Goal: Task Accomplishment & Management: Manage account settings

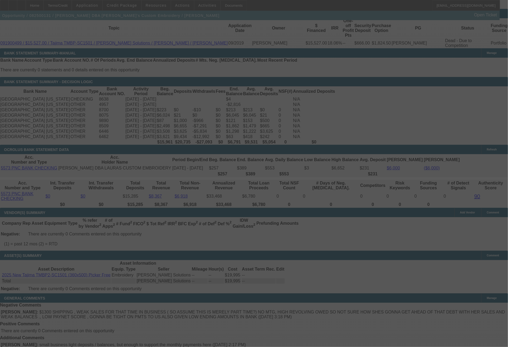
scroll to position [936, 0]
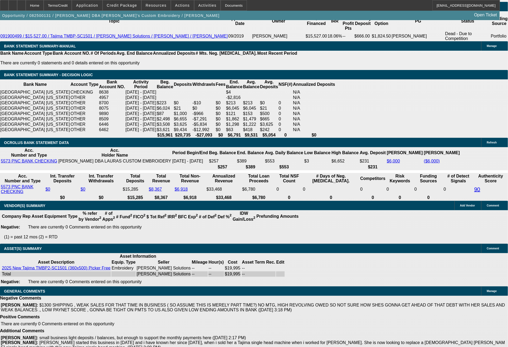
select select "0"
select select "2"
select select "0"
select select "6"
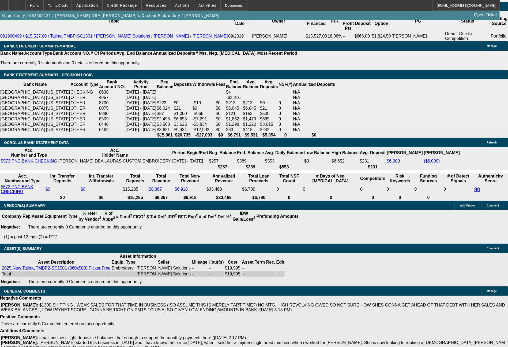
select select "0"
select select "2"
select select "0"
select select "6"
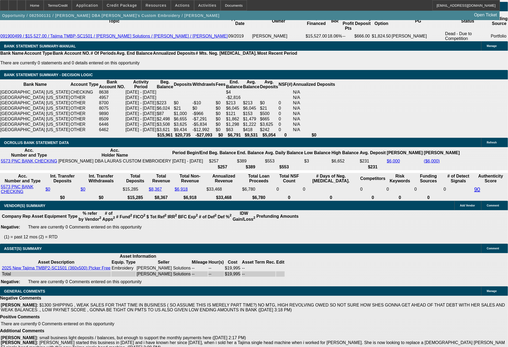
select select "0"
select select "2"
select select "0"
select select "6"
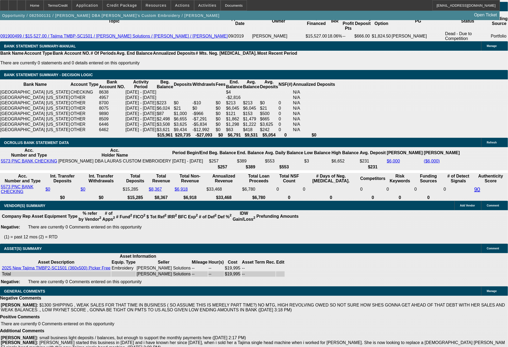
select select "0"
select select "2"
select select "0"
select select "6"
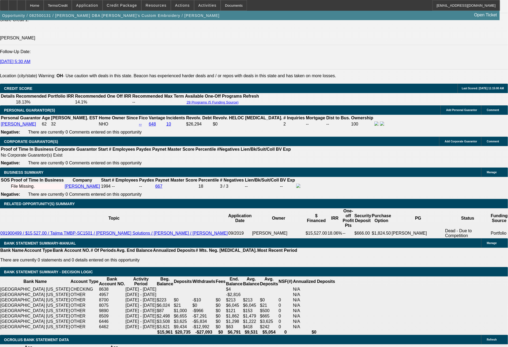
scroll to position [729, 0]
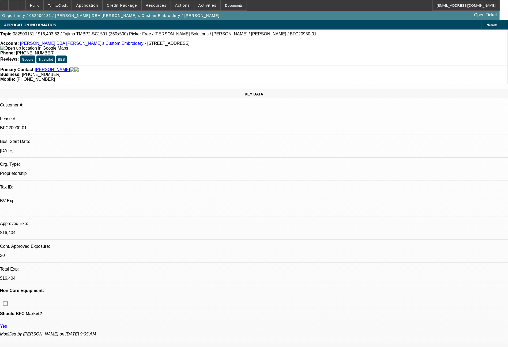
select select "0"
select select "2"
select select "0"
select select "6"
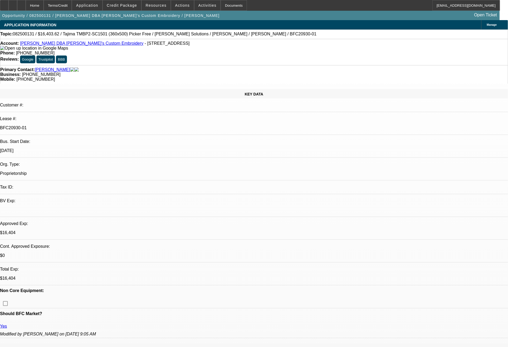
select select "0"
select select "2"
select select "0"
select select "6"
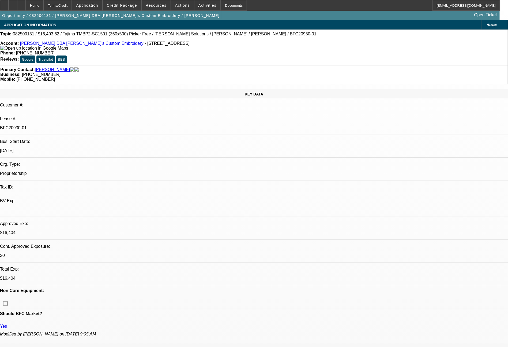
select select "0"
select select "2"
select select "0"
select select "6"
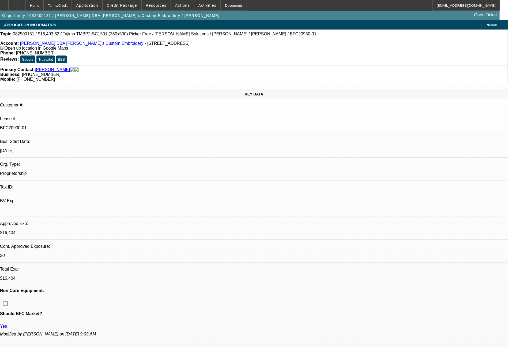
select select "0"
select select "2"
select select "0"
select select "6"
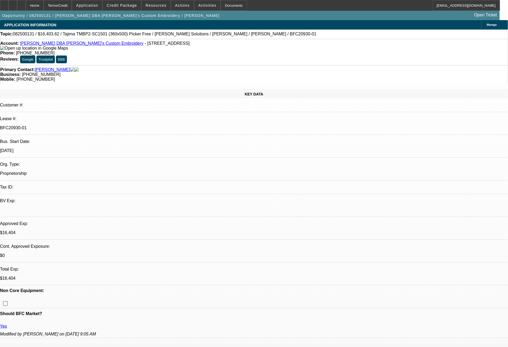
scroll to position [80, 0]
drag, startPoint x: 437, startPoint y: 211, endPoint x: 420, endPoint y: 199, distance: 21.4
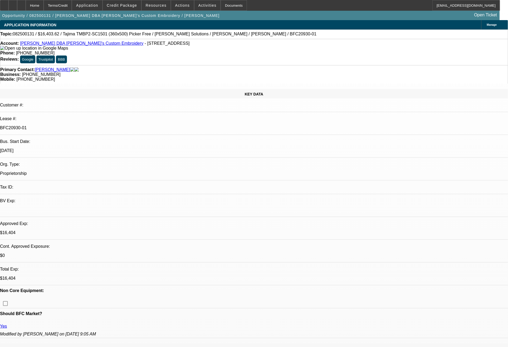
copy td "ready for EFA docs. if a doc call is needed, you can call Laura at (740 605 504…"
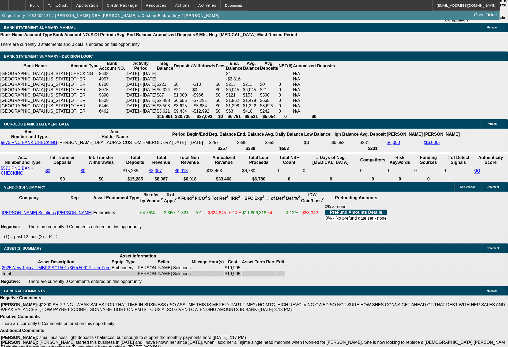
scroll to position [955, 0]
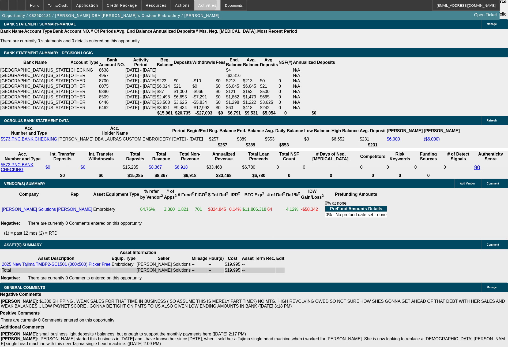
click at [201, 5] on span "Activities" at bounding box center [208, 5] width 18 height 4
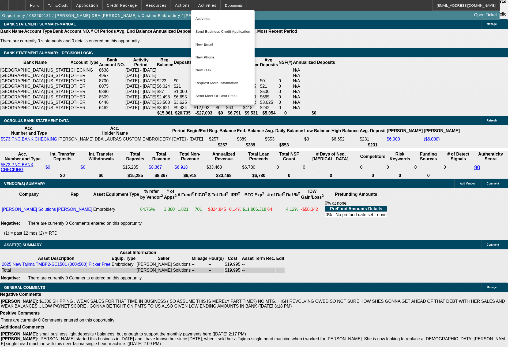
click at [181, 2] on div at bounding box center [254, 173] width 508 height 347
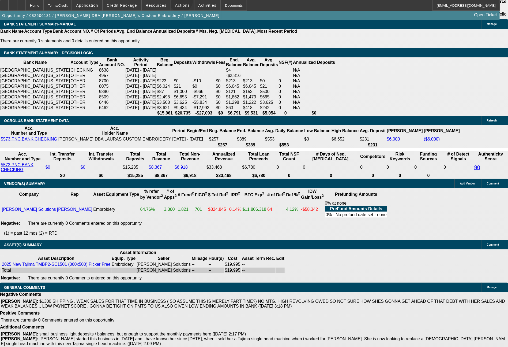
click at [181, 2] on span at bounding box center [182, 5] width 23 height 13
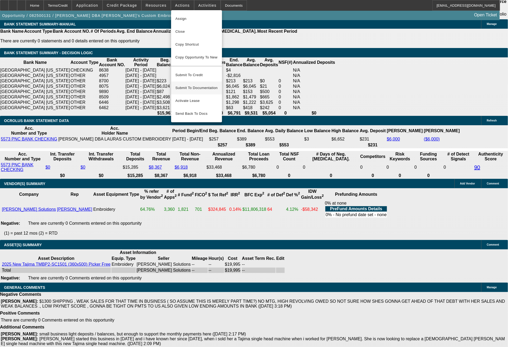
click at [206, 86] on span "Submit To Documentation" at bounding box center [197, 88] width 42 height 6
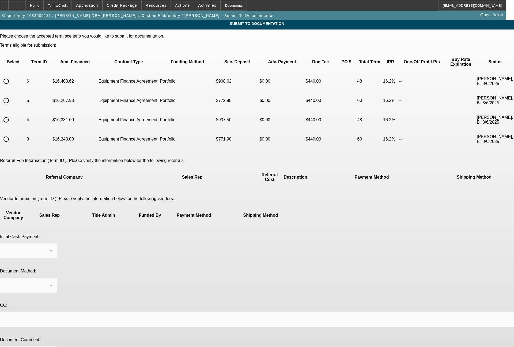
click at [12, 95] on input "radio" at bounding box center [6, 100] width 11 height 11
radio input "true"
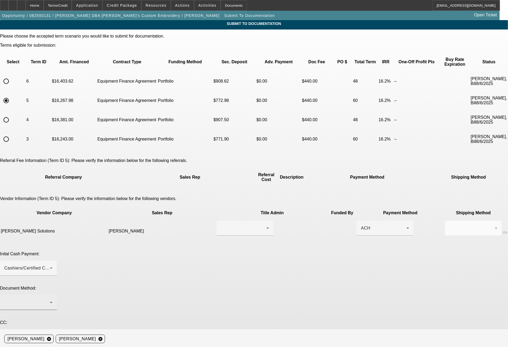
click at [50, 299] on div at bounding box center [27, 302] width 46 height 6
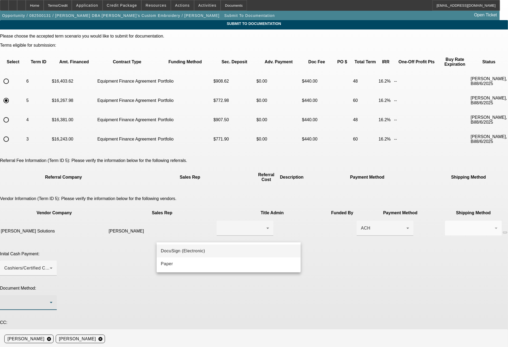
click at [178, 254] on mat-option "DocuSign (Electronic)" at bounding box center [229, 250] width 144 height 13
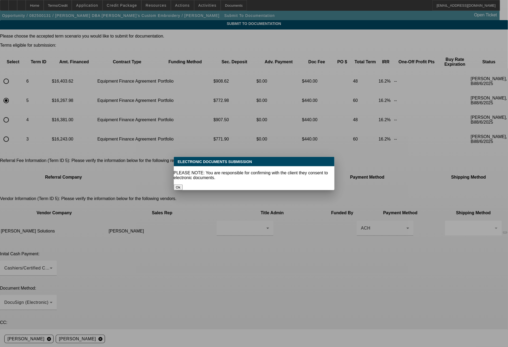
click at [183, 184] on button "Ok" at bounding box center [178, 187] width 9 height 6
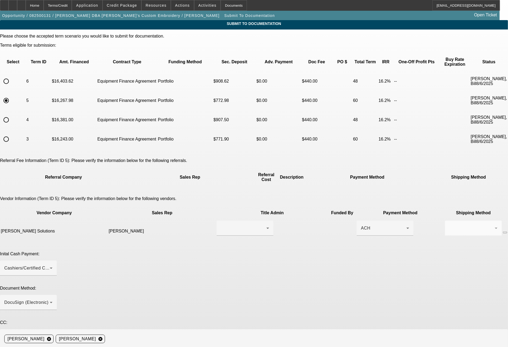
paste textarea "ready for EFA docs. if a doc call is needed, you can call Laura at (740 605 504…"
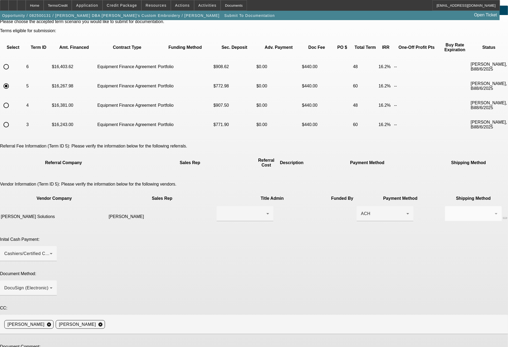
type textarea "ready for EFA docs. if a doc call is needed, you can call Laura at (740 605 504…"
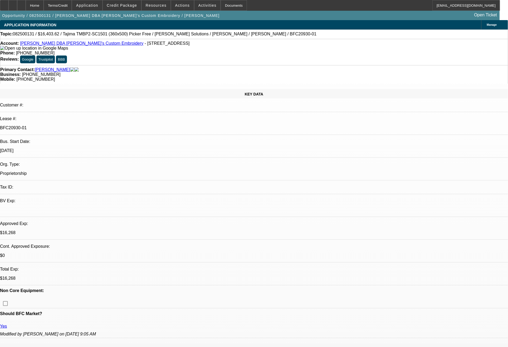
select select "0"
select select "2"
select select "0"
select select "6"
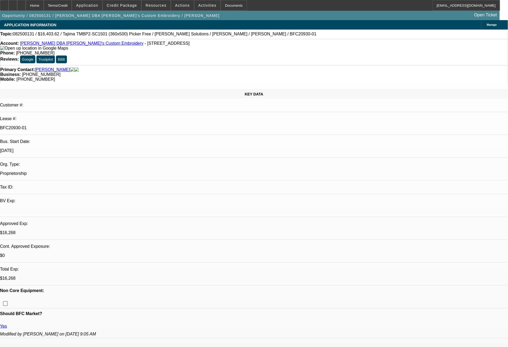
select select "0"
select select "2"
select select "0"
select select "6"
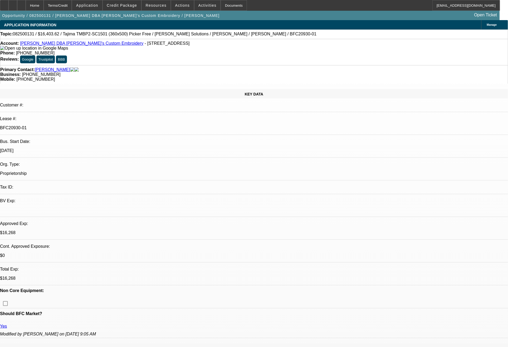
select select "0"
select select "2"
select select "0"
select select "6"
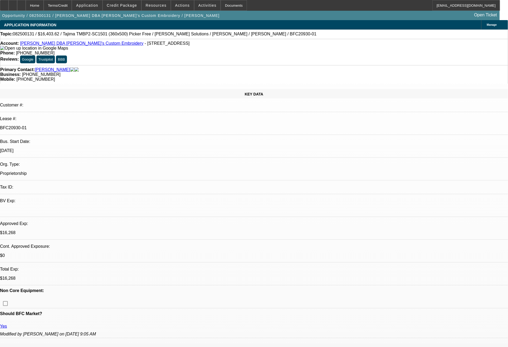
select select "0"
select select "2"
select select "0"
select select "6"
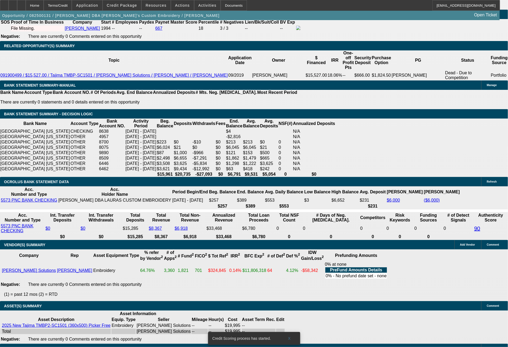
scroll to position [896, 0]
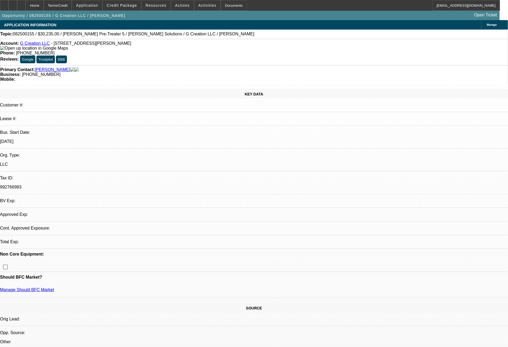
select select "0"
select select "6"
select select "0"
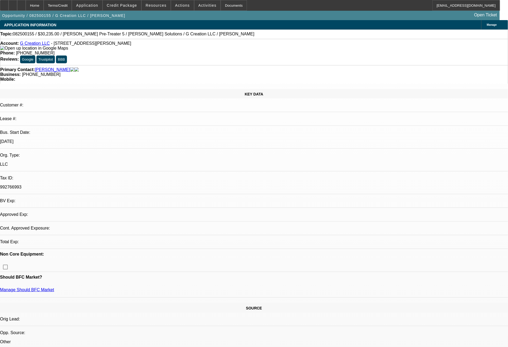
select select "0"
select select "6"
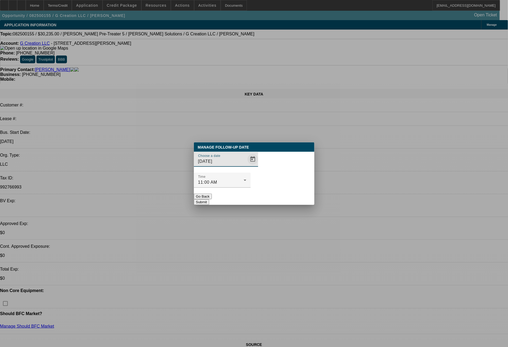
click at [247, 166] on span "Open calendar" at bounding box center [253, 159] width 13 height 13
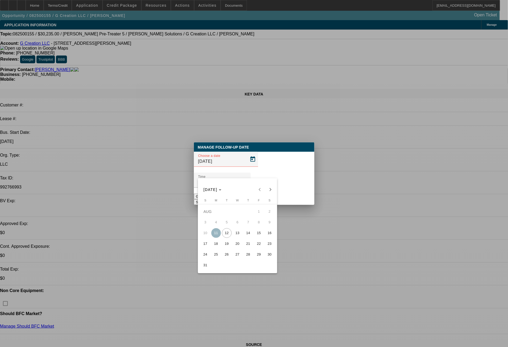
click at [234, 232] on span "13" at bounding box center [238, 233] width 10 height 10
type input "8/13/2025"
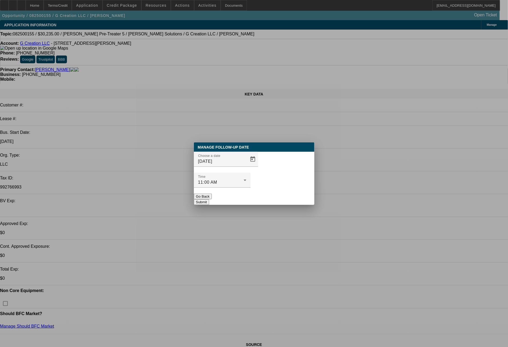
click at [209, 199] on button "Submit" at bounding box center [201, 202] width 15 height 6
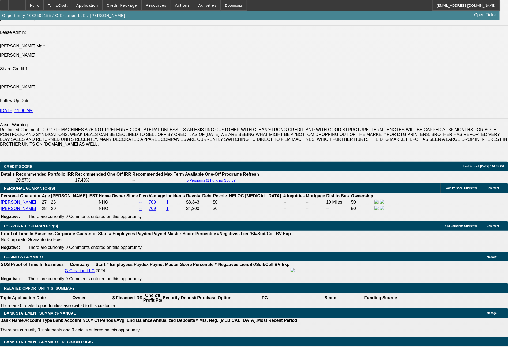
scroll to position [714, 0]
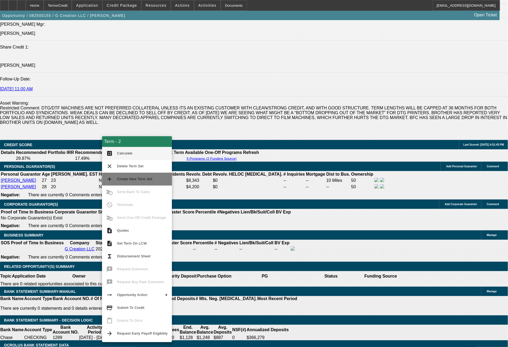
click at [128, 180] on span "Create New Term Set" at bounding box center [134, 179] width 35 height 4
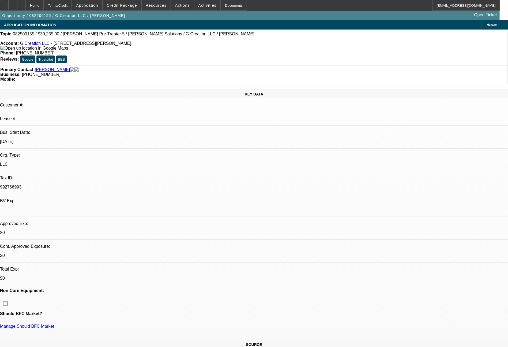
select select "0"
select select "6"
select select "0"
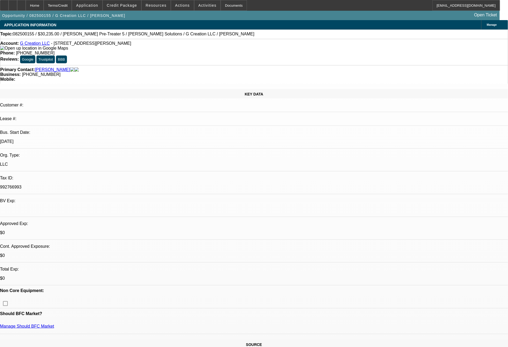
select select "0"
select select "6"
select select "0"
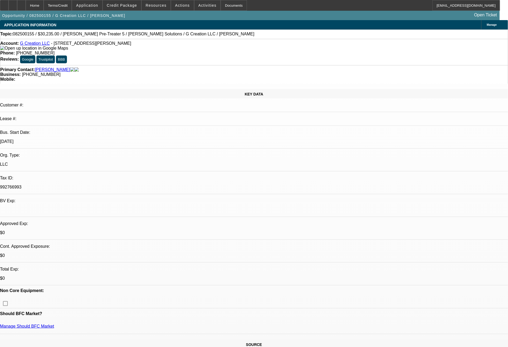
select select "0"
select select "6"
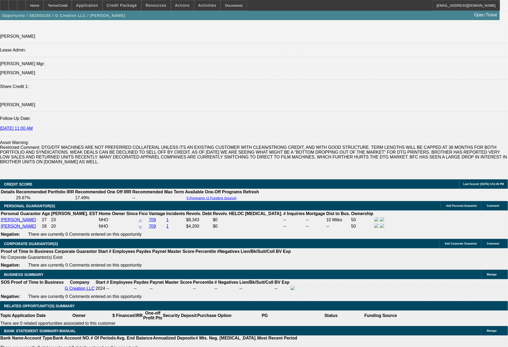
scroll to position [696, 0]
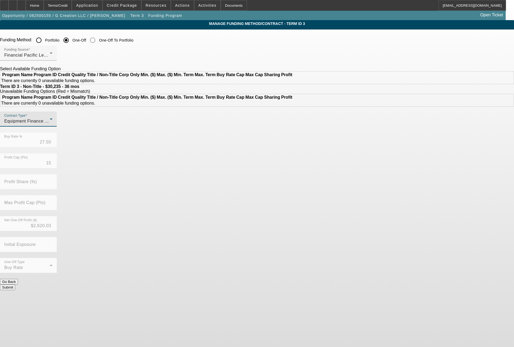
click at [50, 124] on div "Equipment Finance Agreement" at bounding box center [27, 121] width 46 height 6
click at [134, 150] on span "Lease Agreement" at bounding box center [127, 151] width 36 height 6
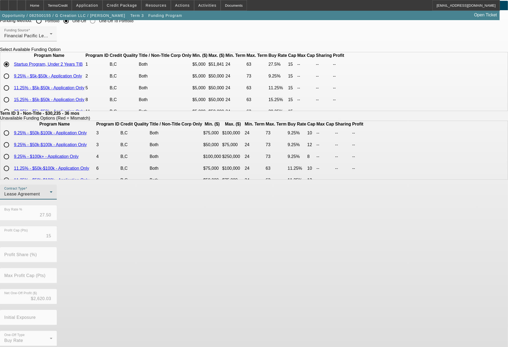
scroll to position [26, 0]
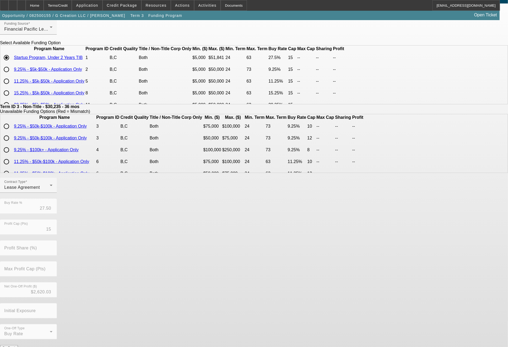
click at [15, 346] on button "Submit" at bounding box center [7, 353] width 15 height 6
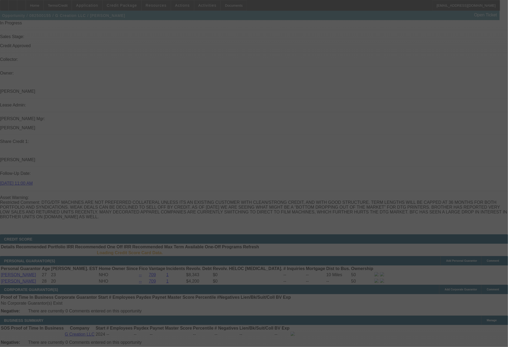
scroll to position [626, 0]
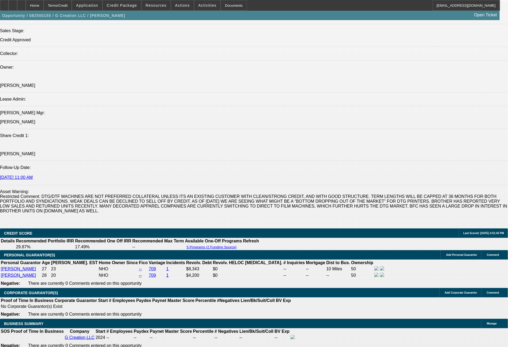
select select "0"
select select "6"
select select "0"
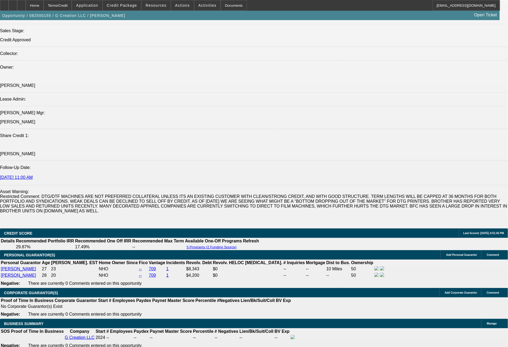
select select "0"
select select "6"
select select "0"
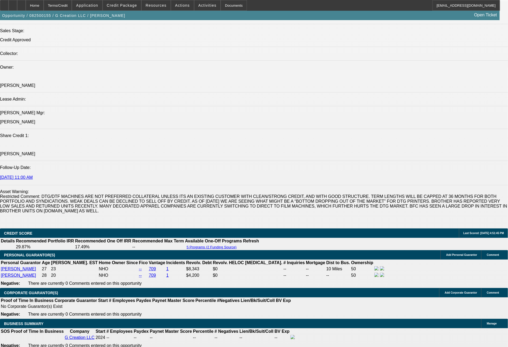
select select "0"
select select "6"
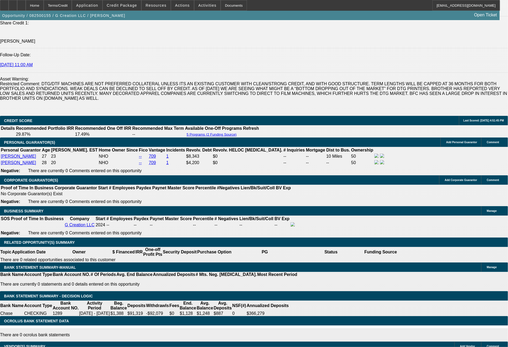
select select "0.1"
type input "$3,023.50"
type input "UNKNOWN"
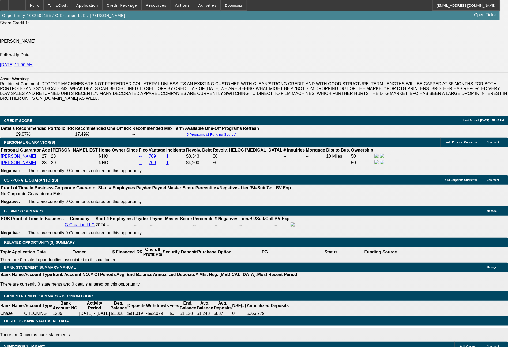
select select "4"
drag, startPoint x: 80, startPoint y: 180, endPoint x: 109, endPoint y: 180, distance: 28.4
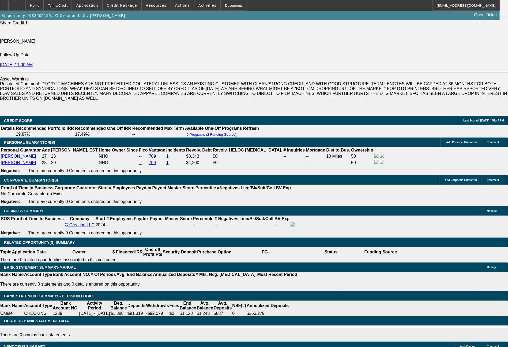
type input "1"
type input "1213"
type input "25.7"
type input "$1,213.44"
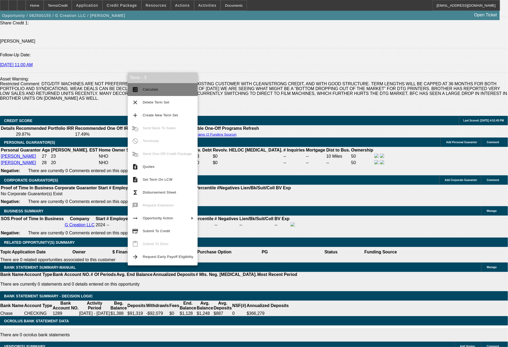
click at [154, 92] on span "Calculate" at bounding box center [168, 89] width 51 height 6
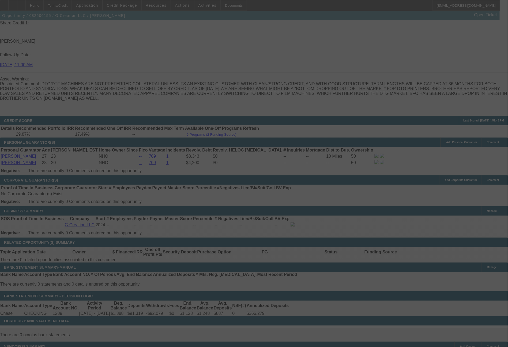
select select "0"
select select "0.1"
select select "4"
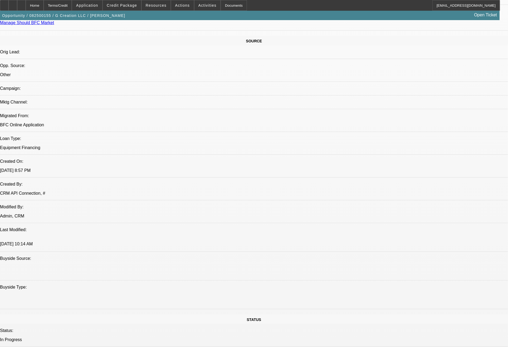
scroll to position [607, 0]
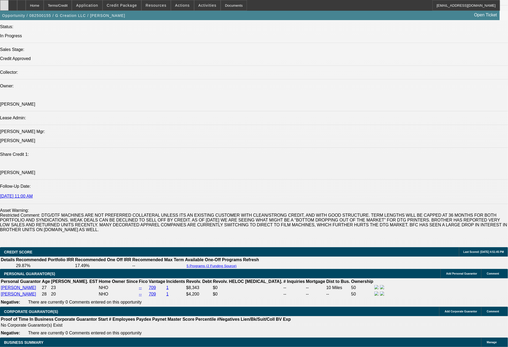
click at [4, 3] on icon at bounding box center [4, 3] width 0 height 0
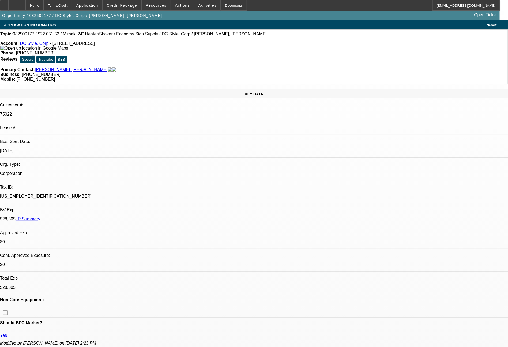
select select "0"
select select "6"
select select "0"
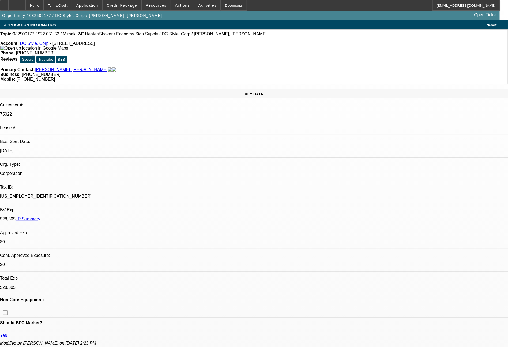
select select "0"
select select "6"
select select "0"
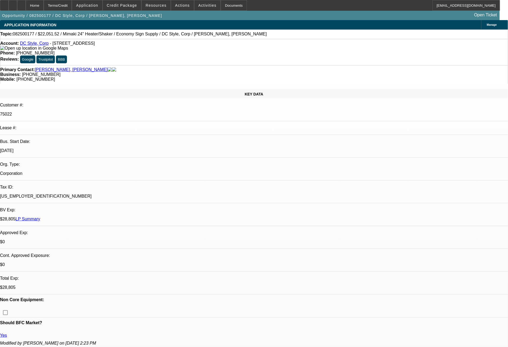
select select "0"
select select "6"
select select "0"
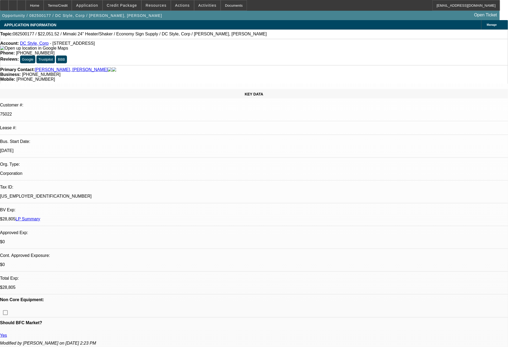
select select "6"
click at [133, 4] on span "Credit Package" at bounding box center [122, 5] width 30 height 4
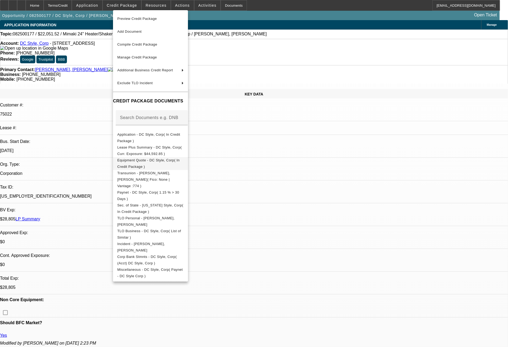
click at [147, 162] on span "Equipment Quote - DC Style, Corp( In Credit Package )" at bounding box center [148, 163] width 62 height 10
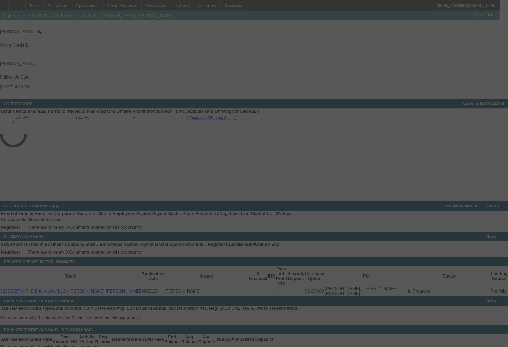
scroll to position [688, 0]
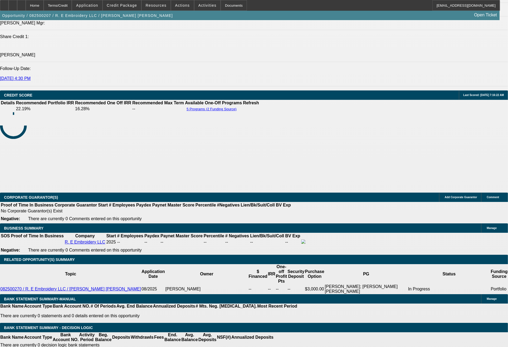
select select "0"
select select "2"
select select "0"
select select "6"
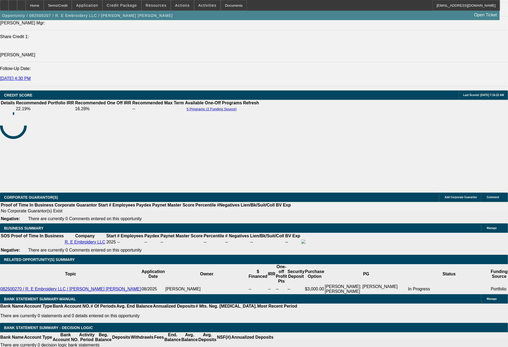
select select "0"
select select "2"
select select "0.1"
select select "4"
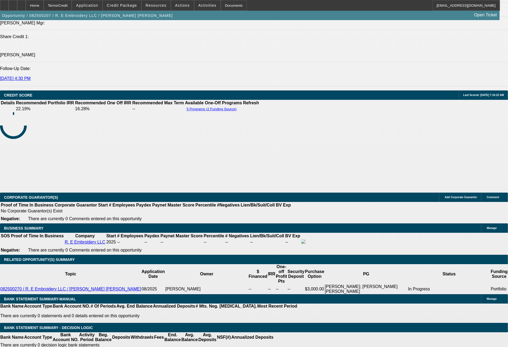
select select "0"
select select "2"
select select "0"
select select "6"
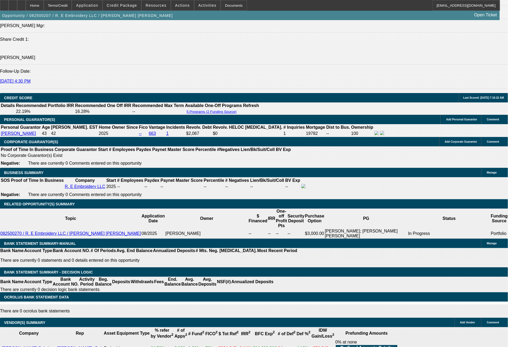
scroll to position [730, 0]
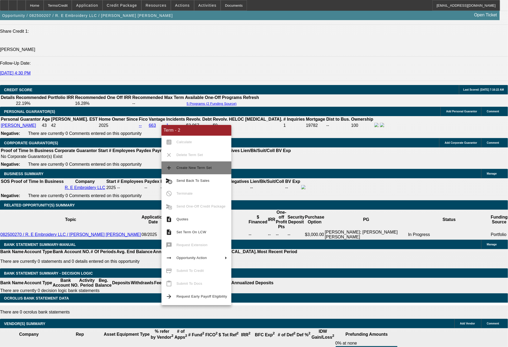
click at [188, 168] on span "Create New Term Set" at bounding box center [194, 168] width 35 height 4
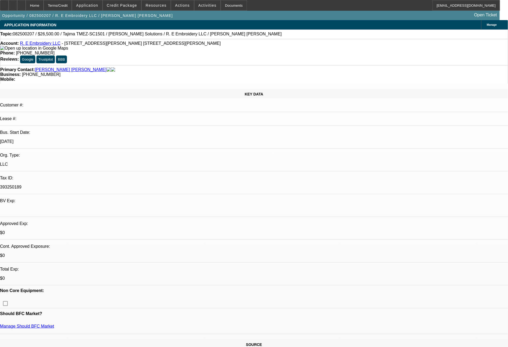
select select "0"
select select "2"
select select "0.1"
select select "4"
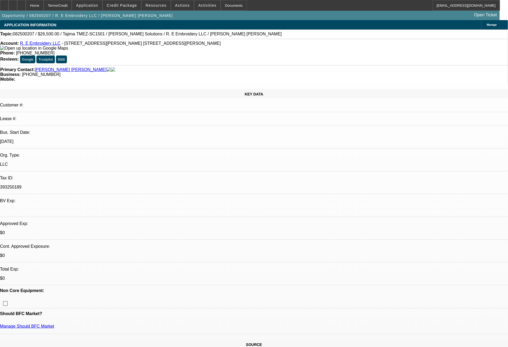
select select "0"
select select "2"
select select "0"
select select "6"
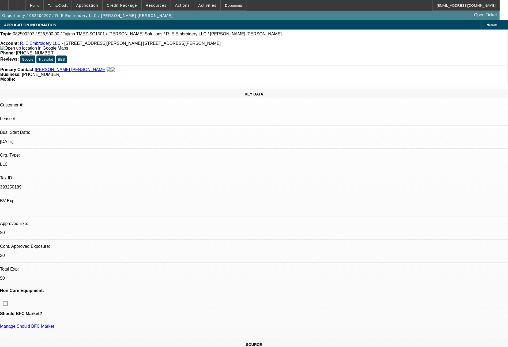
select select "0"
select select "2"
select select "0.1"
select select "4"
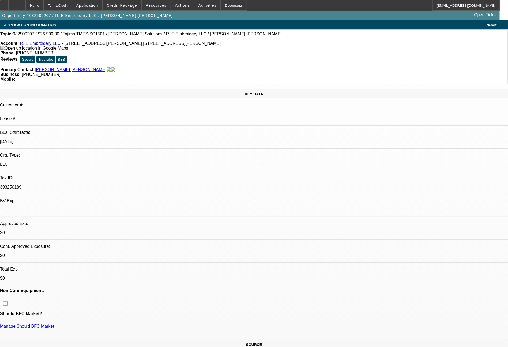
select select "0"
select select "2"
select select "0"
select select "6"
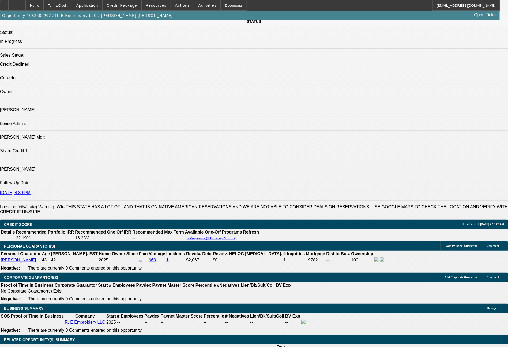
scroll to position [637, 0]
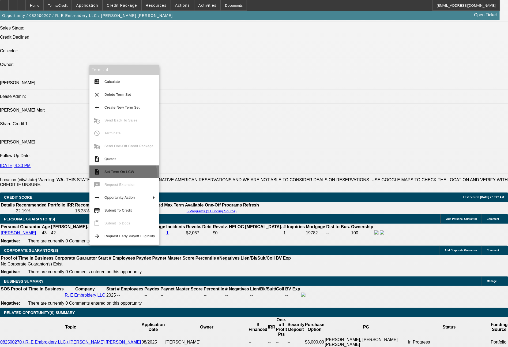
click at [121, 176] on button "description Set Term On LCW" at bounding box center [124, 171] width 70 height 13
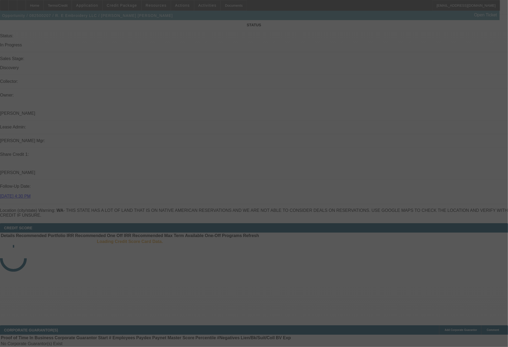
scroll to position [625, 0]
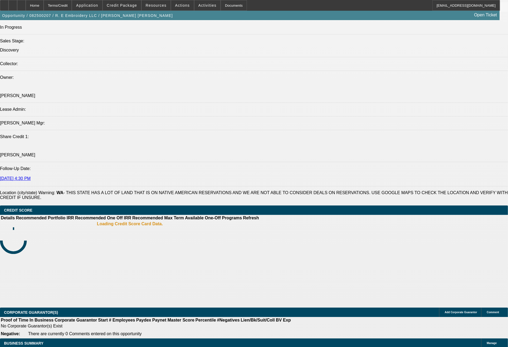
select select "0"
select select "2"
select select "0.1"
select select "4"
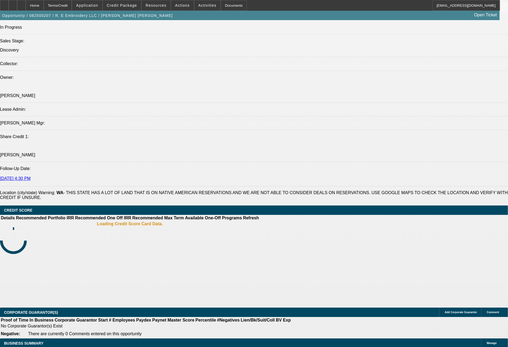
select select "0"
select select "2"
select select "0"
select select "6"
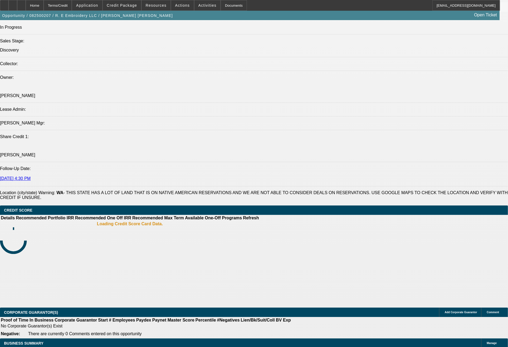
select select "0"
select select "2"
select select "0.1"
select select "4"
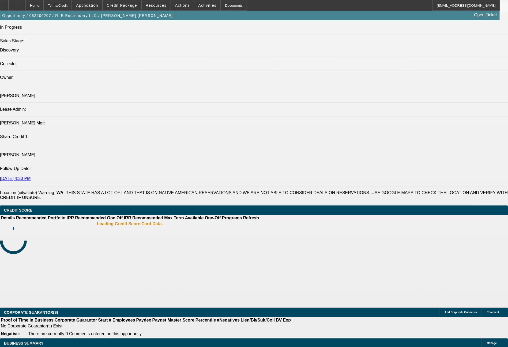
select select "0"
select select "2"
select select "0"
select select "6"
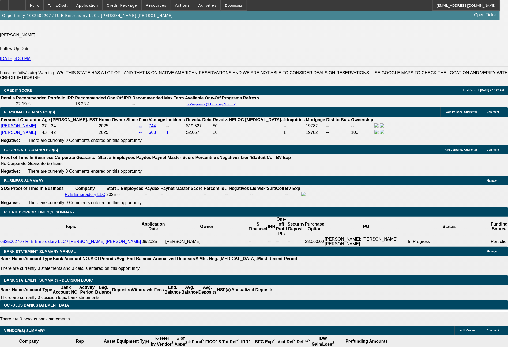
scroll to position [742, 0]
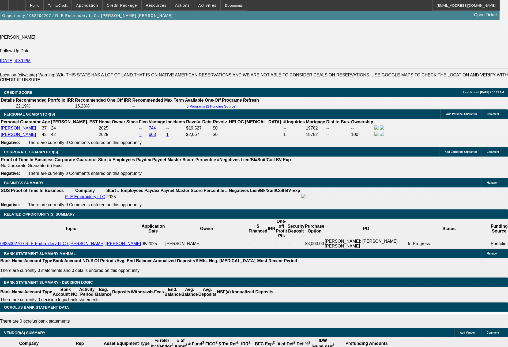
drag, startPoint x: 494, startPoint y: 248, endPoint x: 342, endPoint y: 180, distance: 166.1
copy div "Bill - you had declined this on 8/11, and noted the concerns you had. I spoke w…"
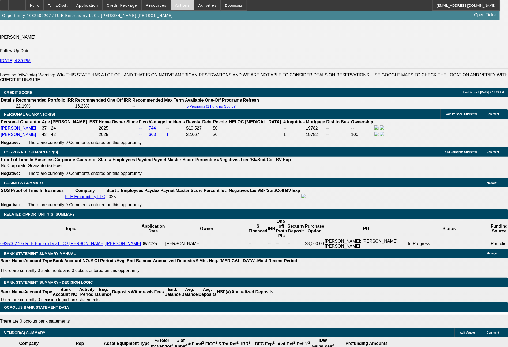
click at [186, 8] on span at bounding box center [182, 5] width 23 height 13
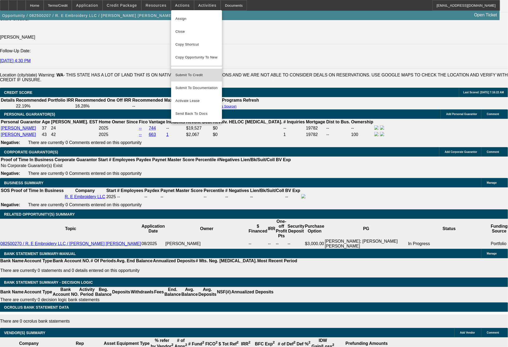
click at [193, 72] on span "Submit To Credit" at bounding box center [197, 75] width 42 height 6
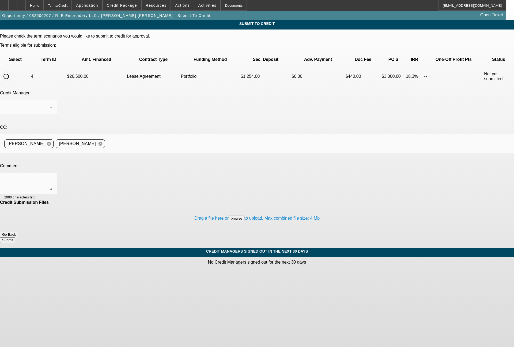
click at [12, 71] on input "radio" at bounding box center [6, 76] width 11 height 11
radio input "true"
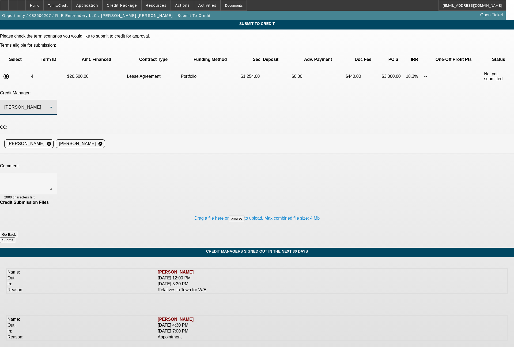
click at [50, 104] on div "[PERSON_NAME]" at bounding box center [27, 107] width 46 height 6
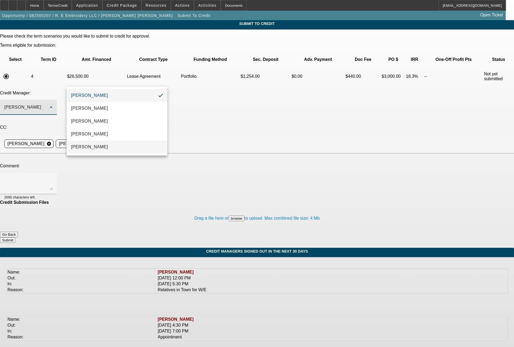
click at [98, 146] on span "Oliva, Samuel" at bounding box center [89, 147] width 37 height 6
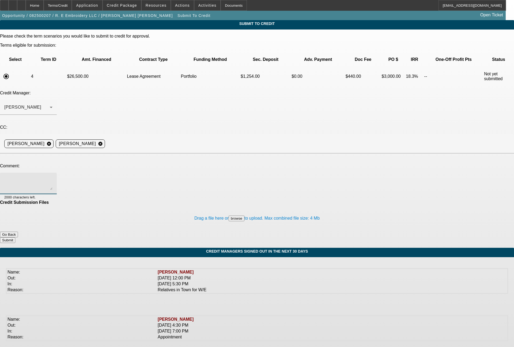
click at [53, 177] on textarea at bounding box center [28, 183] width 48 height 13
paste textarea "Bill - you had declined this on 8/11, and noted the concerns you had. I spoke w…"
click at [53, 177] on textarea at bounding box center [28, 183] width 48 height 13
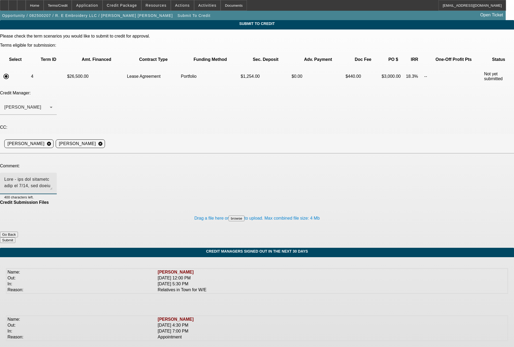
click at [53, 177] on textarea at bounding box center [28, 183] width 48 height 13
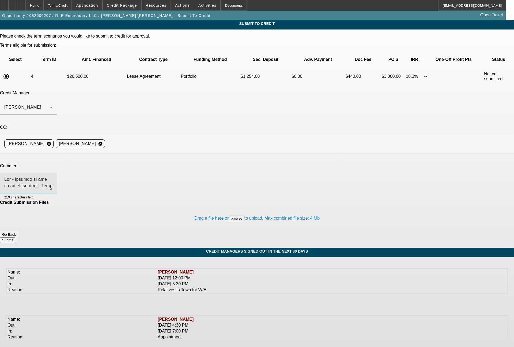
click at [53, 177] on textarea at bounding box center [28, 183] width 48 height 13
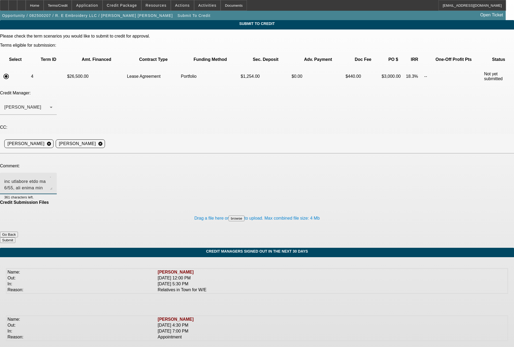
click at [53, 177] on textarea at bounding box center [28, 183] width 48 height 13
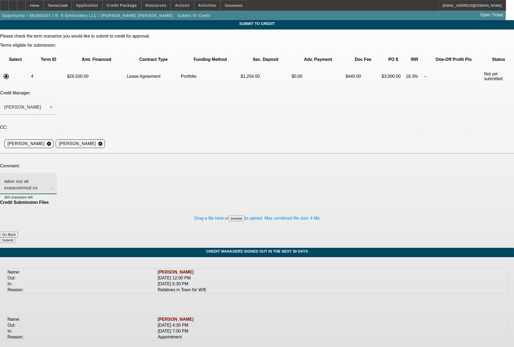
scroll to position [37, 0]
click at [53, 177] on textarea at bounding box center [28, 183] width 48 height 13
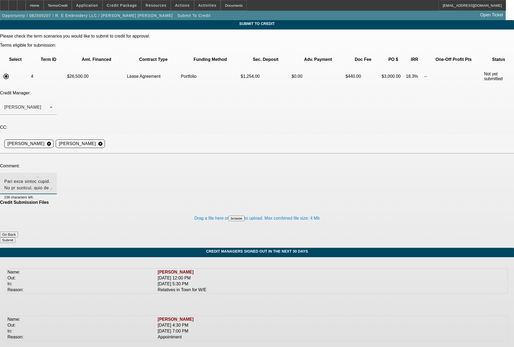
click at [53, 177] on textarea at bounding box center [28, 183] width 48 height 13
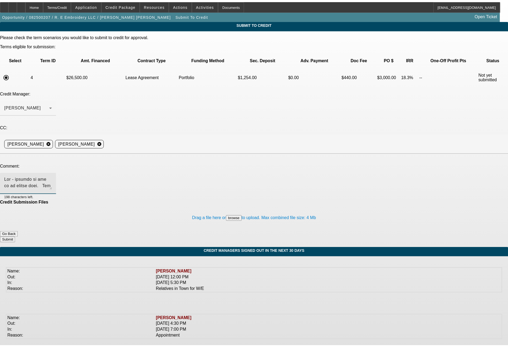
scroll to position [5, 0]
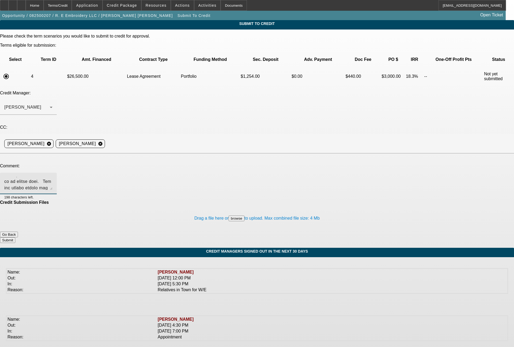
click at [53, 177] on textarea at bounding box center [28, 183] width 48 height 13
type textarea "Sam - sending to you as an appeal here. Can you please review for portfolio app…"
click at [15, 237] on button "Submit" at bounding box center [7, 240] width 15 height 6
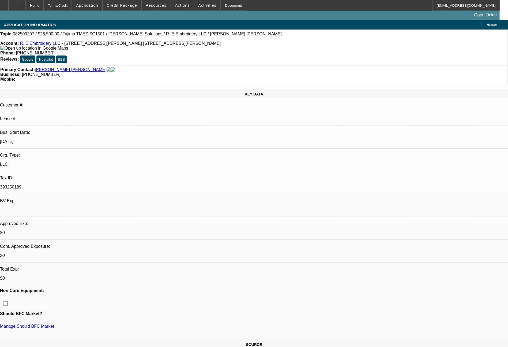
select select "0"
select select "2"
select select "0.1"
select select "4"
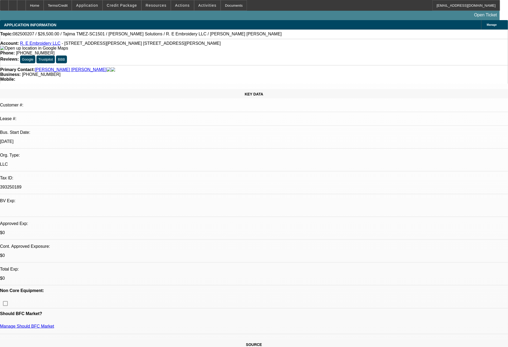
select select "0"
select select "2"
select select "0"
select select "6"
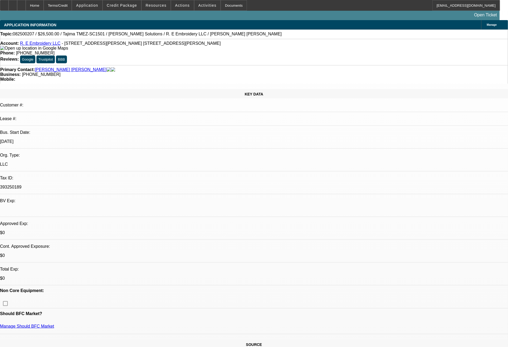
select select "0"
select select "2"
select select "0.1"
select select "4"
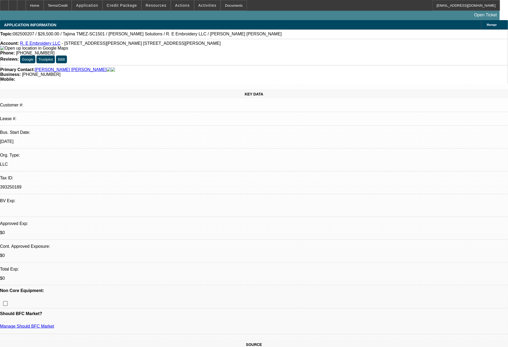
select select "0"
select select "2"
select select "0"
select select "6"
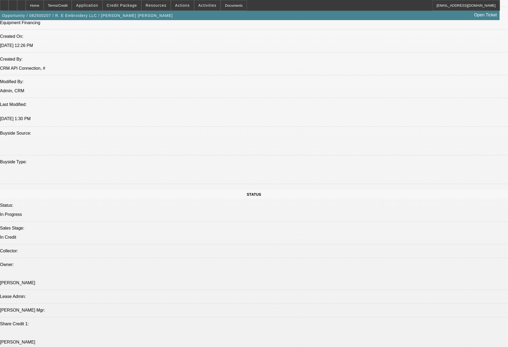
scroll to position [741, 0]
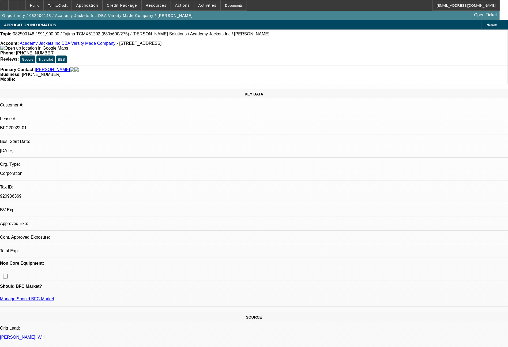
select select "0"
select select "2"
select select "0.1"
select select "4"
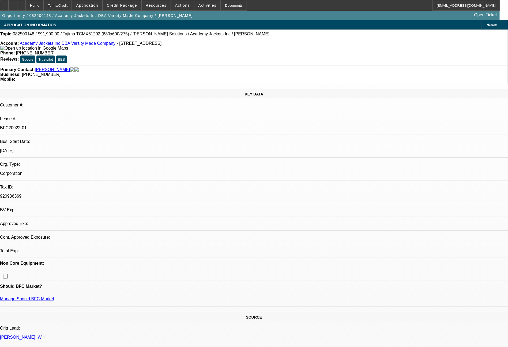
select select "0"
select select "2"
select select "0.1"
select select "4"
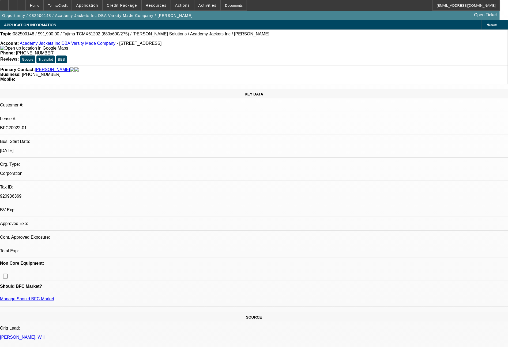
select select "0"
select select "2"
select select "0.1"
select select "4"
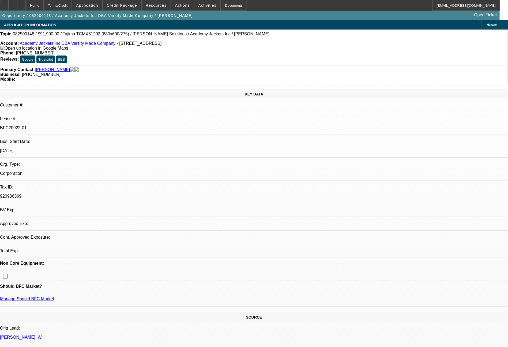
select select "0"
select select "2"
select select "0.1"
select select "4"
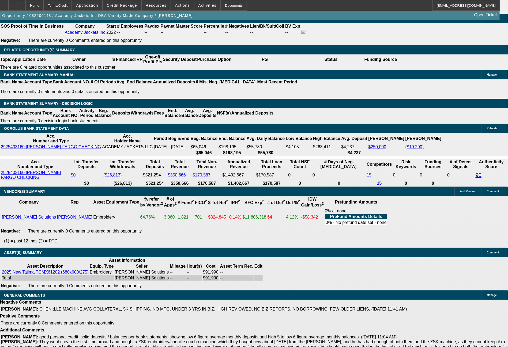
scroll to position [838, 0]
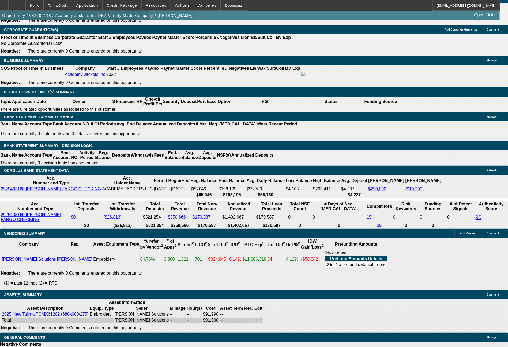
click at [8, 11] on span "button" at bounding box center [97, 15] width 195 height 13
click at [4, 3] on icon at bounding box center [4, 3] width 0 height 0
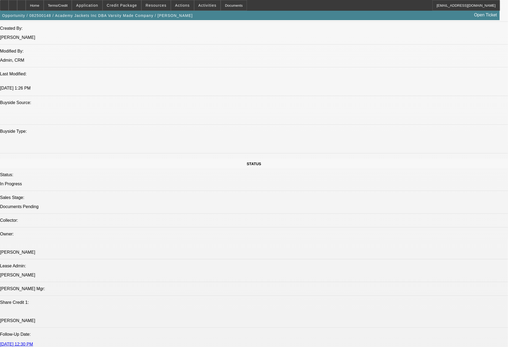
scroll to position [151, 0]
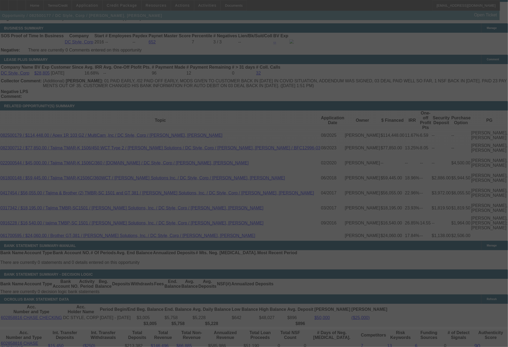
scroll to position [952, 0]
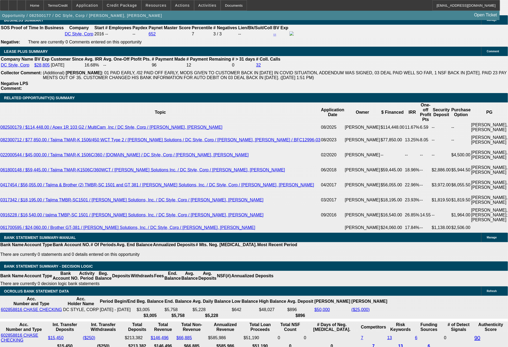
select select "0"
select select "6"
select select "0"
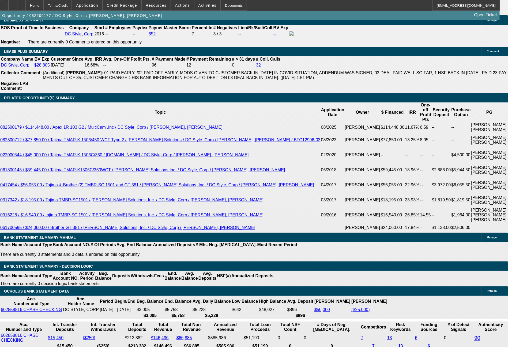
select select "0"
select select "6"
select select "0"
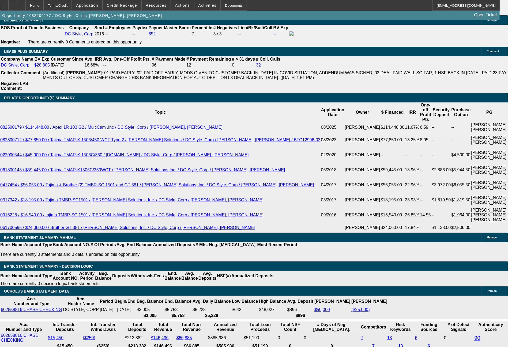
select select "0"
select select "6"
select select "0"
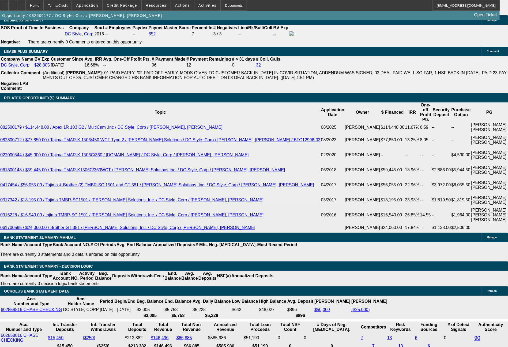
select select "6"
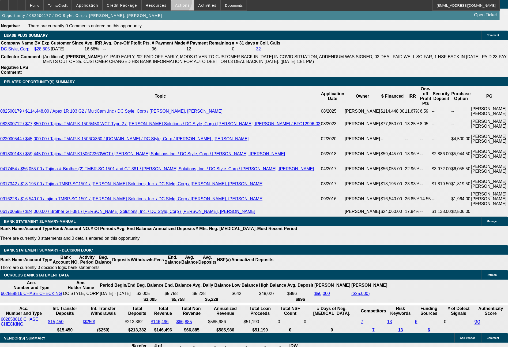
click at [177, 2] on span at bounding box center [182, 5] width 23 height 13
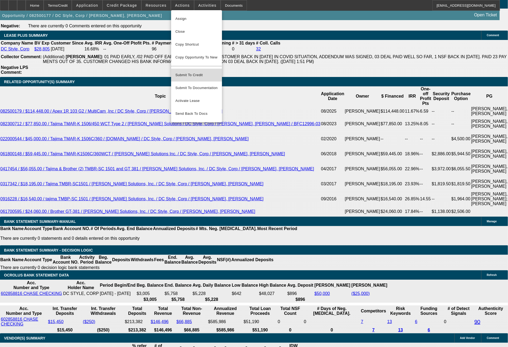
click at [191, 72] on span "Submit To Credit" at bounding box center [197, 75] width 42 height 6
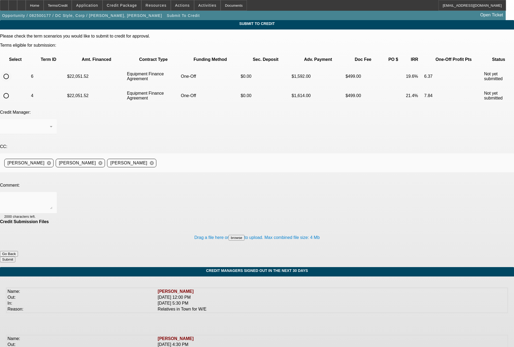
click at [12, 71] on input "radio" at bounding box center [6, 76] width 11 height 11
radio input "true"
click at [53, 196] on textarea at bounding box center [28, 202] width 48 height 13
type textarea "[PERSON_NAME] - as needed, here is the term set once again for [PERSON_NAME]'s …"
click at [15, 256] on button "Submit" at bounding box center [7, 259] width 15 height 6
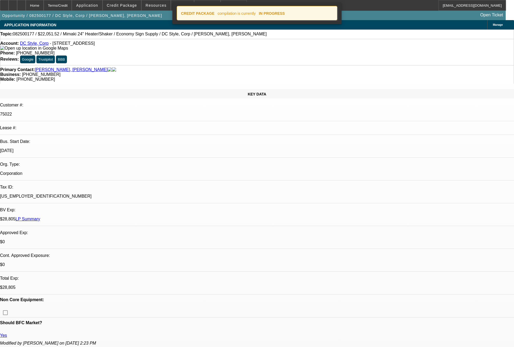
select select "0"
select select "6"
select select "0"
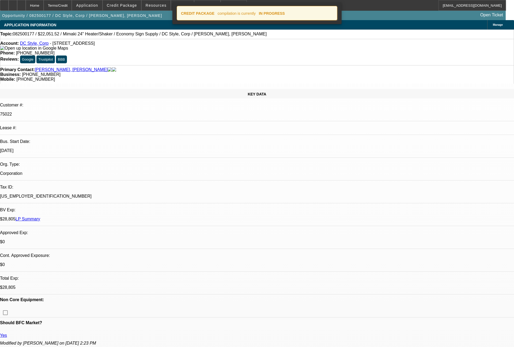
select select "0"
select select "6"
select select "0"
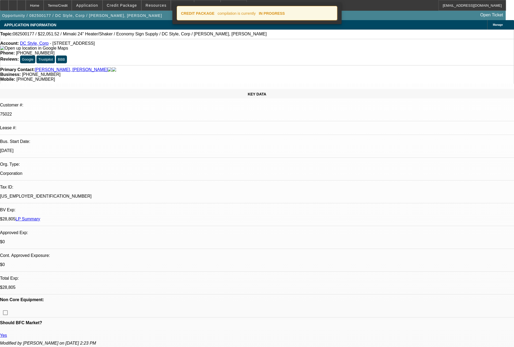
select select "0"
select select "6"
select select "0"
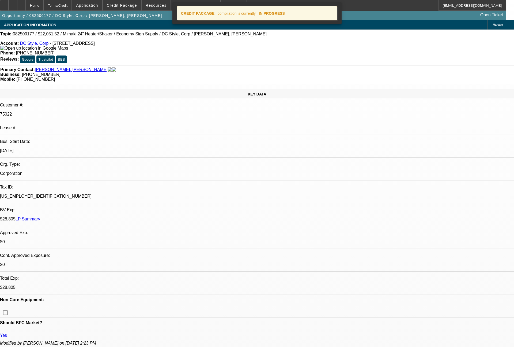
select select "6"
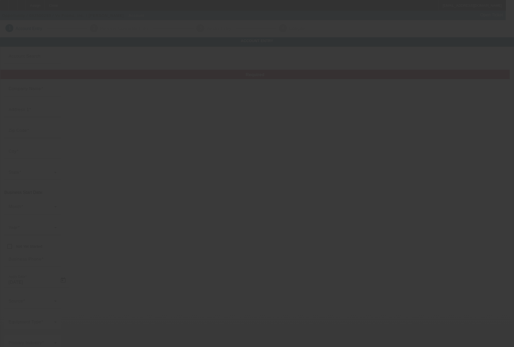
type input "Vu Promo, Inc."
type input "[STREET_ADDRESS]"
type input "33166"
type input "[GEOGRAPHIC_DATA]"
type input "[PHONE_NUMBER]"
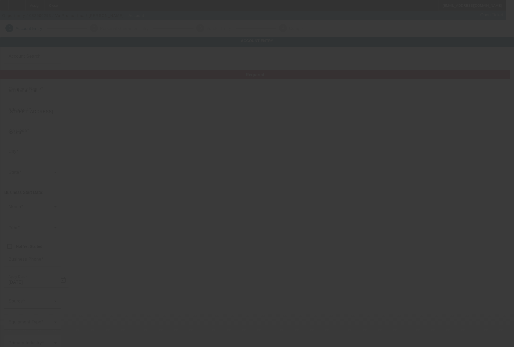
type input "[PERSON_NAME][EMAIL_ADDRESS][DOMAIN_NAME]"
type input "[URL][DOMAIN_NAME]"
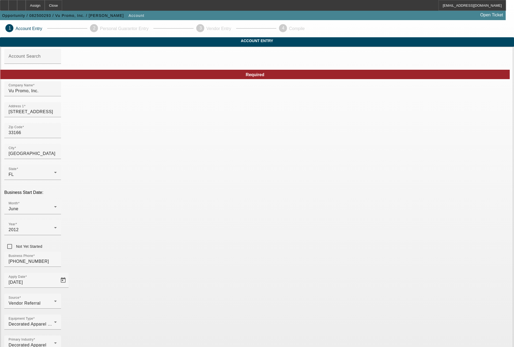
type input "455450275"
type input "embroidery, screen printing, promotional products"
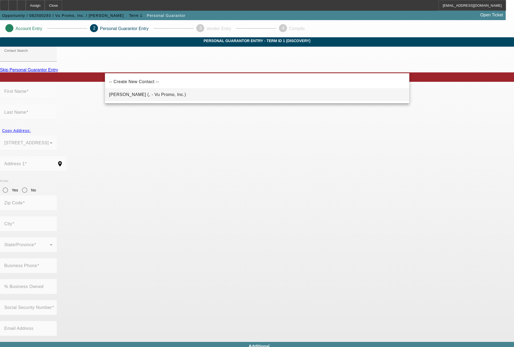
click at [155, 94] on span "Jerome, Michael (, - Vu Promo, Inc.)" at bounding box center [147, 94] width 77 height 5
type input "Jerome, Michael (, - Vu Promo, Inc.)"
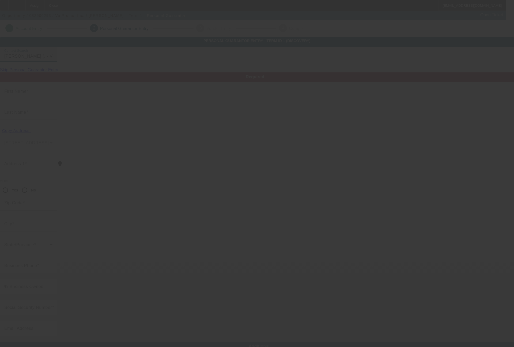
type input "Michael"
type input "Jerome"
radio input "true"
type input "[PHONE_NUMBER]"
type input "michael@vupromo.com"
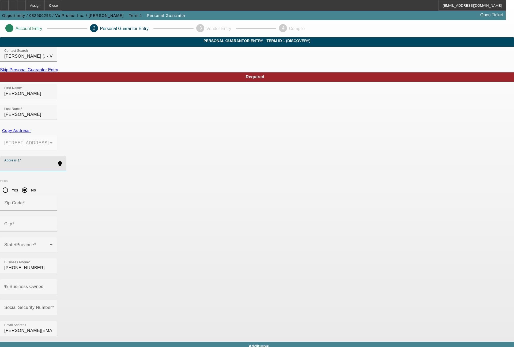
click at [53, 163] on input "Address 1" at bounding box center [28, 166] width 48 height 6
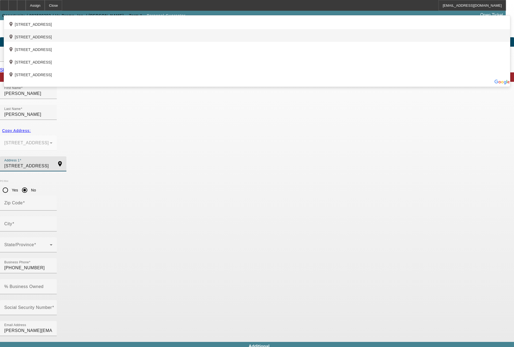
click at [174, 42] on div "add_location 13150 Southwest 80th Avenue, Pinecrest, FL 33156, US" at bounding box center [257, 35] width 506 height 13
type input "13150 Southwest 80th Avenue"
type input "33156"
type input "Pinecrest"
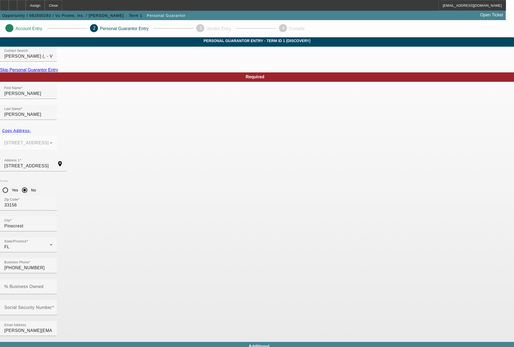
type input "[PHONE_NUMBER]"
click at [286, 186] on mat-option "Yes" at bounding box center [283, 186] width 44 height 13
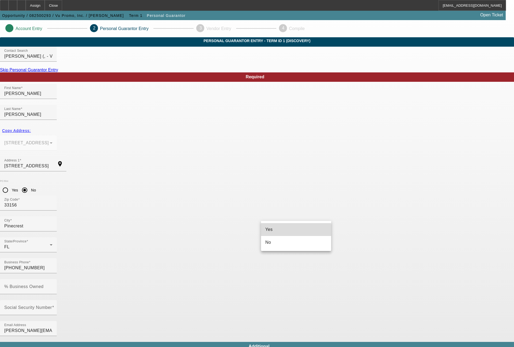
click at [275, 230] on mat-option "Yes" at bounding box center [296, 229] width 70 height 13
click at [57, 279] on div "% Business Owned" at bounding box center [28, 286] width 57 height 15
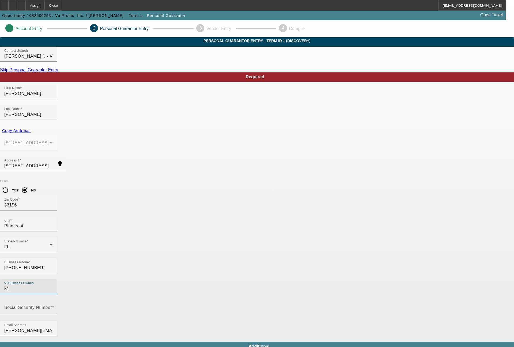
type input "51"
click at [53, 306] on input "Social Security Number" at bounding box center [28, 309] width 48 height 6
type input "767-12-5374"
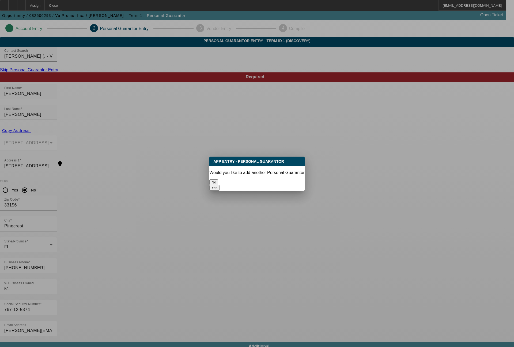
click at [220, 185] on button "Yes" at bounding box center [215, 188] width 10 height 6
radio input "false"
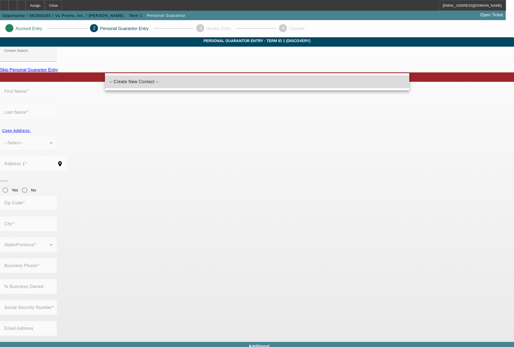
click at [131, 82] on span "-- Create New Contact --" at bounding box center [134, 81] width 50 height 5
type input "-- Create New Contact --"
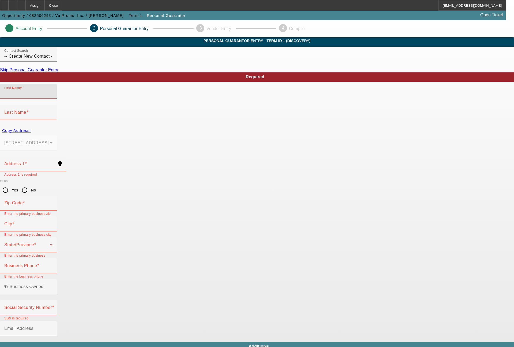
click at [53, 97] on input "First Name" at bounding box center [28, 93] width 48 height 6
type input "Jean Marc"
type input "Piquion"
click at [53, 163] on input "Address 1" at bounding box center [28, 166] width 48 height 6
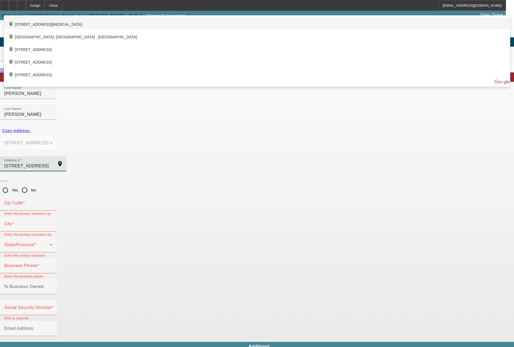
click at [170, 29] on div "add_location 10616 Northwest 54th Street, Doral, FL 33178, US" at bounding box center [257, 23] width 506 height 13
type input "10616 Northwest 54th Street"
type input "33178"
type input "Doral"
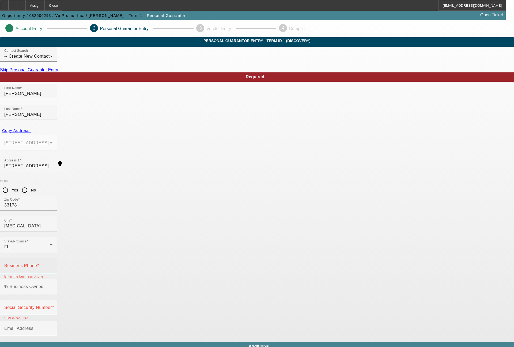
click at [53, 264] on input "Business Phone" at bounding box center [28, 267] width 48 height 6
type input "(305) 888-4430"
click at [53, 306] on input "Social Security Number" at bounding box center [28, 309] width 48 height 6
type input "036-66-3469"
click at [53, 285] on input "% Business Owned" at bounding box center [28, 288] width 48 height 6
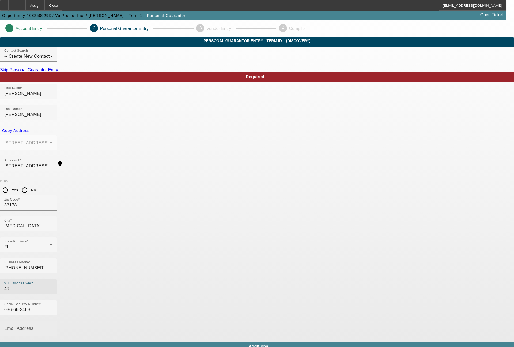
type input "49"
click at [53, 327] on input "Email Address" at bounding box center [28, 330] width 48 height 6
type input "jeanmarc@vupromo.com"
click at [277, 190] on mat-option "Yes" at bounding box center [283, 186] width 44 height 13
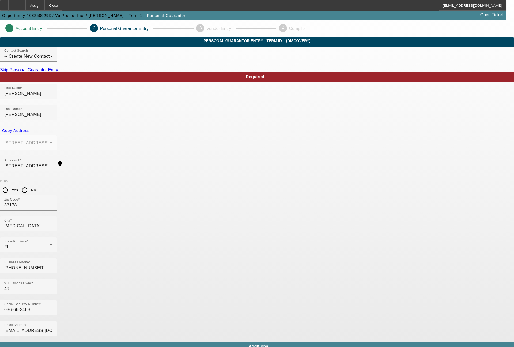
click at [287, 231] on mat-option "Yes" at bounding box center [296, 229] width 70 height 13
type input "[PHONE_NUMBER]"
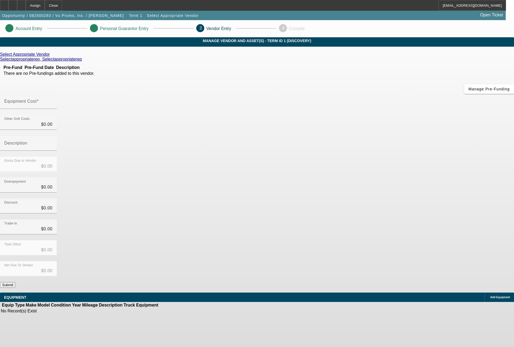
click at [51, 57] on icon at bounding box center [51, 54] width 0 height 5
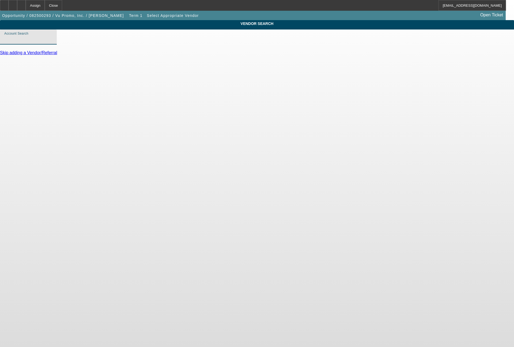
click at [53, 42] on input "Account Search" at bounding box center [28, 39] width 48 height 6
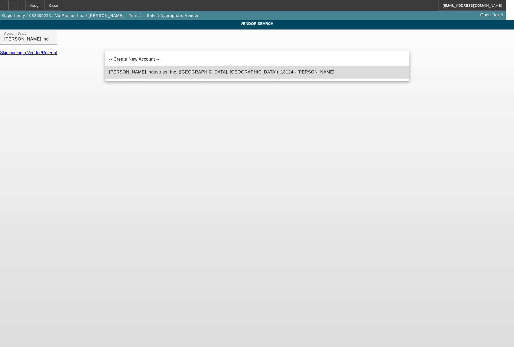
click at [169, 70] on span "[PERSON_NAME] Industries, Inc. ([GEOGRAPHIC_DATA], [GEOGRAPHIC_DATA])_18124 - […" at bounding box center [222, 72] width 226 height 5
type input "[PERSON_NAME] Industries, Inc. ([GEOGRAPHIC_DATA], [GEOGRAPHIC_DATA])_18124 - […"
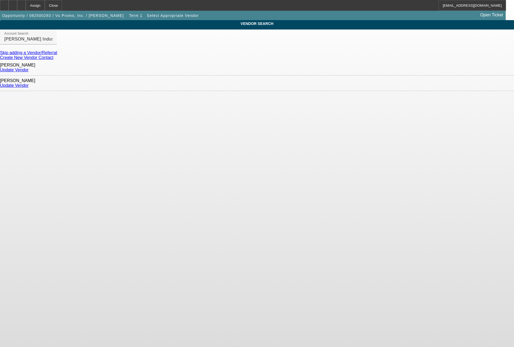
click at [29, 83] on link "Update Vendor" at bounding box center [14, 85] width 29 height 5
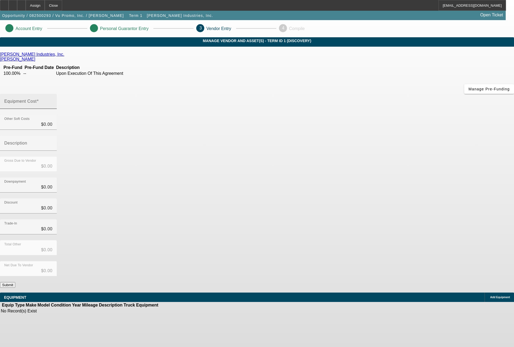
click at [53, 100] on input "Equipment Cost" at bounding box center [28, 103] width 48 height 6
type input "5"
type input "$5.00"
type input "51"
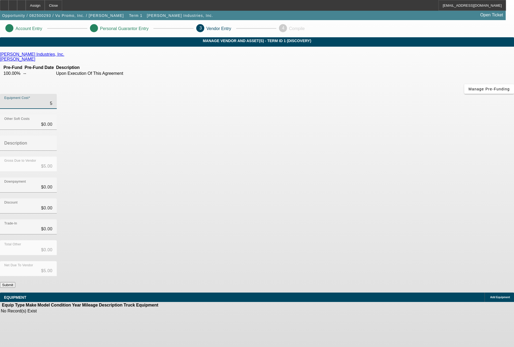
type input "$51.00"
type input "511"
type input "$511.00"
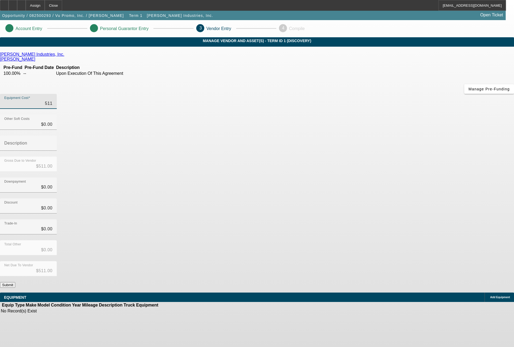
type input "5114"
type input "$5,114.00"
type input "51145"
type input "$51,145.00"
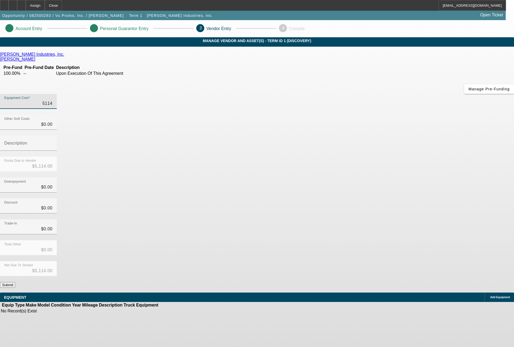
type input "$51,145.00"
click at [491, 296] on span "Add Equipment" at bounding box center [501, 297] width 20 height 3
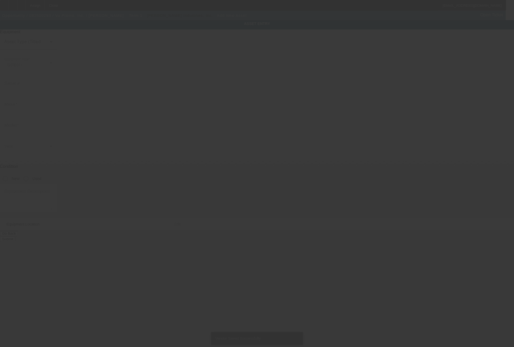
type input "[STREET_ADDRESS]"
type input "[GEOGRAPHIC_DATA]"
type input "33166"
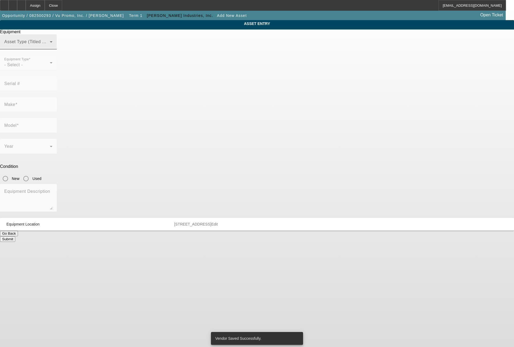
click at [50, 47] on span at bounding box center [27, 44] width 46 height 6
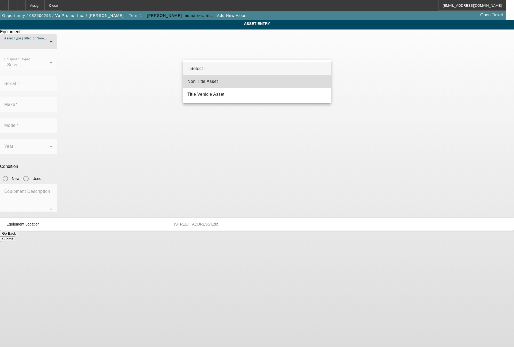
click at [218, 83] on span "Non Title Asset" at bounding box center [203, 81] width 31 height 6
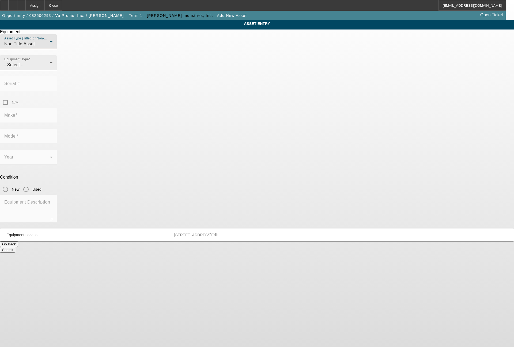
click at [53, 69] on div "Equipment Type - Select -" at bounding box center [28, 62] width 48 height 15
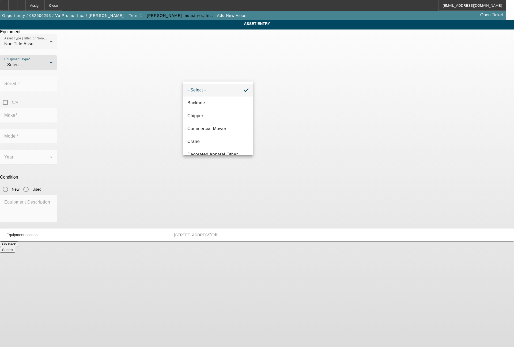
scroll to position [64, 0]
click at [207, 152] on span "Screen Printing" at bounding box center [203, 154] width 31 height 6
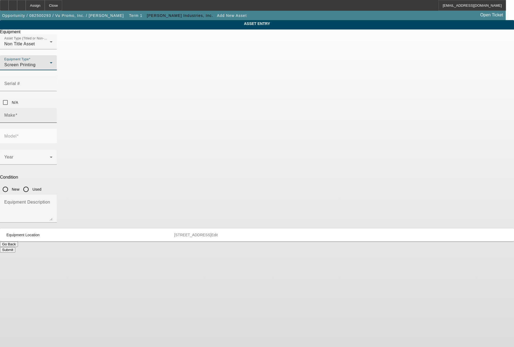
click at [53, 114] on input "Make" at bounding box center [28, 117] width 48 height 6
type input "AIT"
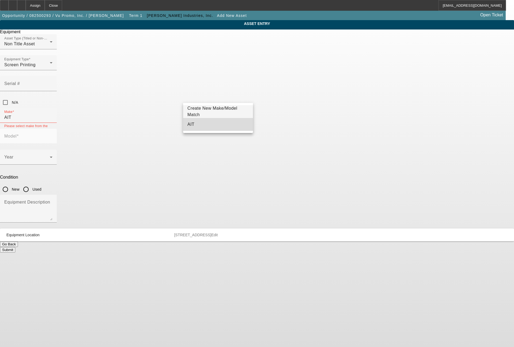
click at [215, 125] on mat-option "AIT" at bounding box center [218, 124] width 70 height 13
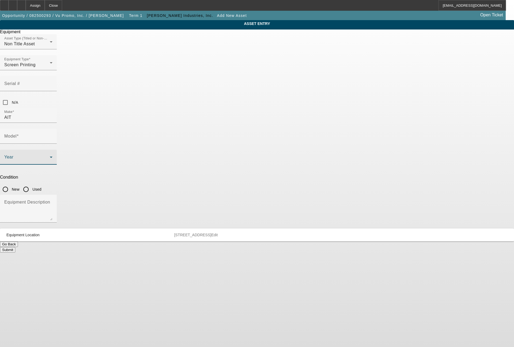
click at [50, 156] on span at bounding box center [27, 159] width 46 height 6
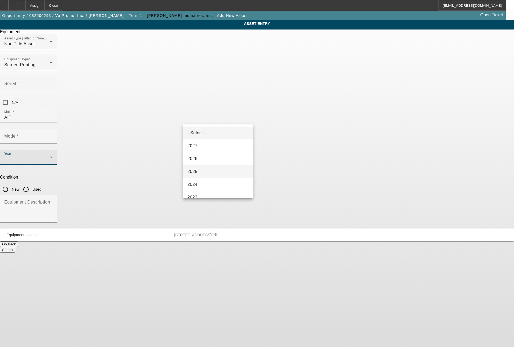
click at [196, 172] on span "2025" at bounding box center [193, 171] width 10 height 6
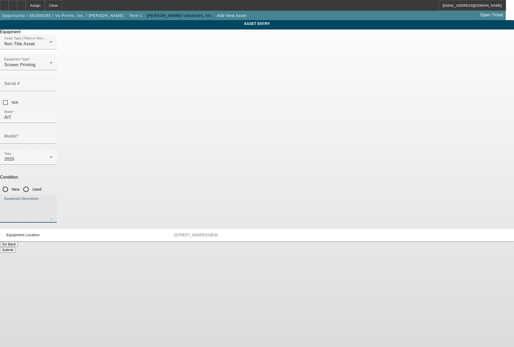
click at [53, 201] on textarea "Equipment Description" at bounding box center [28, 210] width 48 height 19
type textarea "CTS system"
click at [11, 184] on input "New" at bounding box center [5, 189] width 11 height 11
radio input "true"
click at [53, 129] on div "Model" at bounding box center [28, 136] width 48 height 15
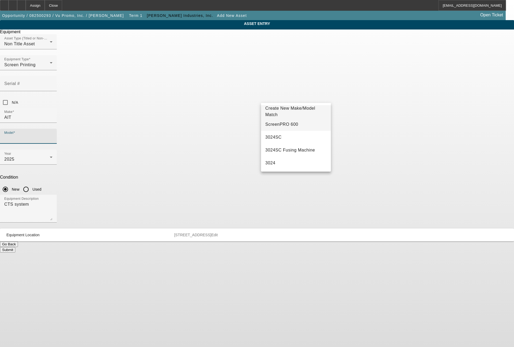
click at [291, 124] on mat-option "ScreenPRO 600" at bounding box center [296, 124] width 70 height 13
type input "ScreenPRO 600"
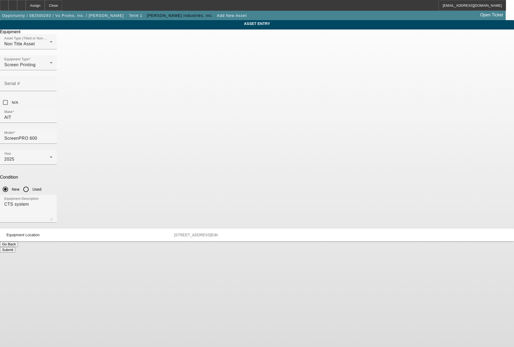
click at [15, 247] on button "Submit" at bounding box center [7, 250] width 15 height 6
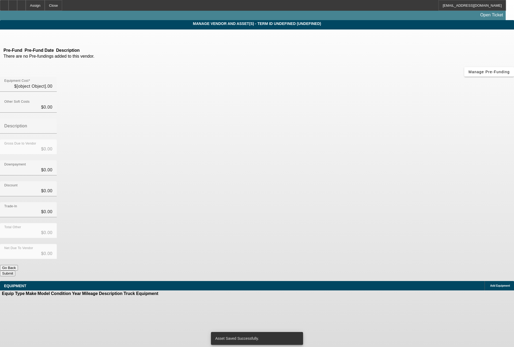
type input "$51,145.00"
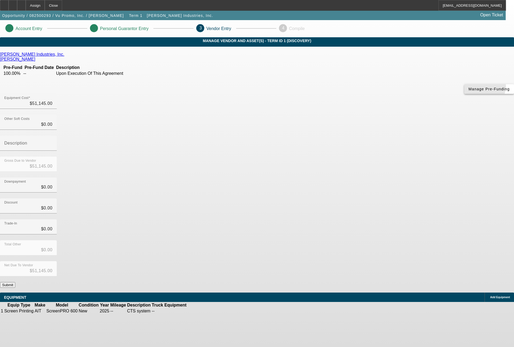
click at [469, 91] on span "Manage Pre-Funding" at bounding box center [489, 89] width 41 height 4
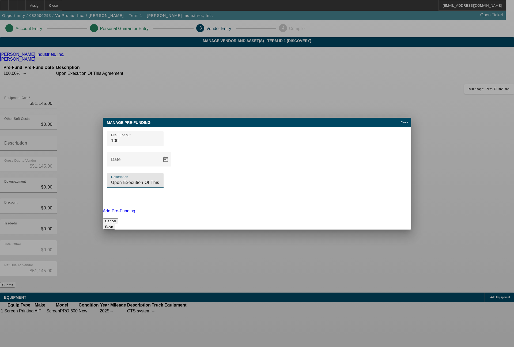
drag, startPoint x: 324, startPoint y: 166, endPoint x: 255, endPoint y: 177, distance: 70.0
click at [255, 177] on div "Pre-Fund % 100 Date Description Upon Execution Of This Agreement" at bounding box center [257, 167] width 309 height 81
type input "30% with PO, 70% prior to shipping"
click at [115, 224] on button "Save" at bounding box center [109, 227] width 12 height 6
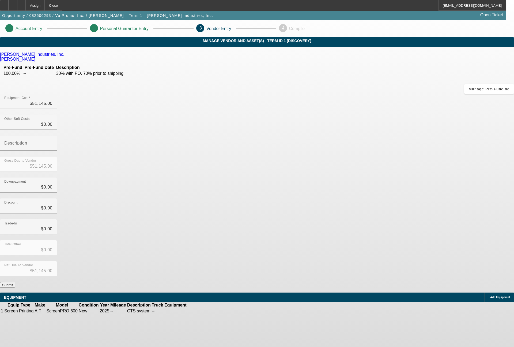
click at [15, 282] on button "Submit" at bounding box center [7, 285] width 15 height 6
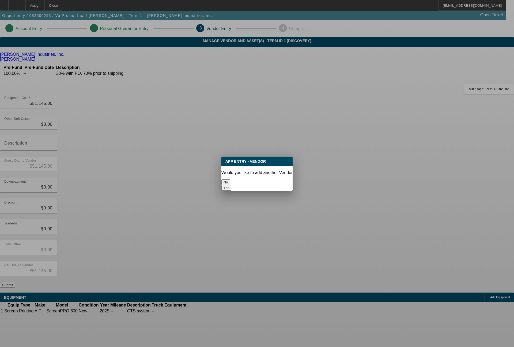
click at [232, 185] on button "Yes" at bounding box center [227, 188] width 10 height 6
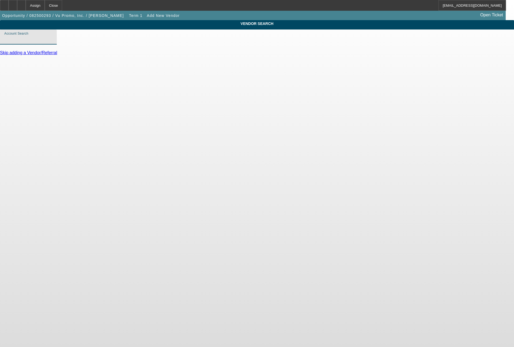
click at [53, 42] on input "Account Search" at bounding box center [28, 39] width 48 height 6
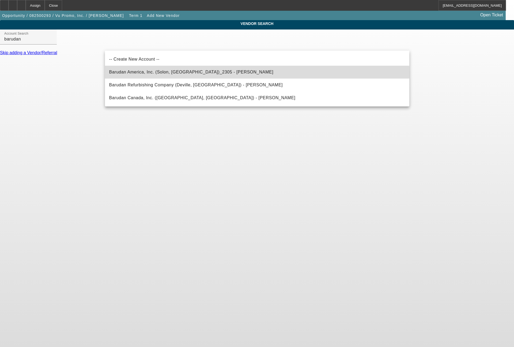
click at [153, 73] on span "Barudan America, Inc. (Solon, OH)_2305 - Hrabak, Kevin" at bounding box center [191, 72] width 165 height 5
type input "Barudan America, Inc. (Solon, OH)_2305 - Hrabak, Kevin"
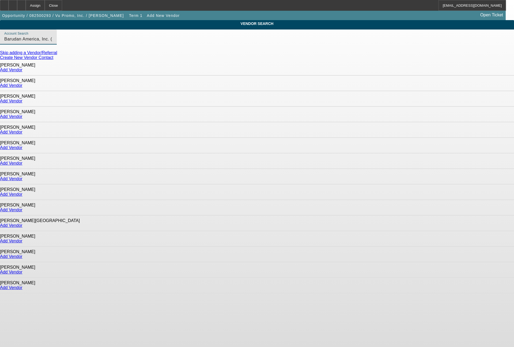
click at [23, 70] on link "Add Vendor" at bounding box center [11, 70] width 23 height 5
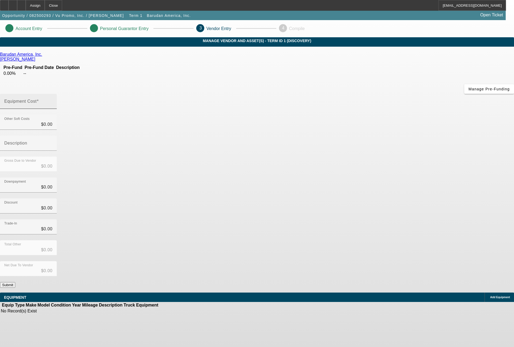
click at [53, 100] on input "Equipment Cost" at bounding box center [28, 103] width 48 height 6
type input "6"
type input "$6.00"
type input "62"
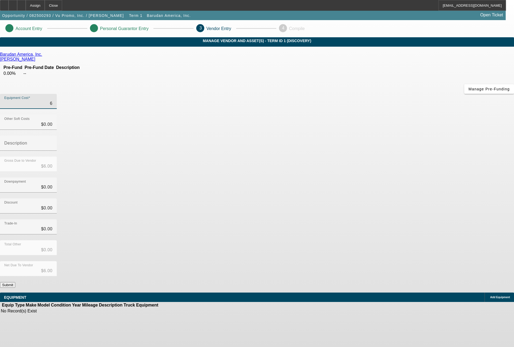
type input "$62.00"
type input "620"
type input "$620.00"
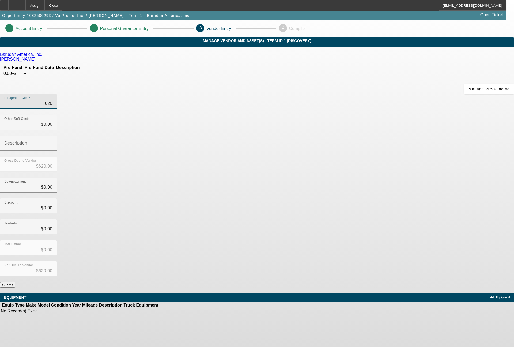
type input "6200"
type input "$6,200.00"
type input "62000"
type input "$62,000.00"
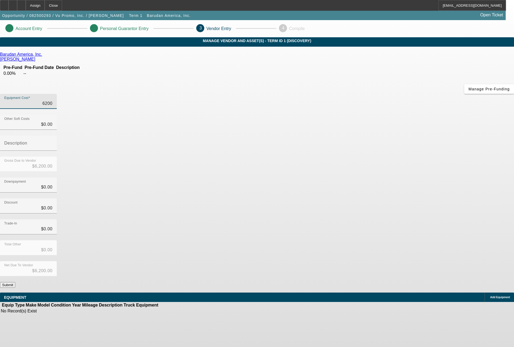
type input "$62,000.00"
click at [485, 292] on div "Add Equipment" at bounding box center [499, 296] width 29 height 9
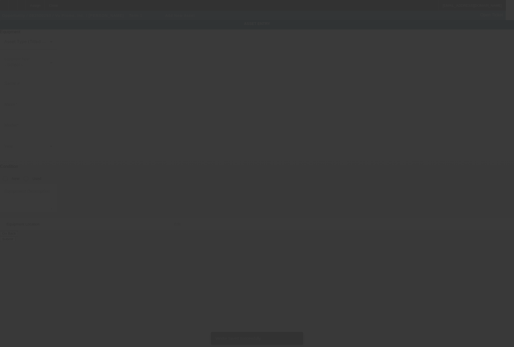
type input "6726 NW 72nd Ave"
type input "Miami"
type input "33166"
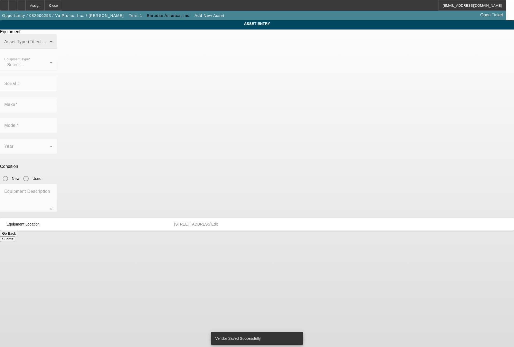
click at [50, 47] on span at bounding box center [27, 44] width 46 height 6
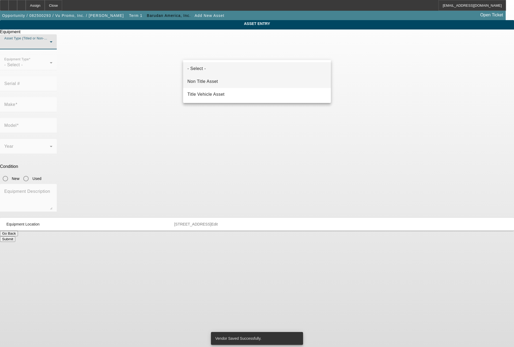
click at [223, 79] on mat-option "Non Title Asset" at bounding box center [257, 81] width 148 height 13
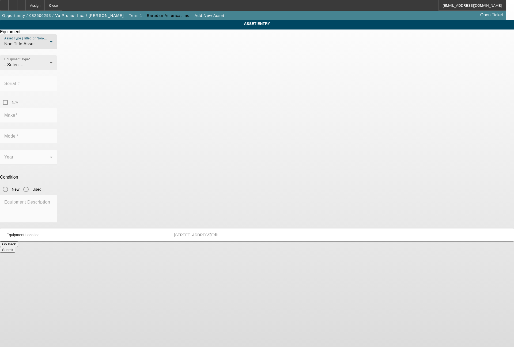
click at [50, 68] on div "- Select -" at bounding box center [27, 65] width 46 height 6
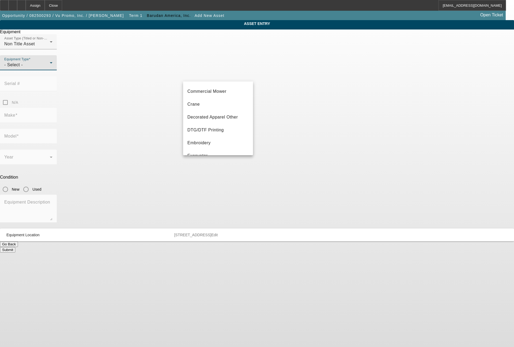
scroll to position [64, 0]
click at [212, 117] on mat-option "Embroidery" at bounding box center [218, 115] width 70 height 13
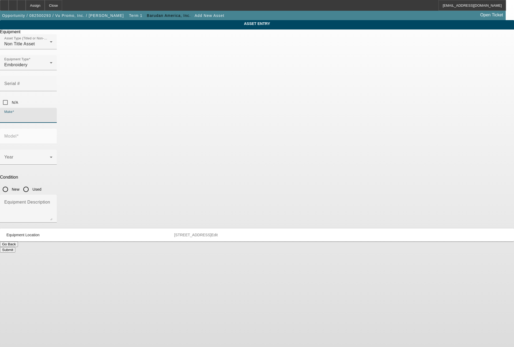
click at [53, 114] on input "Make" at bounding box center [28, 117] width 48 height 6
type input "Barudan"
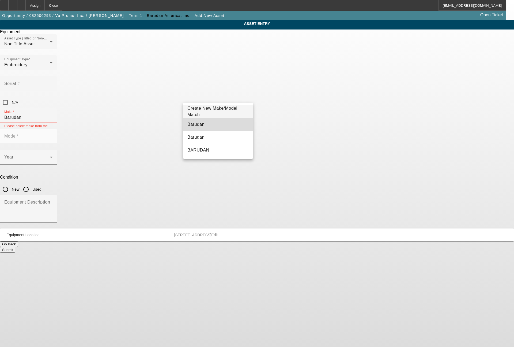
click at [195, 122] on span "Barudan" at bounding box center [196, 124] width 17 height 6
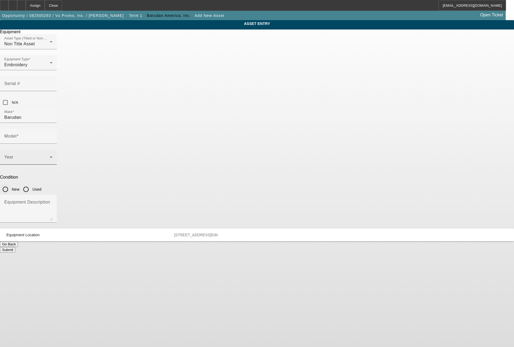
drag, startPoint x: 268, startPoint y: 119, endPoint x: 237, endPoint y: 119, distance: 30.5
click at [11, 184] on input "New" at bounding box center [5, 189] width 11 height 11
radio input "true"
click at [50, 156] on span at bounding box center [27, 159] width 46 height 6
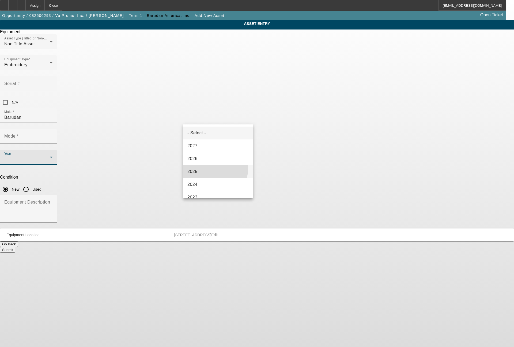
click at [202, 167] on mat-option "2025" at bounding box center [218, 171] width 70 height 13
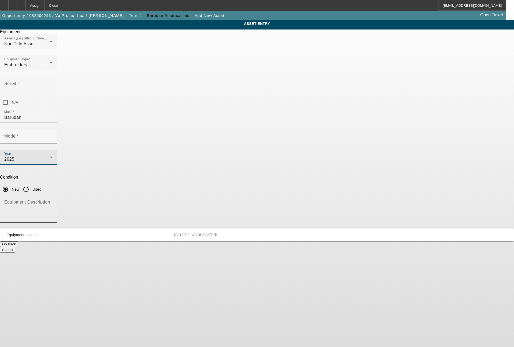
click at [53, 201] on textarea "Equipment Description" at bounding box center [28, 210] width 48 height 19
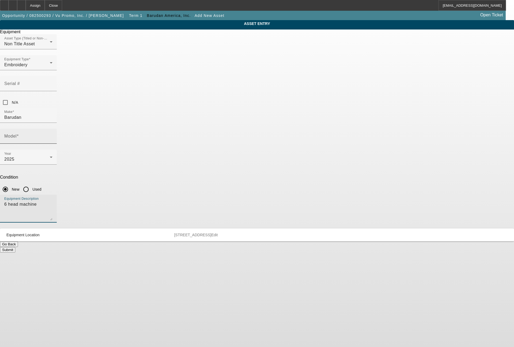
type textarea "6 head machine"
click at [53, 140] on div at bounding box center [53, 140] width 0 height 0
click at [53, 135] on input "Model" at bounding box center [28, 138] width 48 height 6
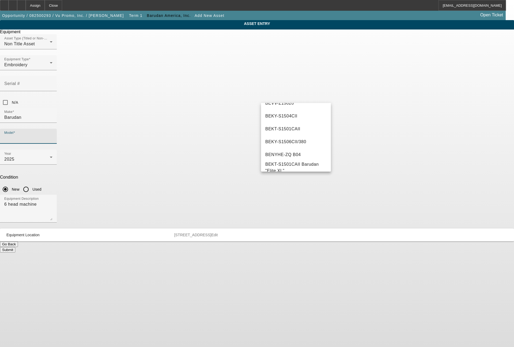
scroll to position [60, 0]
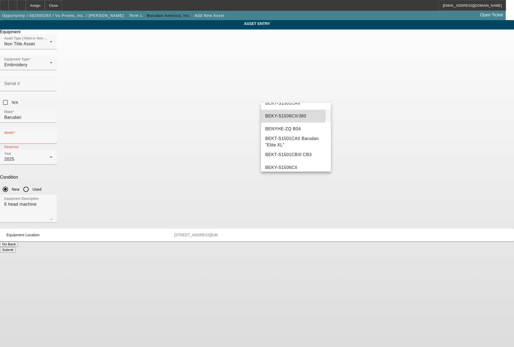
click at [285, 114] on span "BEKY-S1506CII/380" at bounding box center [286, 116] width 41 height 5
type input "BEKY-S1506CII/380"
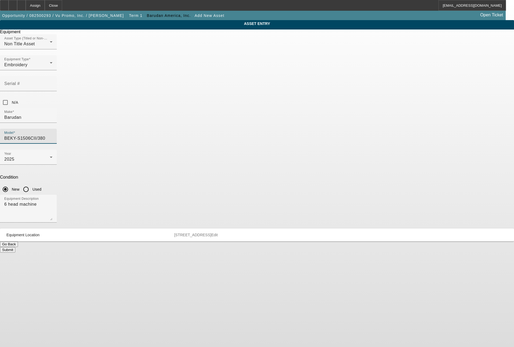
click at [15, 247] on button "Submit" at bounding box center [7, 250] width 15 height 6
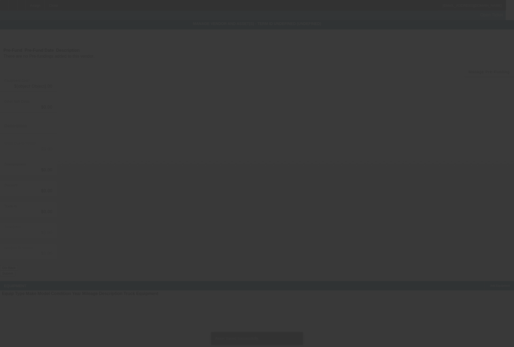
type input "$62,000.00"
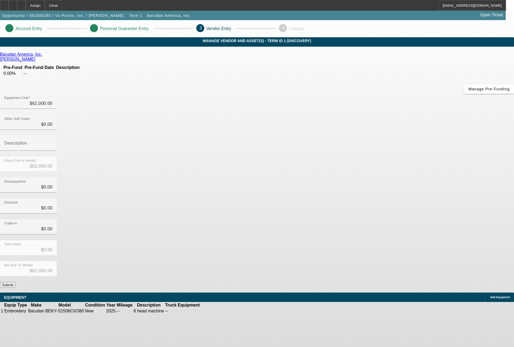
click at [15, 282] on button "Submit" at bounding box center [7, 285] width 15 height 6
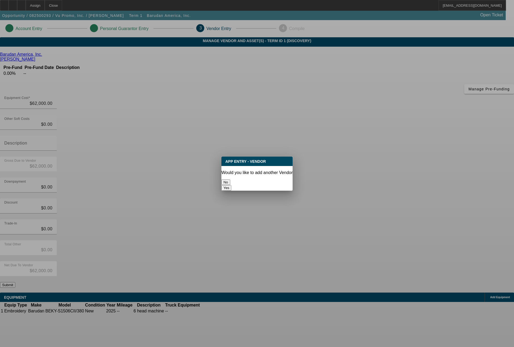
click at [230, 182] on button "No" at bounding box center [226, 182] width 9 height 6
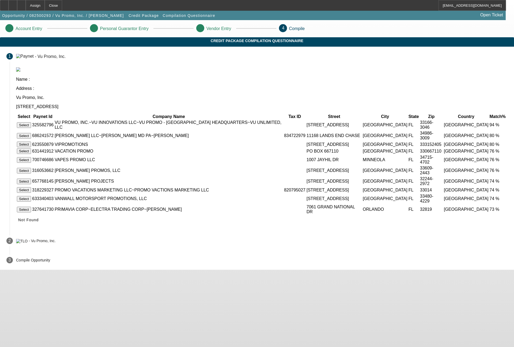
click at [31, 122] on button "Select" at bounding box center [24, 125] width 14 height 6
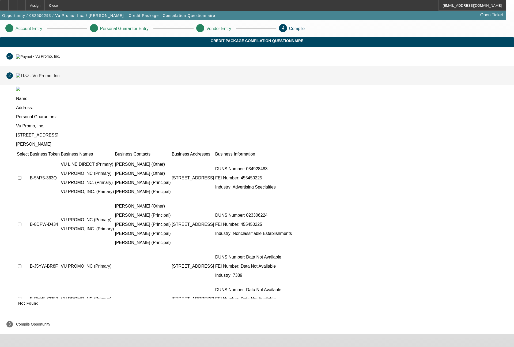
click at [21, 176] on input "checkbox" at bounding box center [19, 177] width 3 height 3
checkbox input "true"
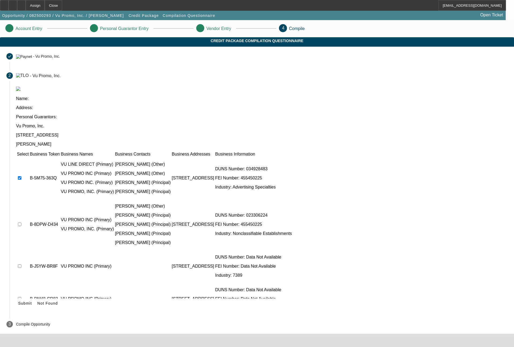
click at [29, 199] on td at bounding box center [23, 224] width 12 height 50
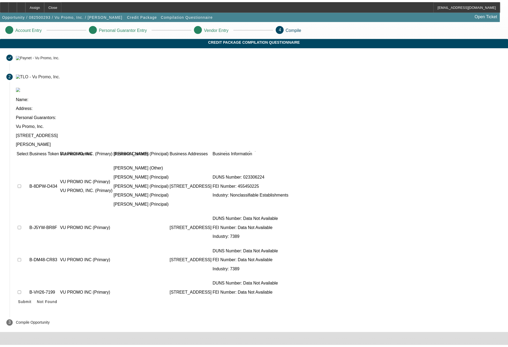
scroll to position [44, 0]
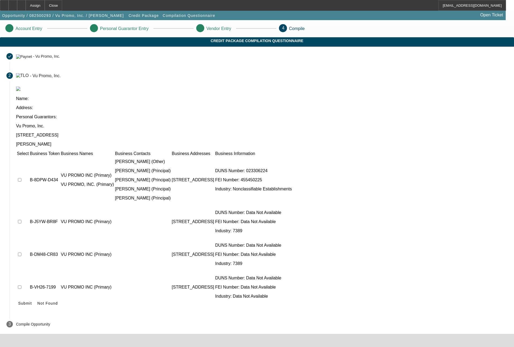
click at [21, 346] on input "checkbox" at bounding box center [19, 351] width 3 height 3
checkbox input "true"
click at [21, 220] on input "checkbox" at bounding box center [19, 221] width 3 height 3
checkbox input "true"
click at [32, 301] on span "Submit" at bounding box center [25, 303] width 14 height 4
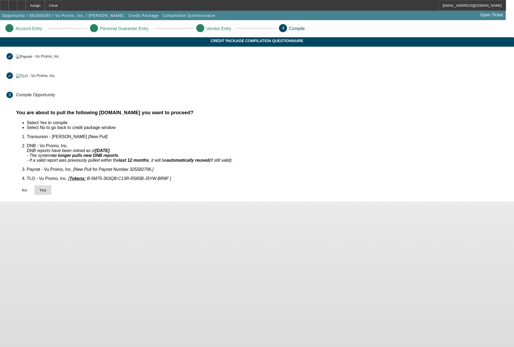
click at [47, 188] on span "Yes" at bounding box center [42, 190] width 7 height 4
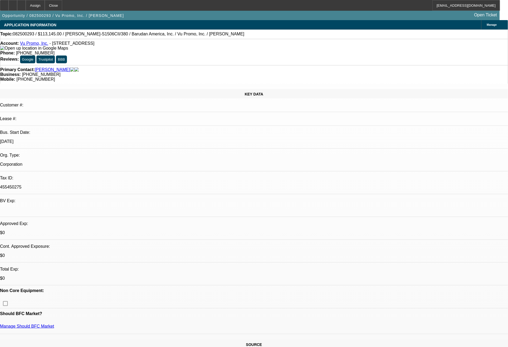
select select "0"
select select "2"
select select "0.1"
select select "4"
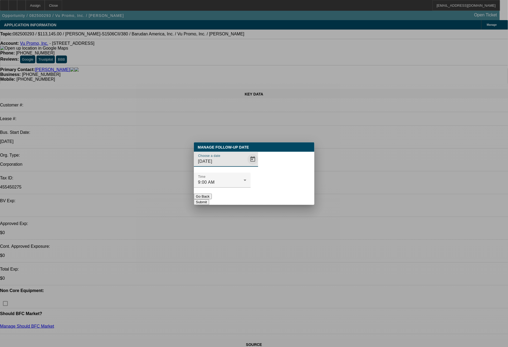
click at [247, 166] on span "Open calendar" at bounding box center [253, 159] width 13 height 13
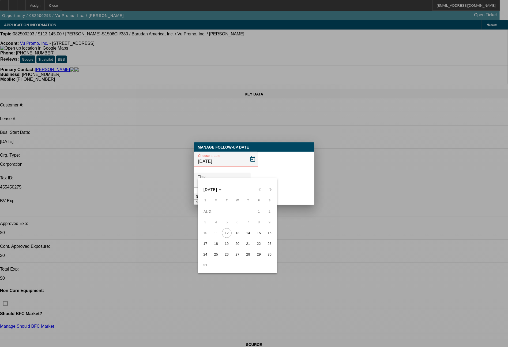
click at [250, 233] on span "14" at bounding box center [249, 233] width 10 height 10
type input "8/14/2025"
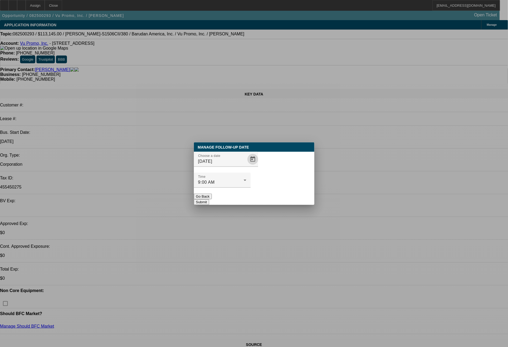
click at [209, 199] on button "Submit" at bounding box center [201, 202] width 15 height 6
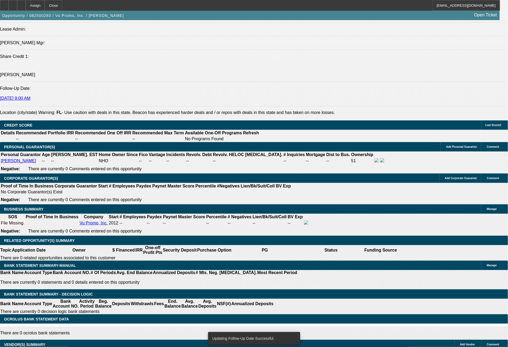
scroll to position [708, 0]
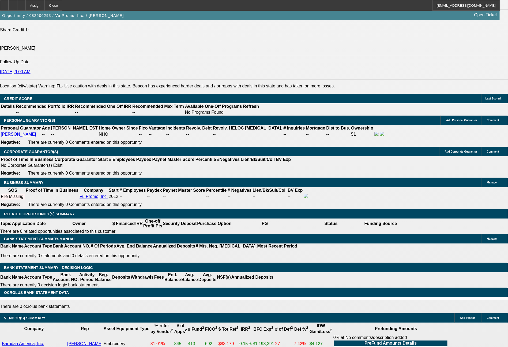
type input "$0.00"
type input "72"
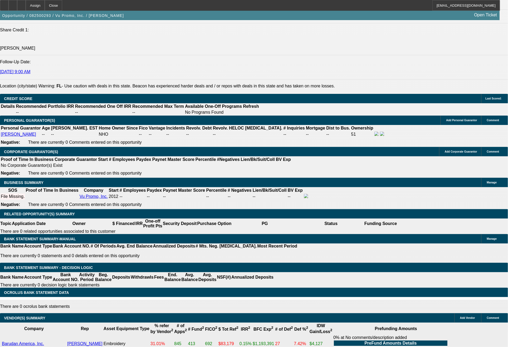
type input "1966"
type input "$3,932.00"
type input "7.7"
type input "$1,966.00"
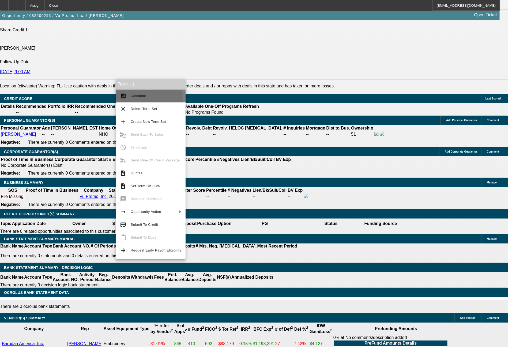
click at [140, 98] on span "Calculate" at bounding box center [156, 96] width 51 height 6
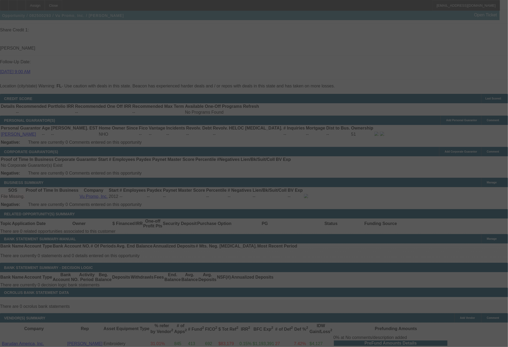
select select "0"
select select "2"
select select "0.1"
select select "4"
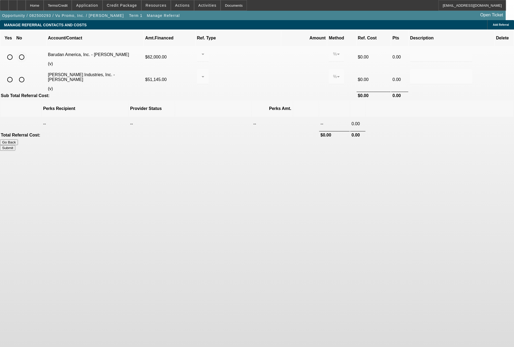
click at [27, 52] on input "radio" at bounding box center [21, 57] width 11 height 11
radio input "true"
click at [27, 74] on input "radio" at bounding box center [21, 79] width 11 height 11
radio input "true"
click at [15, 145] on button "Submit" at bounding box center [7, 148] width 15 height 6
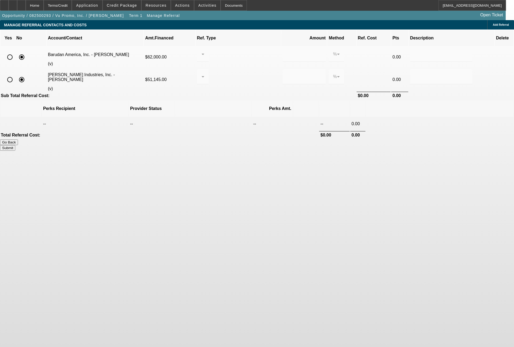
type input "0.000"
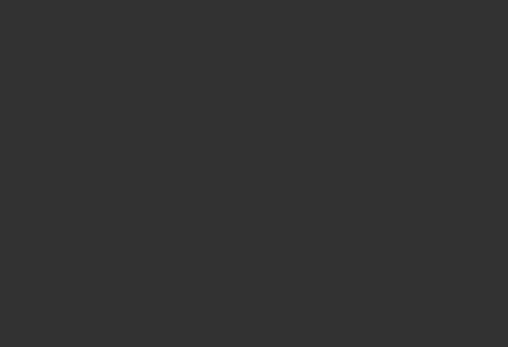
select select "0"
select select "2"
select select "0.1"
select select "4"
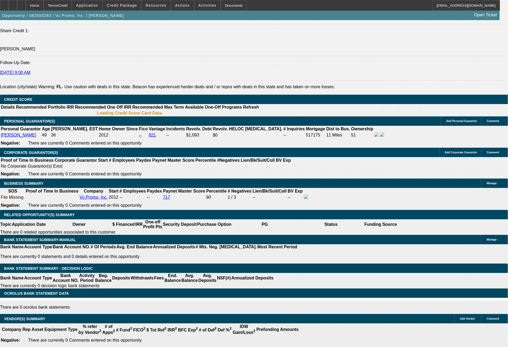
scroll to position [706, 0]
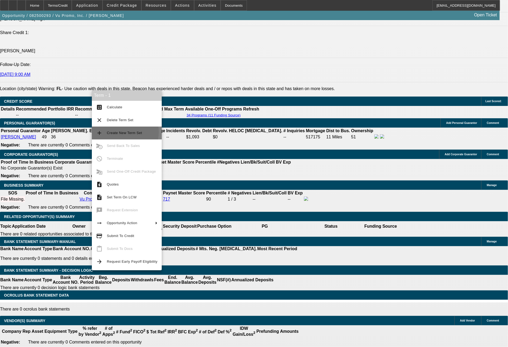
click at [117, 132] on span "Create New Term Set" at bounding box center [124, 133] width 35 height 4
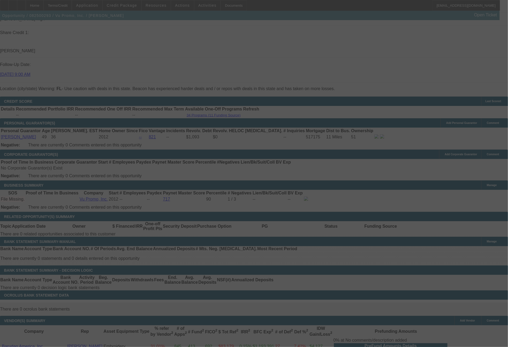
scroll to position [737, 0]
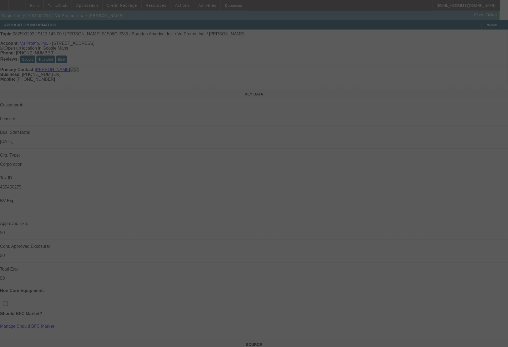
select select "0"
select select "2"
select select "0.1"
select select "4"
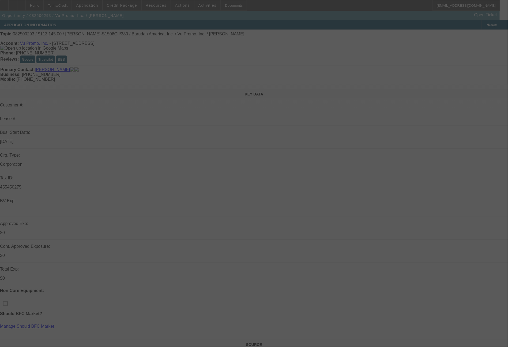
select select "0"
select select "2"
select select "0.1"
select select "4"
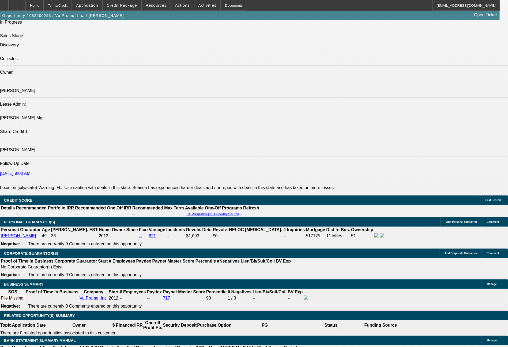
scroll to position [696, 0]
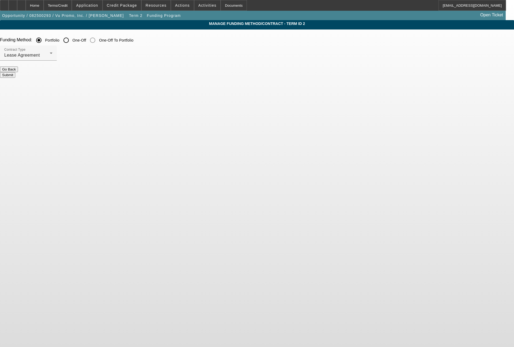
click at [50, 58] on div "Lease Agreement" at bounding box center [27, 55] width 46 height 6
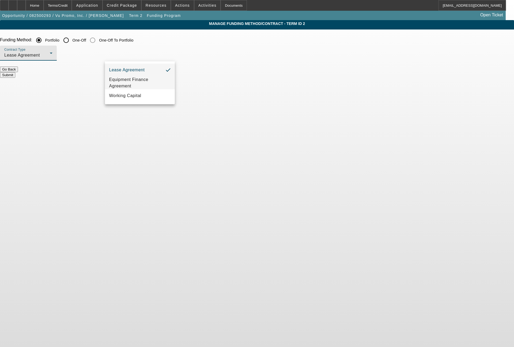
click at [135, 84] on span "Equipment Finance Agreement" at bounding box center [140, 82] width 62 height 13
click at [15, 72] on button "Submit" at bounding box center [7, 75] width 15 height 6
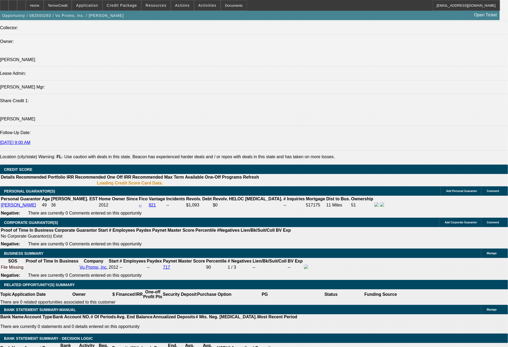
select select "0"
select select "2"
select select "0"
select select "6"
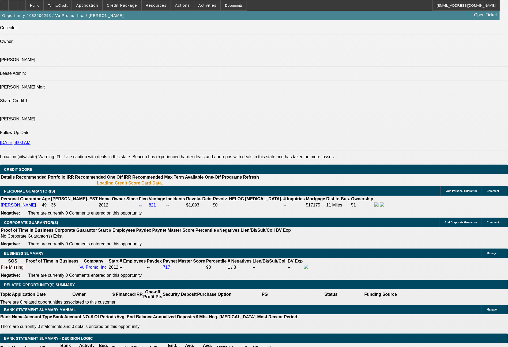
select select "0"
select select "2"
select select "0.1"
select select "4"
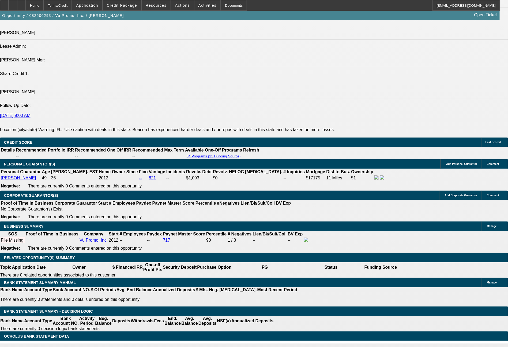
scroll to position [686, 0]
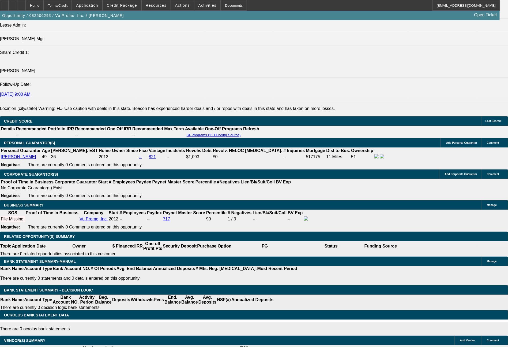
drag, startPoint x: 77, startPoint y: 175, endPoint x: 99, endPoint y: 174, distance: 22.3
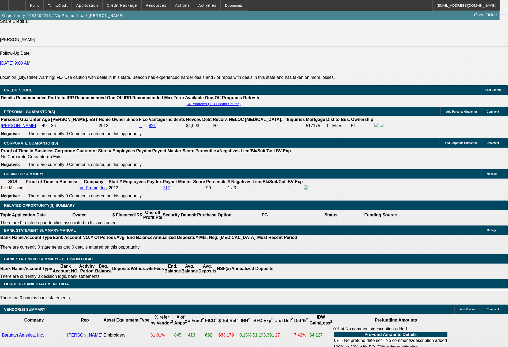
type input "20"
type input "$40.00"
type input "UNKNOWN"
type input "2091"
type input "$4,182.00"
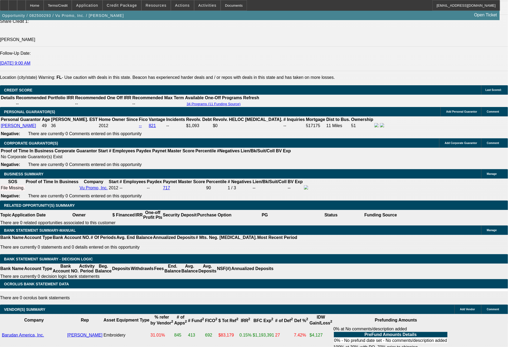
type input "9.9"
type input "$2,091.00"
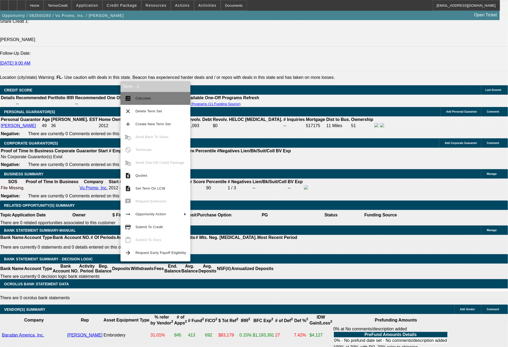
click at [149, 102] on button "calculate Calculate" at bounding box center [156, 98] width 70 height 13
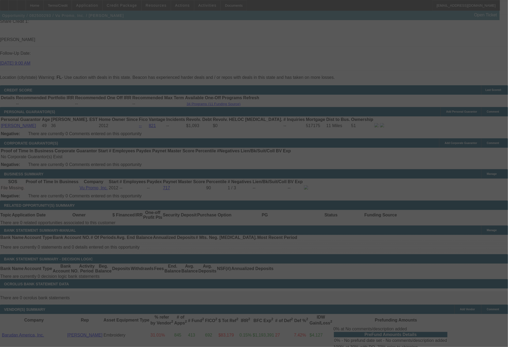
select select "0"
select select "2"
select select "0"
select select "6"
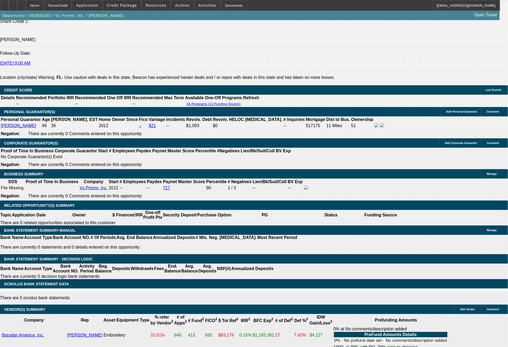
scroll to position [413, 0]
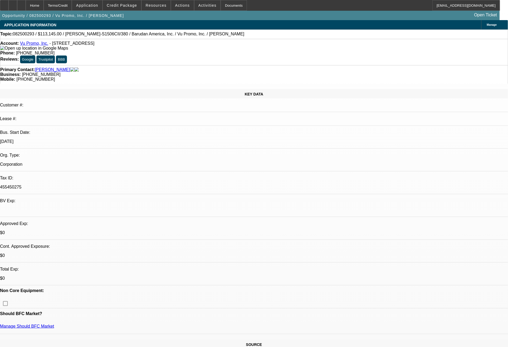
select select "0"
select select "2"
select select "0"
select select "6"
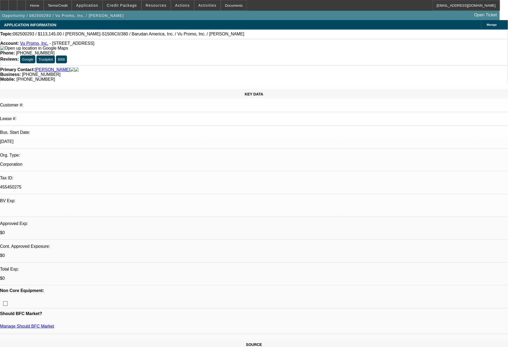
select select "0"
select select "2"
select select "0.1"
select select "4"
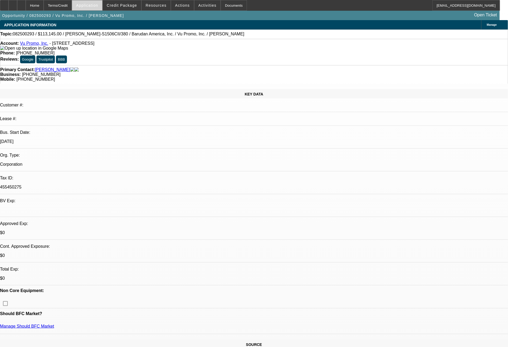
click at [102, 6] on span at bounding box center [87, 5] width 30 height 13
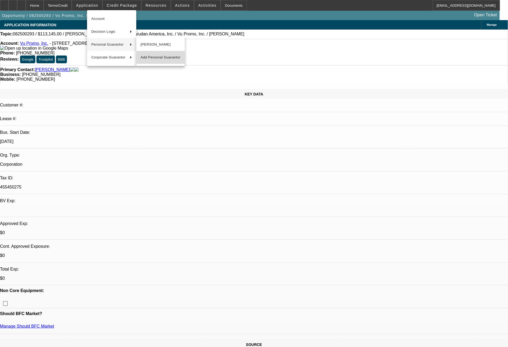
click at [152, 55] on span "Add Personal Guarantor" at bounding box center [161, 57] width 40 height 6
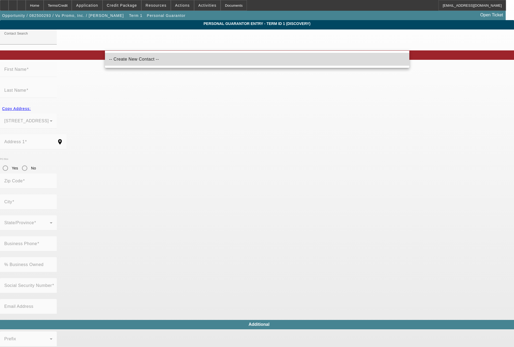
click at [130, 59] on span "-- Create New Contact --" at bounding box center [134, 59] width 50 height 5
type input "-- Create New Contact --"
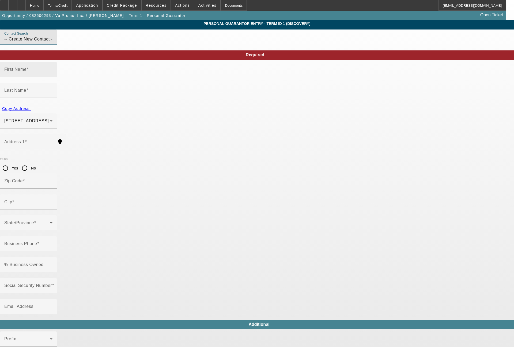
click at [53, 75] on input "First Name" at bounding box center [28, 71] width 48 height 6
type input "Jean Marc"
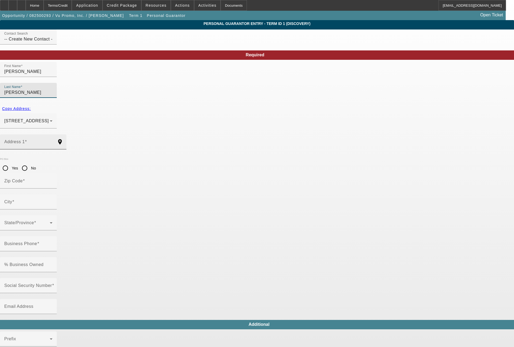
type input "Piquion"
click at [53, 141] on input "Address 1" at bounding box center [28, 144] width 48 height 6
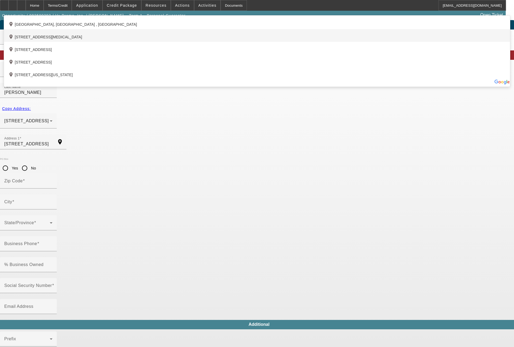
click at [165, 42] on div "add_location 10616 Northwest 54th Street, Doral, FL 33178, US" at bounding box center [257, 35] width 506 height 13
type input "10616 Northwest 54th Street"
type input "33178"
type input "Doral"
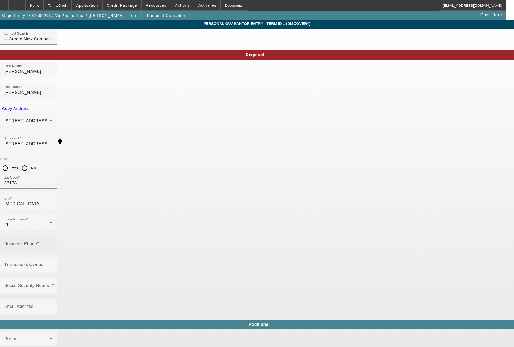
click at [37, 241] on mat-label "Business Phone" at bounding box center [20, 243] width 33 height 5
click at [53, 243] on input "Business Phone" at bounding box center [28, 246] width 48 height 6
type input "(305) 888-4430"
click at [53, 284] on input "Social Security Number" at bounding box center [28, 287] width 48 height 6
type input "036-66-3469"
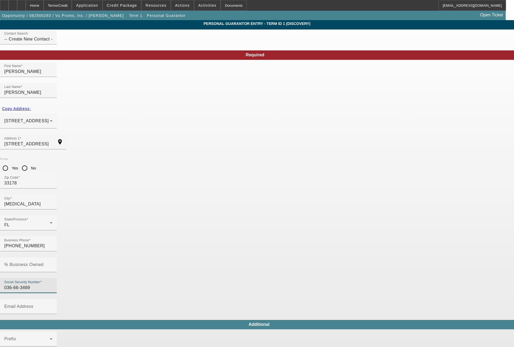
click at [273, 159] on span "Yes" at bounding box center [270, 159] width 8 height 6
click at [268, 203] on span "Yes" at bounding box center [270, 202] width 8 height 6
click at [53, 263] on input "% Business Owned" at bounding box center [28, 266] width 48 height 6
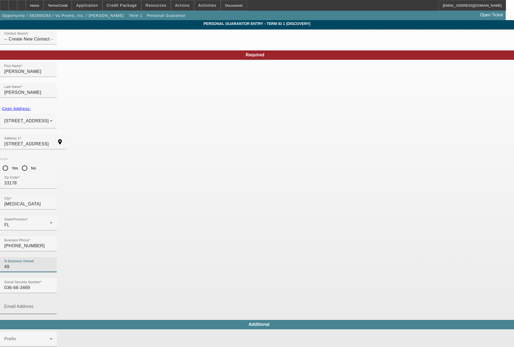
type input "49"
click at [53, 305] on input "Email Address" at bounding box center [28, 308] width 48 height 6
type input "jeanmarc@vupromo.com"
type input "(954) 214-4249"
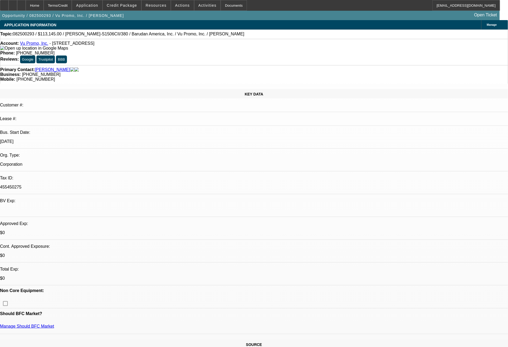
select select "0"
select select "2"
select select "0"
select select "6"
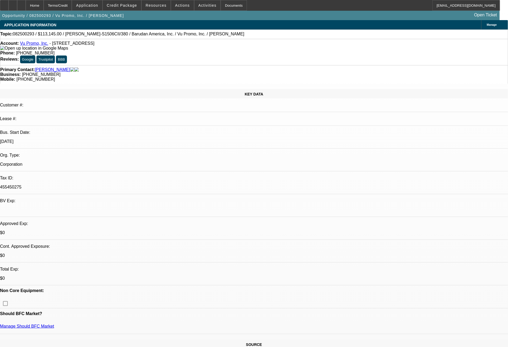
select select "0"
select select "2"
select select "0.1"
select select "4"
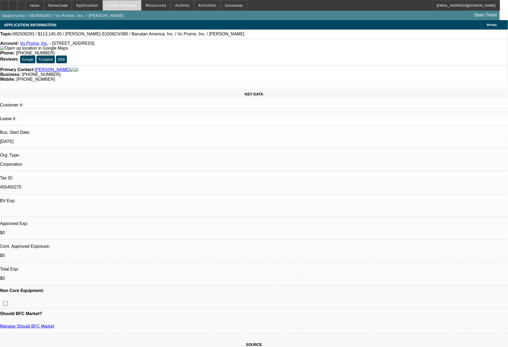
click at [132, 7] on span "Credit Package" at bounding box center [122, 5] width 30 height 4
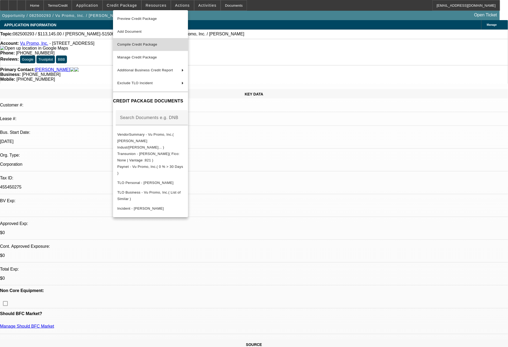
click at [145, 41] on button "Compile Credit Package" at bounding box center [150, 44] width 75 height 13
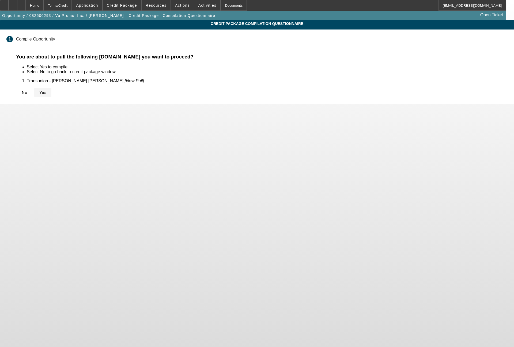
click at [47, 91] on span "Yes" at bounding box center [42, 92] width 7 height 4
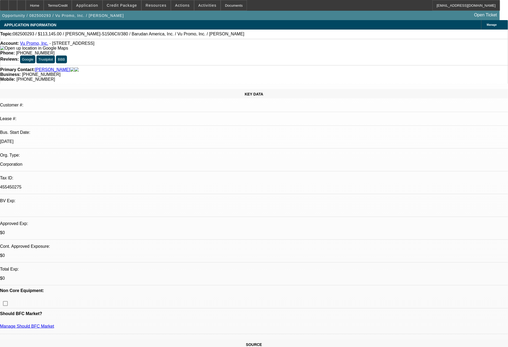
select select "0"
select select "2"
select select "0"
select select "6"
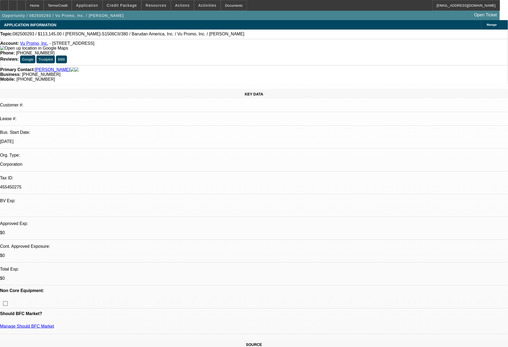
select select "0"
select select "2"
select select "0.1"
select select "4"
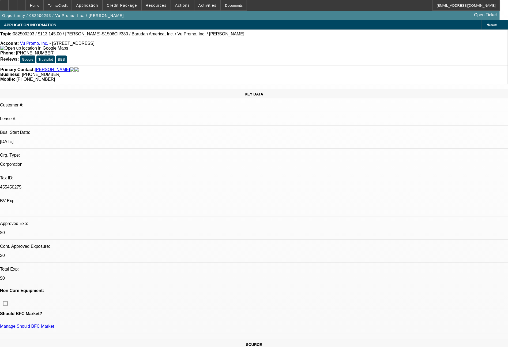
select select "0"
select select "2"
select select "0"
select select "6"
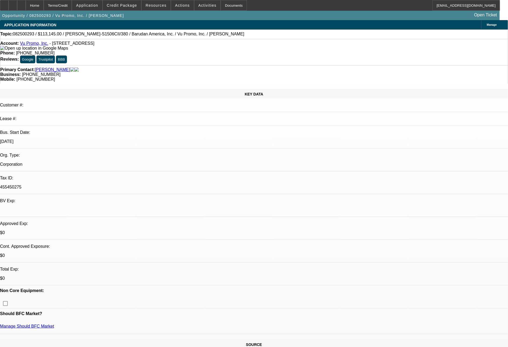
select select "0"
select select "2"
select select "0.1"
select select "4"
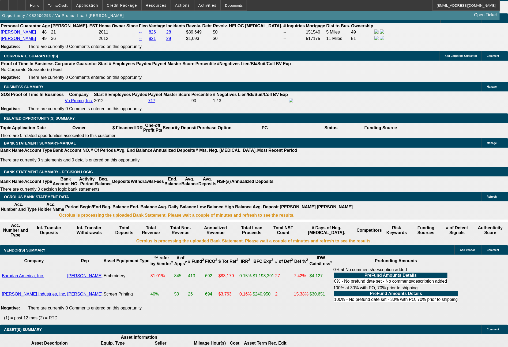
scroll to position [821, 0]
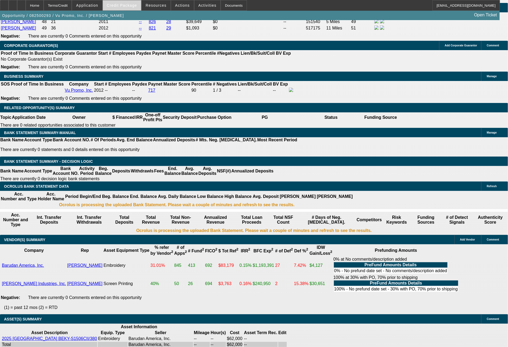
click at [129, 7] on span "Credit Package" at bounding box center [122, 5] width 30 height 4
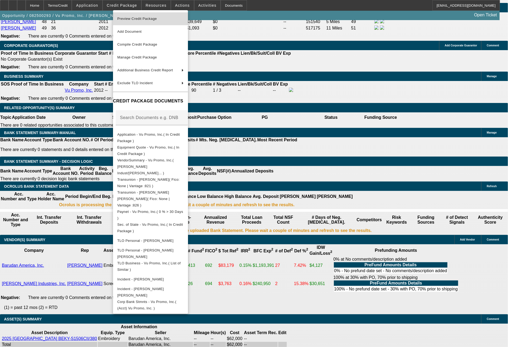
click at [141, 18] on span "Preview Credit Package" at bounding box center [137, 19] width 40 height 4
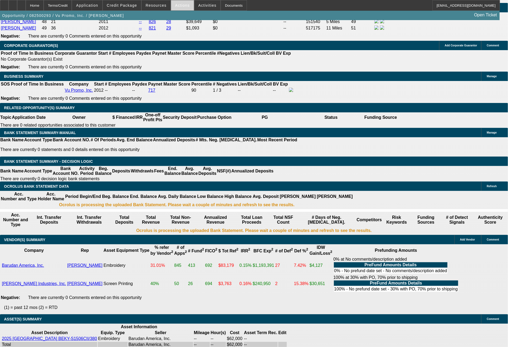
click at [180, 5] on span "Actions" at bounding box center [182, 5] width 15 height 4
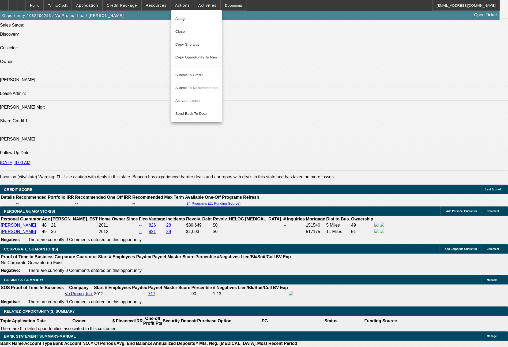
scroll to position [602, 0]
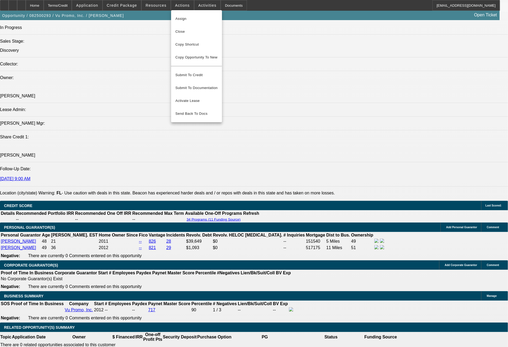
click at [318, 114] on div at bounding box center [254, 173] width 508 height 347
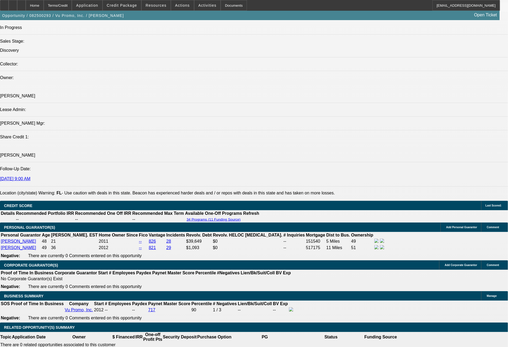
click at [181, 5] on span "Actions" at bounding box center [182, 5] width 15 height 4
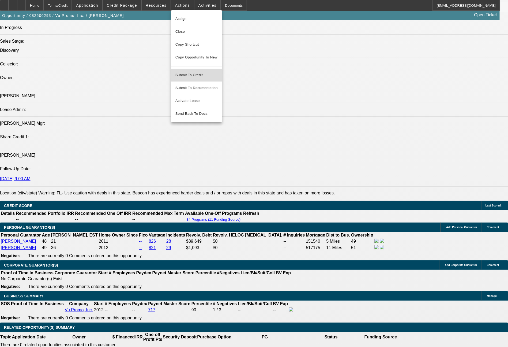
click at [199, 72] on span "Submit To Credit" at bounding box center [197, 75] width 42 height 6
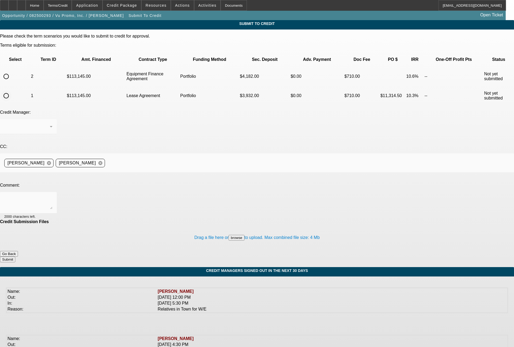
click at [12, 90] on input "radio" at bounding box center [6, 95] width 11 height 11
radio input "true"
click at [50, 123] on div "Arida, George" at bounding box center [27, 126] width 46 height 6
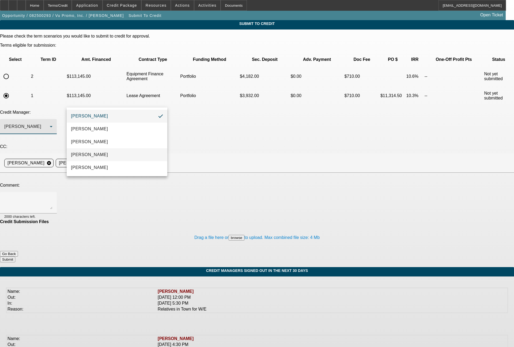
click at [92, 154] on span "[PERSON_NAME]" at bounding box center [89, 154] width 37 height 6
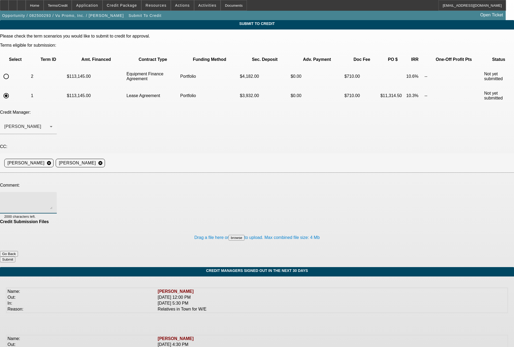
click at [53, 196] on textarea at bounding box center [28, 202] width 48 height 13
click at [53, 196] on textarea "let me know if you want to do this in house, or sell it one off to UniFi. thanks" at bounding box center [28, 202] width 48 height 13
type textarea "let me know quick if you want to do this in house, or sell it one off to UniFi.…"
click at [15, 256] on button "Submit" at bounding box center [7, 259] width 15 height 6
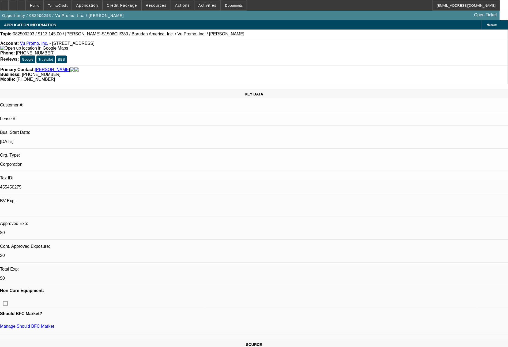
select select "0"
select select "2"
select select "0"
select select "6"
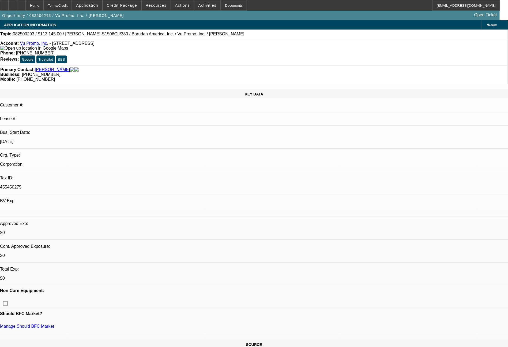
select select "0"
select select "2"
select select "0.1"
select select "4"
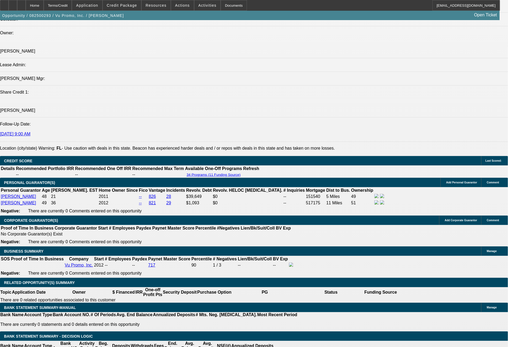
scroll to position [675, 0]
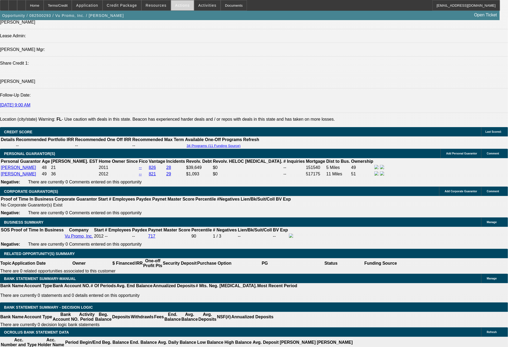
click at [178, 4] on span "Actions" at bounding box center [182, 5] width 15 height 4
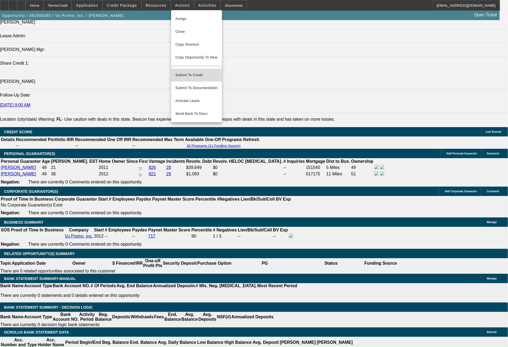
click at [191, 72] on span "Submit To Credit" at bounding box center [197, 75] width 42 height 6
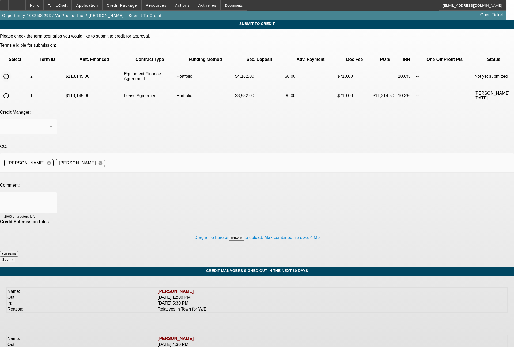
click at [12, 71] on input "radio" at bounding box center [6, 76] width 11 height 11
radio input "true"
click at [50, 123] on div "Arida, George" at bounding box center [27, 126] width 46 height 6
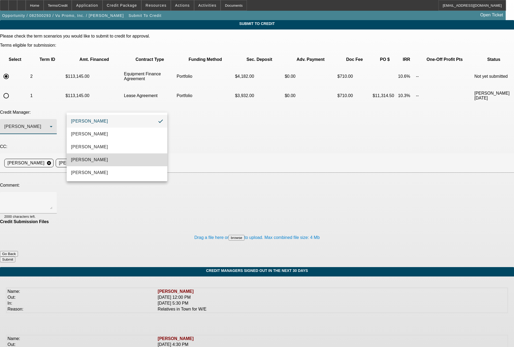
click at [93, 157] on span "[PERSON_NAME]" at bounding box center [89, 159] width 37 height 6
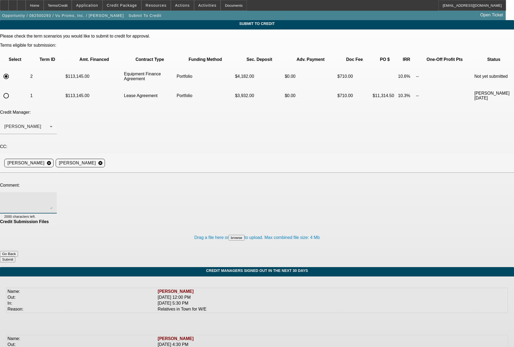
click at [53, 196] on textarea at bounding box center [28, 202] width 48 height 13
type textarea "72 month EFA term set"
click at [15, 256] on button "Submit" at bounding box center [7, 259] width 15 height 6
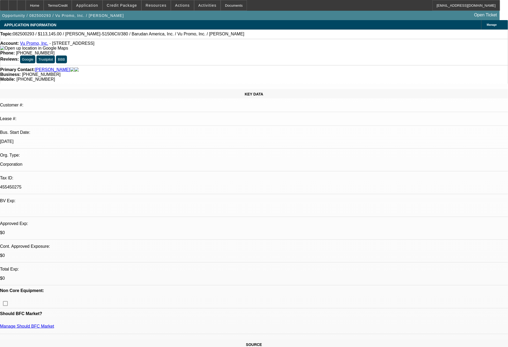
select select "0"
select select "2"
select select "0"
select select "6"
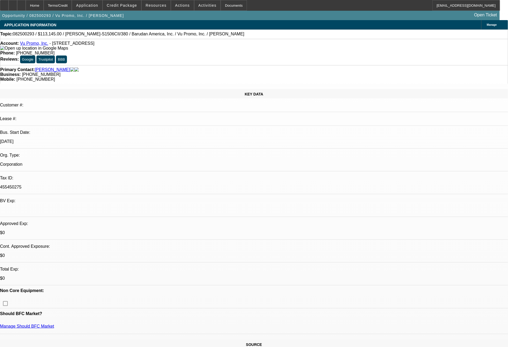
select select "0"
select select "2"
select select "0.1"
select select "4"
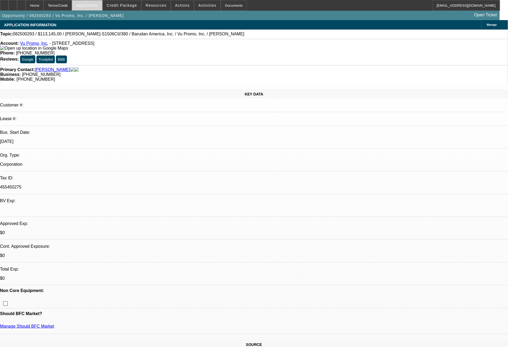
click at [98, 7] on span "Application" at bounding box center [87, 5] width 22 height 4
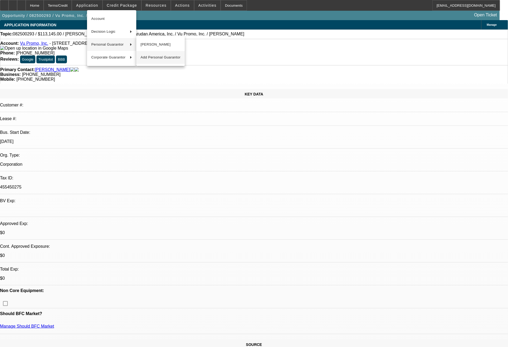
click at [158, 58] on span "Add Personal Guarantor" at bounding box center [161, 57] width 40 height 6
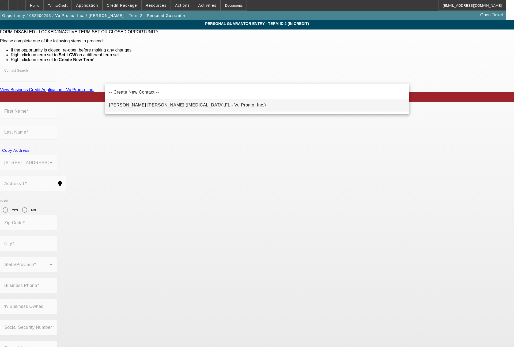
click at [138, 106] on span "Piquion, Jean Marc (Doral,FL - Vu Promo, Inc.)" at bounding box center [187, 105] width 157 height 5
type input "Piquion, Jean Marc (Doral,FL - Vu Promo, Inc.)"
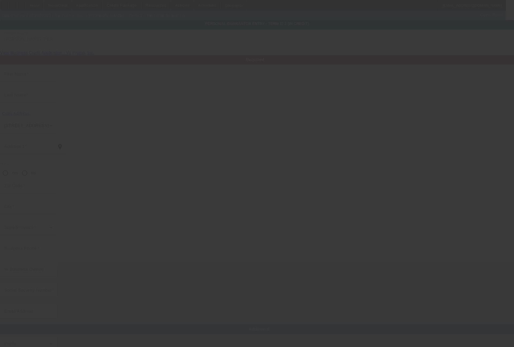
type input "Jean Marc"
type input "Piquion"
type input "10616 Northwest 54th Street"
radio input "true"
type input "33178"
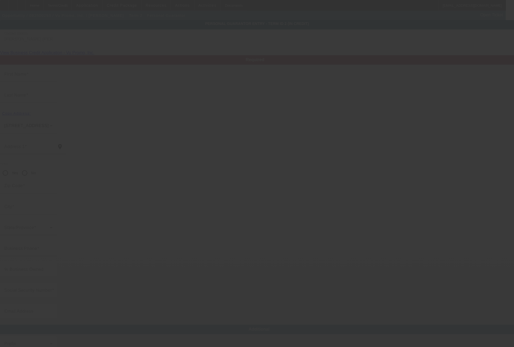
type input "Doral"
type input "(305) 888-4430"
type input "49"
type input "036-66-3469"
type input "jeanmarc@vupromo.com"
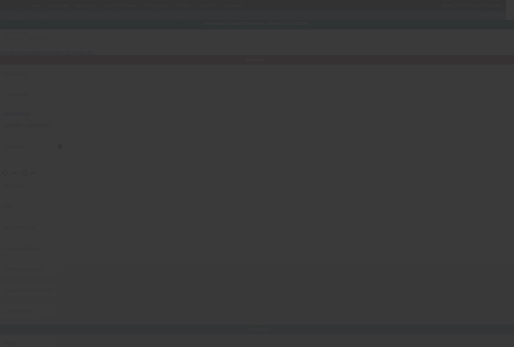
type input "(954) 214-4249"
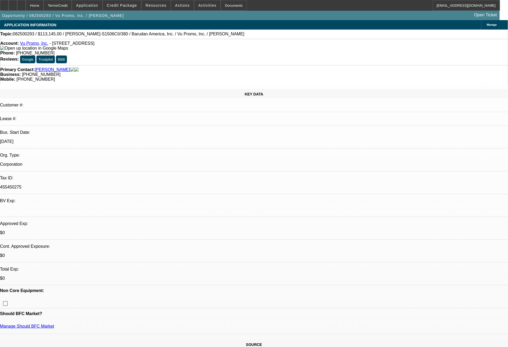
select select "0"
select select "2"
select select "0"
select select "6"
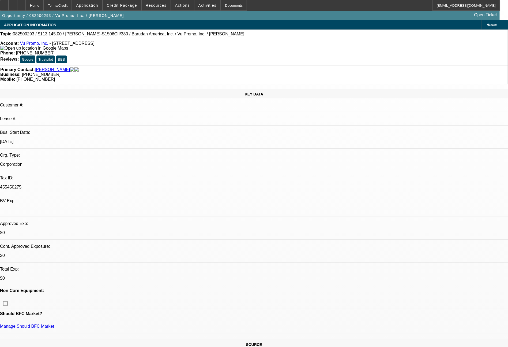
select select "0"
select select "2"
select select "0.1"
select select "4"
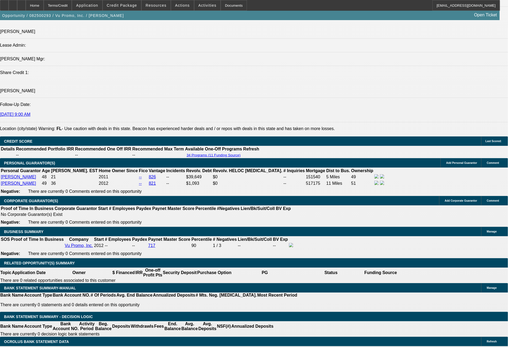
scroll to position [644, 0]
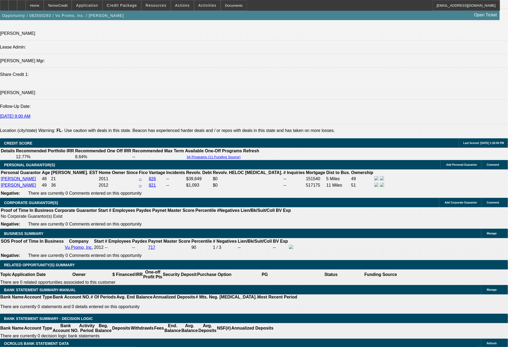
scroll to position [662, 0]
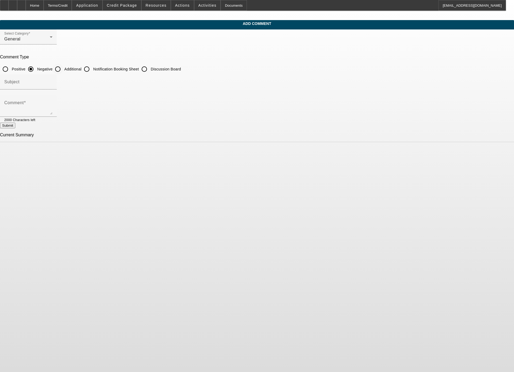
click at [63, 71] on input "Additional" at bounding box center [58, 69] width 11 height 11
radio input "true"
click at [53, 100] on div "Comment" at bounding box center [28, 105] width 48 height 21
type textarea "13+ years in business offering embroidery & screen printing services, also sell…"
click at [15, 126] on button "Submit" at bounding box center [7, 126] width 15 height 6
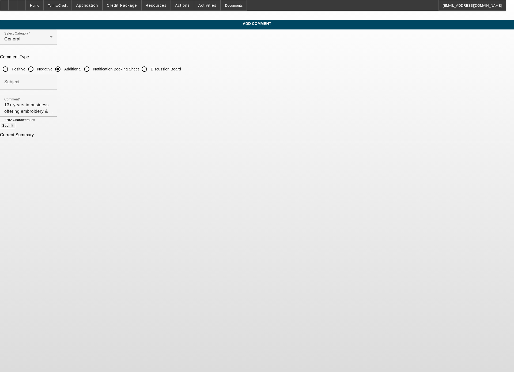
radio input "true"
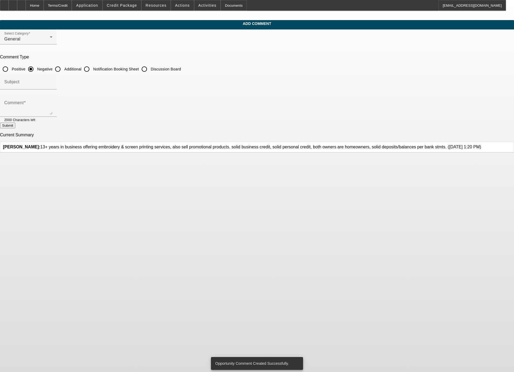
click at [63, 71] on input "Additional" at bounding box center [58, 69] width 11 height 11
radio input "true"
click at [53, 104] on textarea "Comment" at bounding box center [28, 108] width 48 height 13
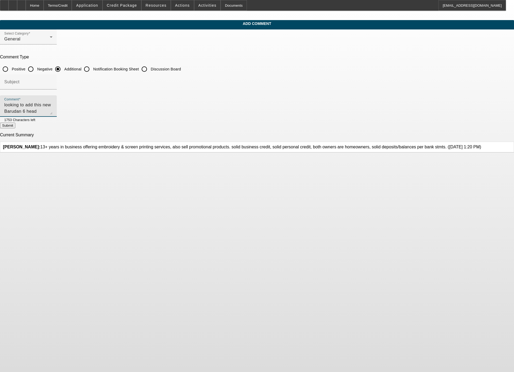
scroll to position [5, 0]
click at [53, 113] on textarea "looking to add this new Barudan 6 head machine to replace (2) older Barudan mac…" at bounding box center [28, 108] width 48 height 13
type textarea "looking to add this new Barudan 6 head machine to replace (2) older Barudan mac…"
click at [15, 128] on button "Submit" at bounding box center [7, 126] width 15 height 6
radio input "true"
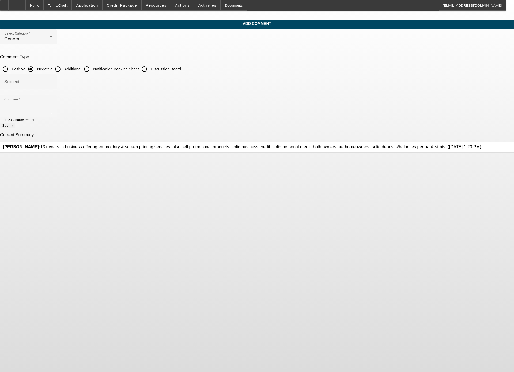
scroll to position [0, 0]
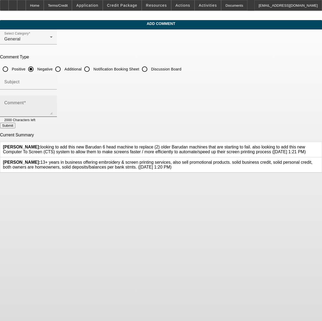
click at [63, 69] on input "Additional" at bounding box center [58, 69] width 11 height 11
radio input "true"
click at [53, 110] on textarea "Comment" at bounding box center [28, 108] width 48 height 13
type textarea "h"
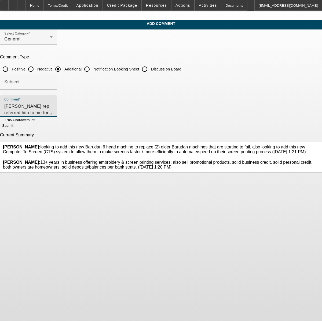
type textarea "[PERSON_NAME], [PERSON_NAME] rep, referred him to me for financing a new Tajima…"
click at [15, 126] on button "Submit" at bounding box center [7, 126] width 15 height 6
radio input "true"
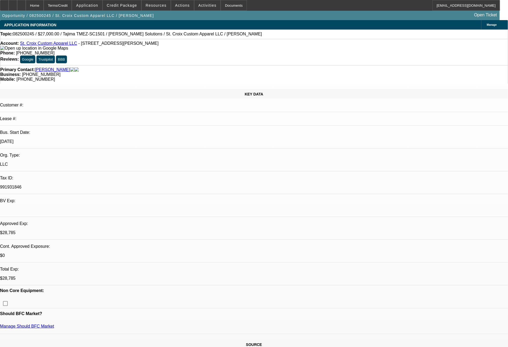
select select "0"
select select "2"
select select "0"
select select "6"
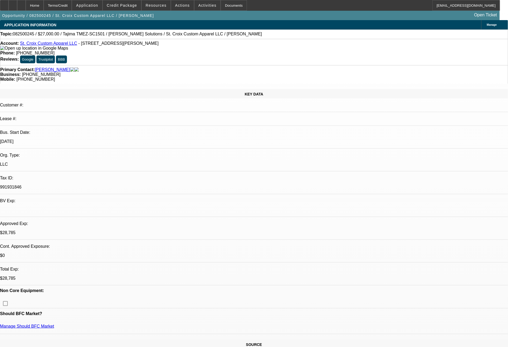
select select "0"
select select "2"
select select "0"
select select "6"
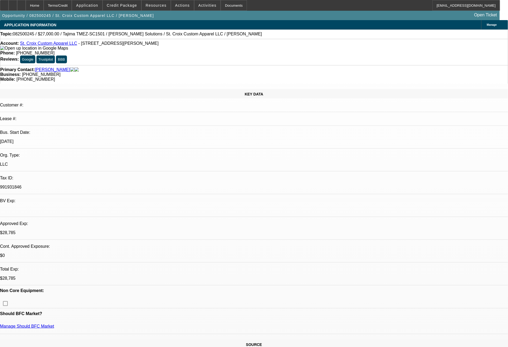
select select "0"
select select "2"
select select "0"
select select "6"
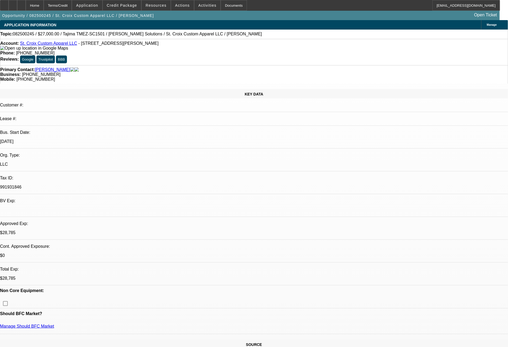
select select "0"
select select "2"
select select "0"
select select "6"
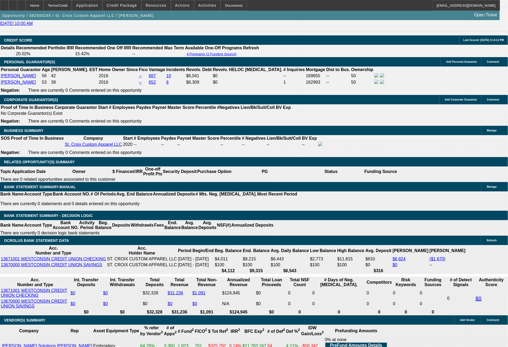
scroll to position [773, 0]
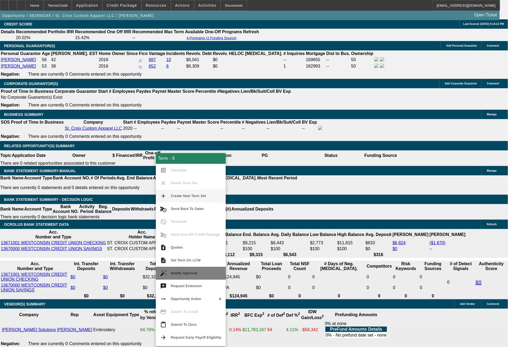
click at [181, 274] on span "Modify Approval" at bounding box center [184, 273] width 27 height 4
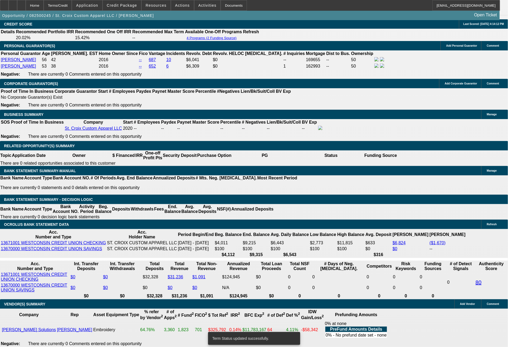
select select "0"
select select "2"
select select "0"
select select "6"
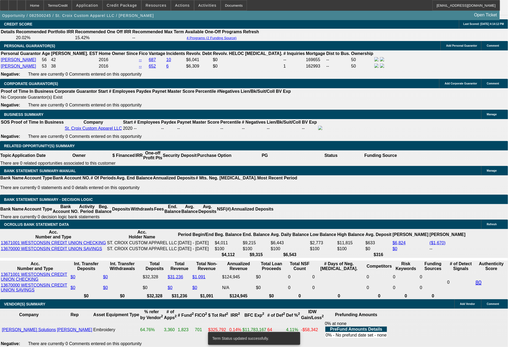
select select "0"
select select "2"
select select "0"
select select "6"
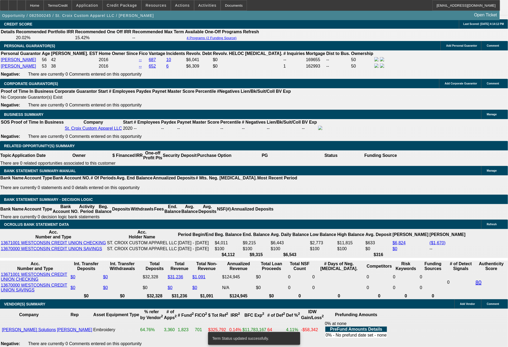
select select "0"
select select "2"
select select "0"
select select "6"
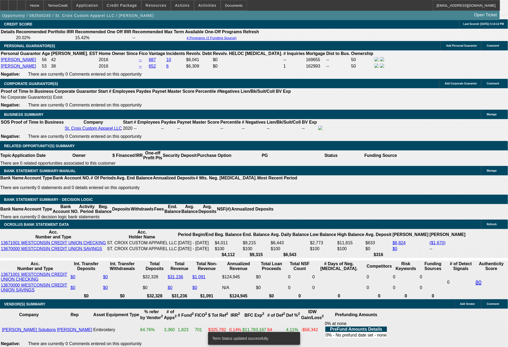
select select "0"
select select "2"
select select "0"
select select "6"
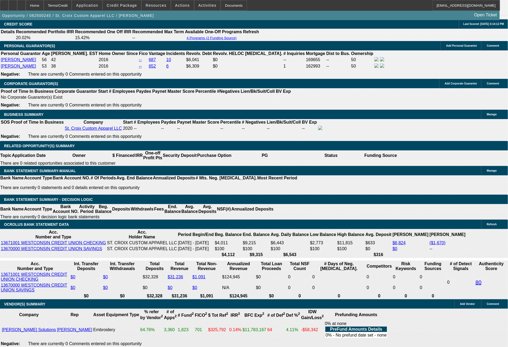
drag, startPoint x: 83, startPoint y: 228, endPoint x: 106, endPoint y: 229, distance: 23.3
type input "7"
type input "$14.00"
type input "UNKNOWN"
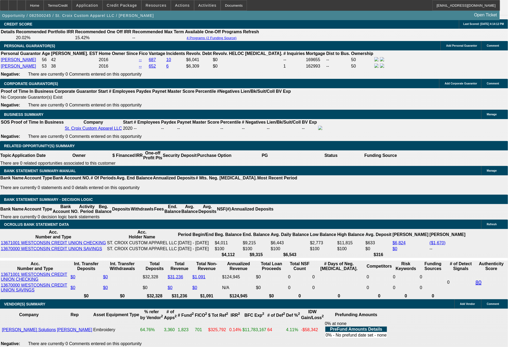
type input "749"
type input "19.1"
type input "$1,498.00"
type input "749.43"
type input "19.2"
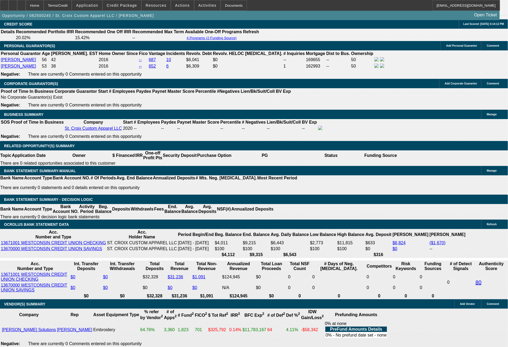
type input "$1,498.86"
type input "$749.43"
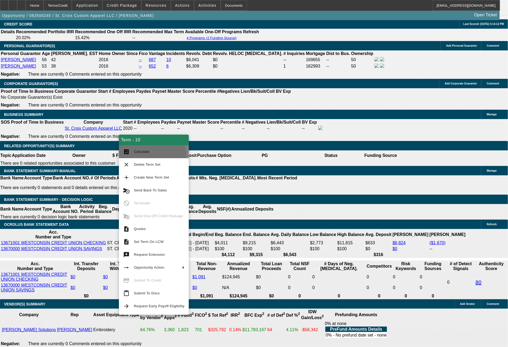
click at [139, 155] on button "calculate Calculate" at bounding box center [154, 151] width 70 height 13
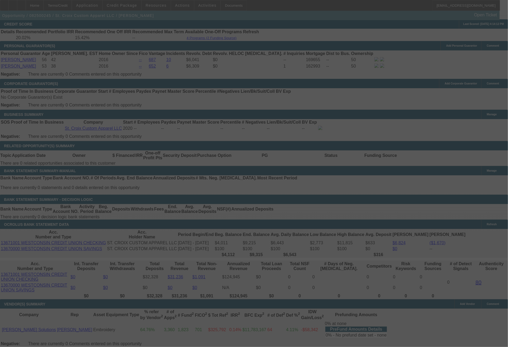
select select "0"
select select "2"
select select "0"
select select "6"
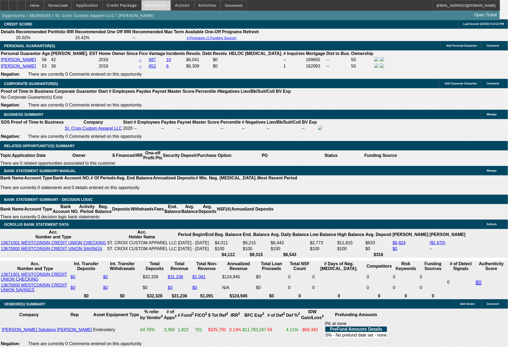
click at [159, 5] on span "Resources" at bounding box center [156, 5] width 21 height 4
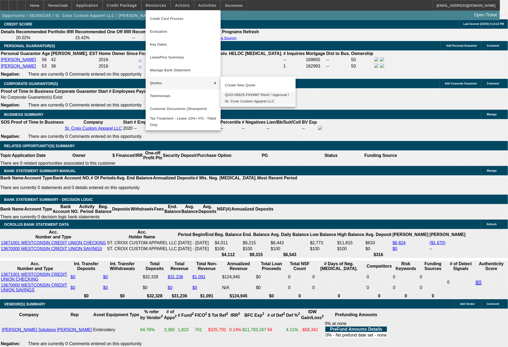
click at [242, 93] on span "QUO-56925-F9V8M7 Rev0 / Approval / St. Croix Custom Apparel LLC" at bounding box center [258, 98] width 66 height 13
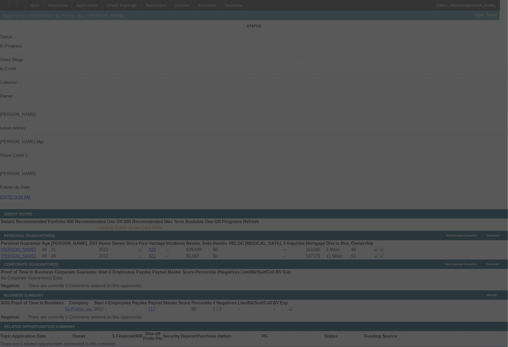
select select "0"
select select "2"
select select "0"
select select "6"
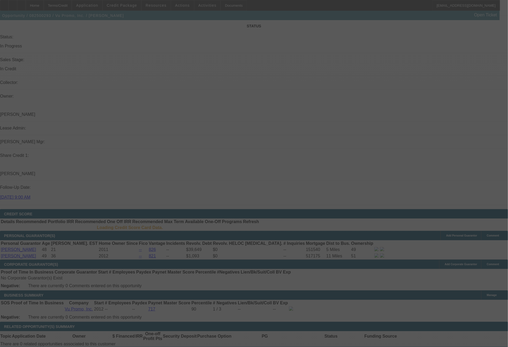
select select "0"
select select "2"
select select "0.1"
select select "4"
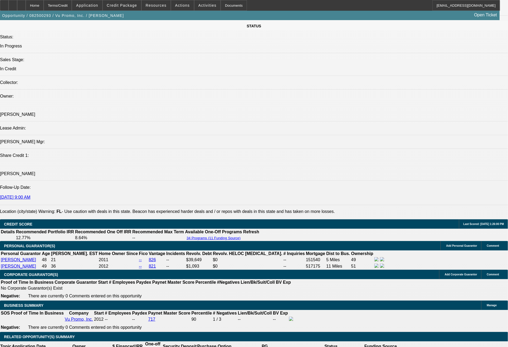
scroll to position [631, 0]
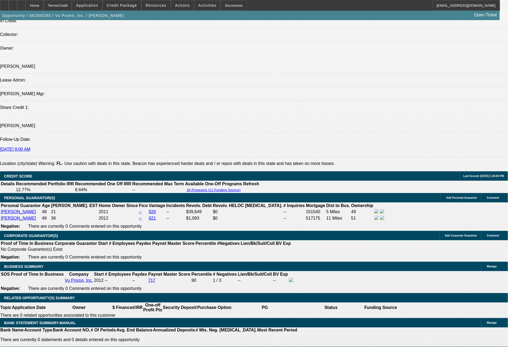
scroll to position [639, 0]
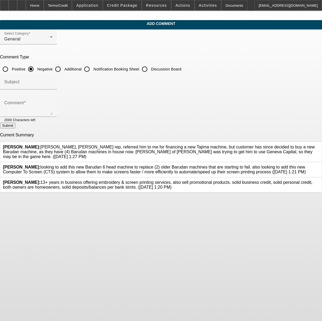
click at [63, 70] on input "Additional" at bounding box center [58, 69] width 11 height 11
radio input "true"
click at [53, 102] on textarea "Comment" at bounding box center [28, 108] width 48 height 13
click at [53, 108] on textarea "Per the equipment vendors, both pieces of new equipment are in stock and can be…" at bounding box center [28, 108] width 48 height 13
type textarea "Per both equipment vendors, both pieces of new equipment are in stock and can b…"
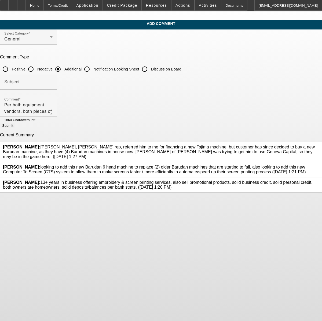
click at [15, 128] on button "Submit" at bounding box center [7, 126] width 15 height 6
radio input "true"
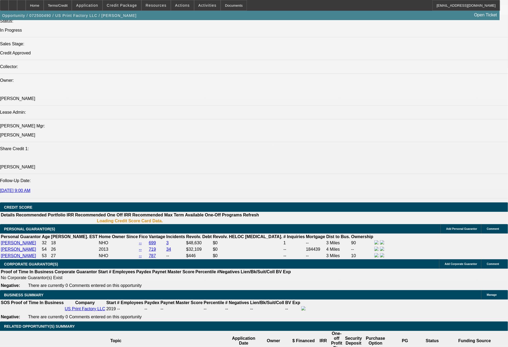
select select "0"
select select "6"
select select "0"
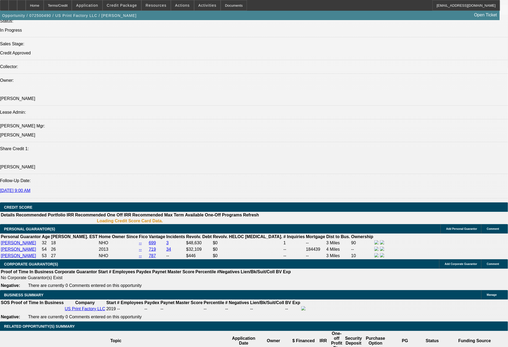
select select "0"
select select "6"
select select "0"
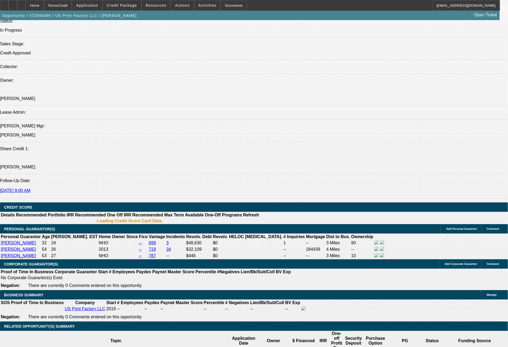
select select "0"
select select "6"
select select "0"
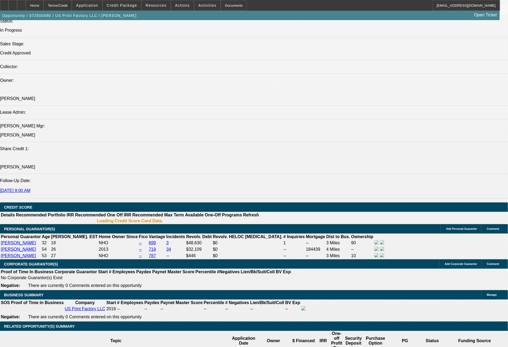
select select "6"
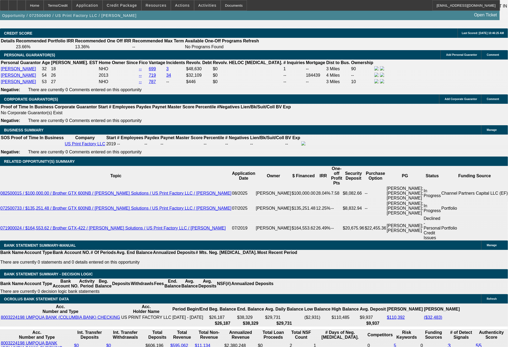
scroll to position [876, 0]
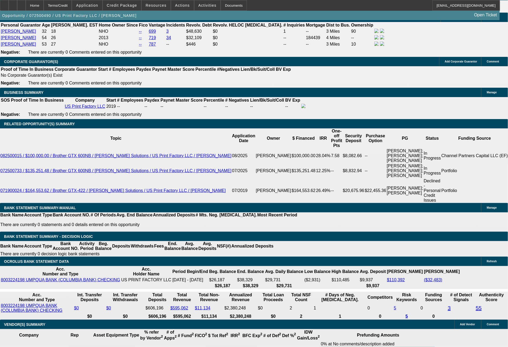
select select "0"
select select "6"
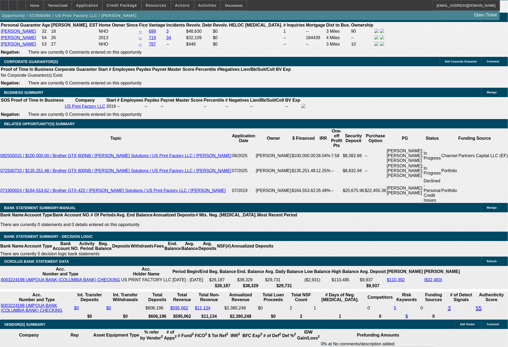
select select "0"
select select "6"
select select "0"
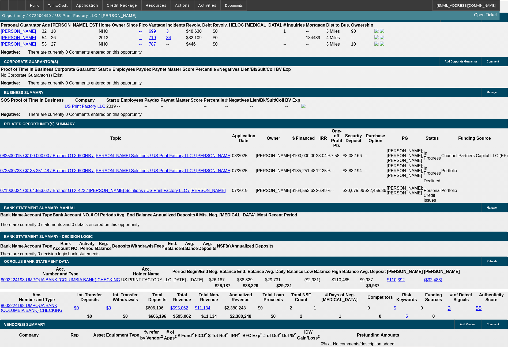
select select "0"
select select "6"
select select "0"
select select "2"
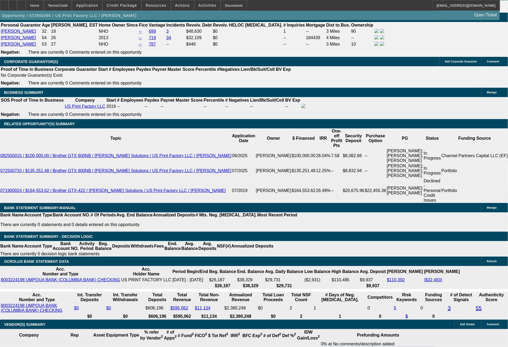
select select "2"
select select "0"
select select "6"
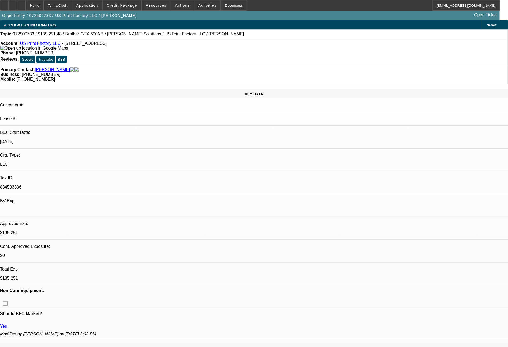
select select "0"
select select "2"
select select "0"
select select "6"
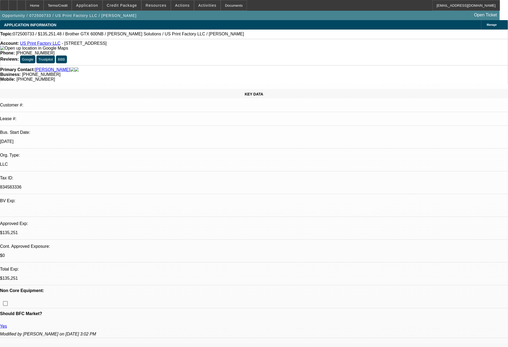
select select "0"
select select "2"
select select "0"
select select "6"
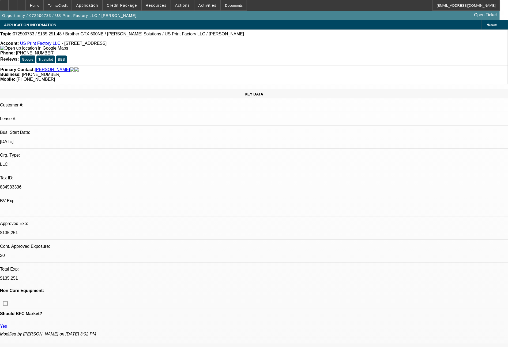
select select "0"
select select "2"
select select "0"
select select "6"
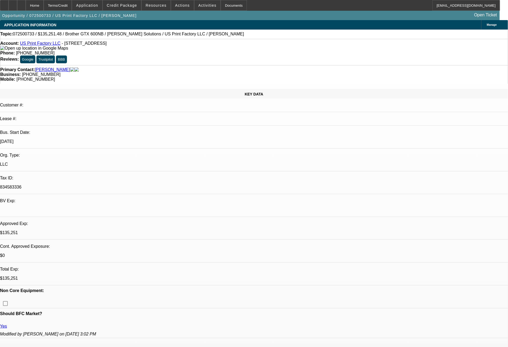
select select "0"
select select "2"
select select "0"
select select "6"
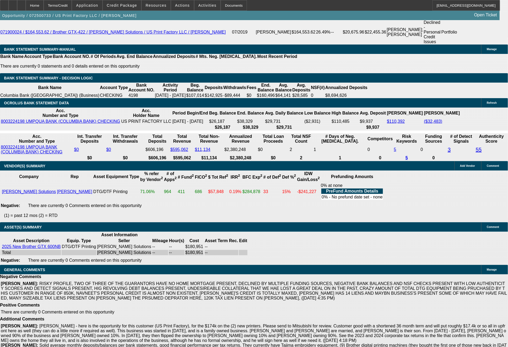
scroll to position [933, 0]
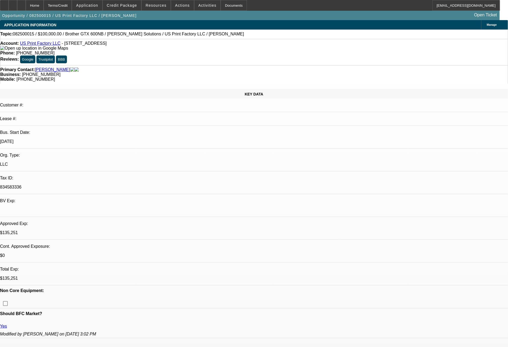
select select "0"
select select "2"
select select "0"
select select "6"
select select "0"
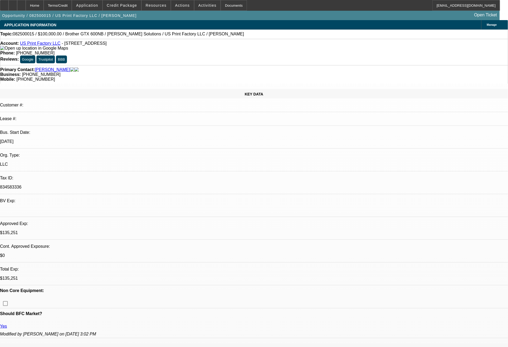
select select "2"
select select "0"
select select "6"
select select "0"
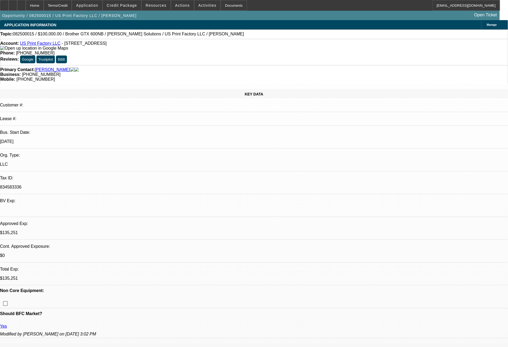
select select "2"
select select "0"
select select "6"
select select "0"
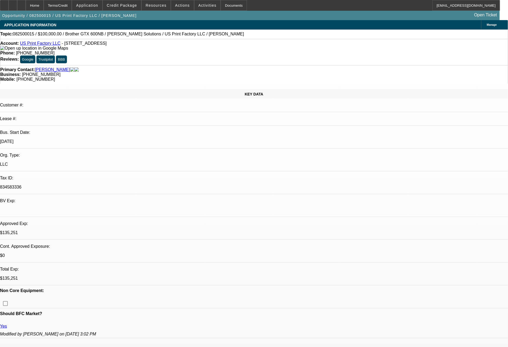
select select "2"
select select "0"
select select "6"
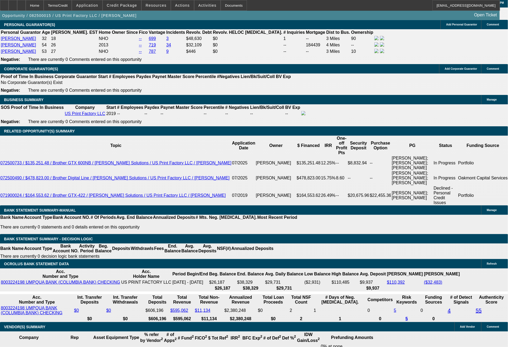
scroll to position [1031, 0]
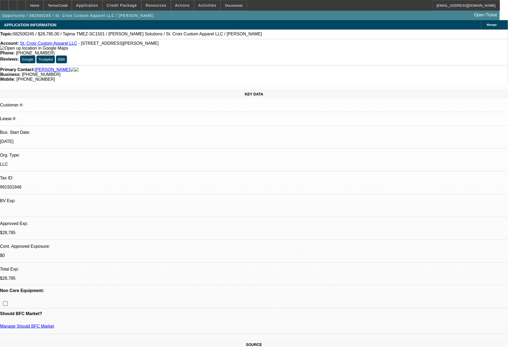
select select "0"
select select "2"
select select "0"
select select "6"
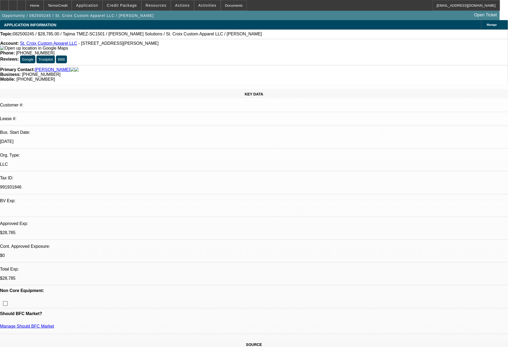
select select "0"
select select "2"
select select "0"
select select "6"
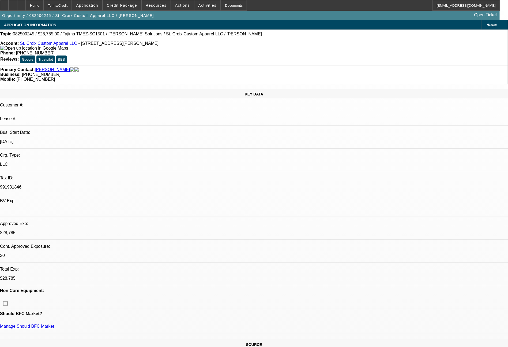
select select "0"
select select "2"
select select "0"
select select "6"
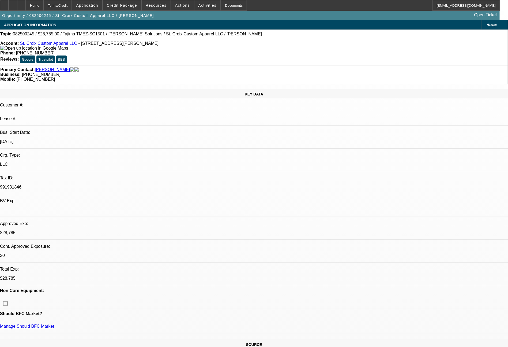
select select "0"
select select "2"
select select "0"
select select "6"
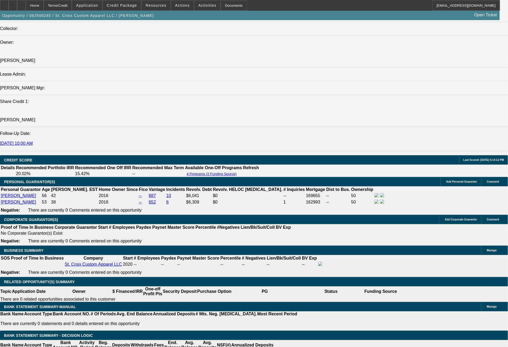
scroll to position [685, 0]
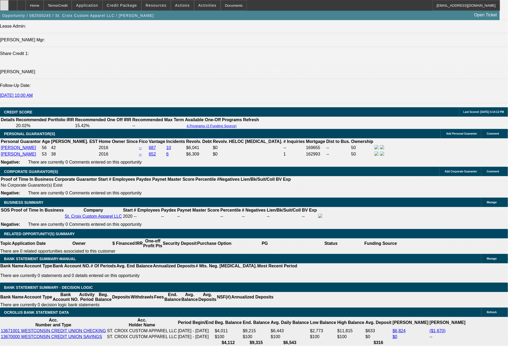
click at [9, 3] on div at bounding box center [4, 5] width 9 height 11
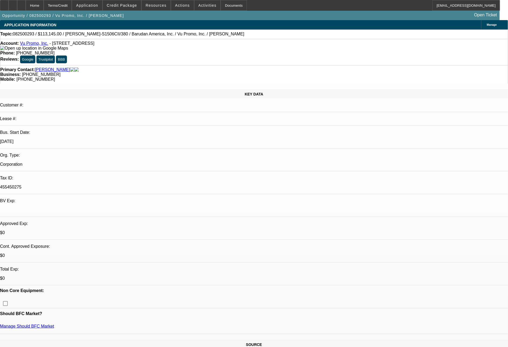
select select "0"
select select "2"
select select "0"
select select "6"
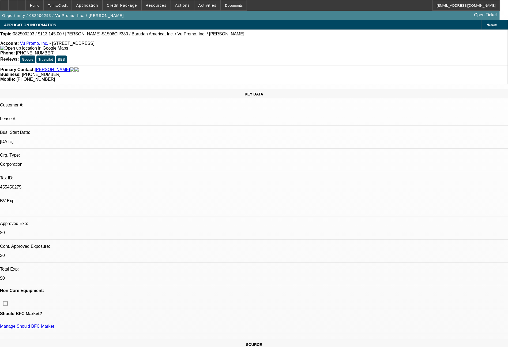
select select "0"
select select "2"
select select "0.1"
select select "4"
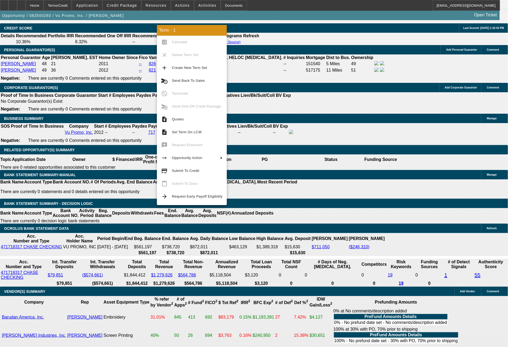
scroll to position [779, 0]
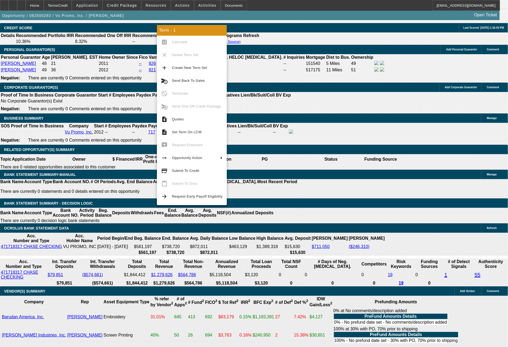
click at [392, 333] on div "APPLICATION INFORMATION [GEOGRAPHIC_DATA] Topic: 082500293 / $113,145.00 / [PER…" at bounding box center [254, 287] width 508 height 2092
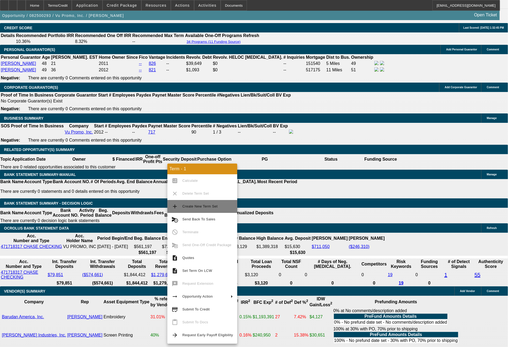
click at [200, 207] on span "Create New Term Set" at bounding box center [199, 206] width 35 height 4
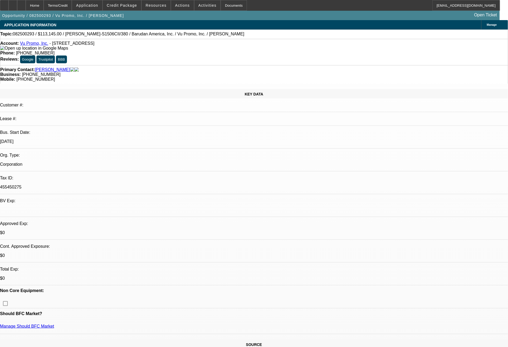
select select "0"
select select "2"
select select "0.1"
select select "4"
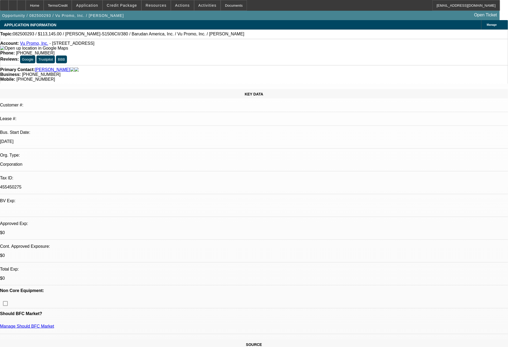
select select "0"
select select "2"
select select "0"
select select "6"
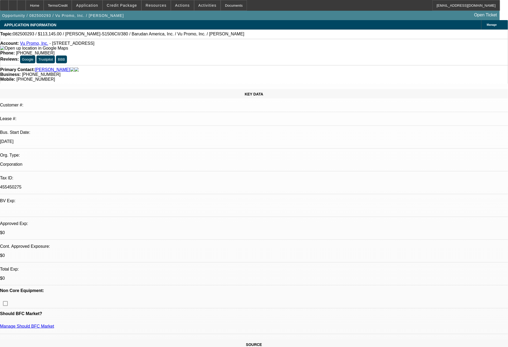
select select "0"
select select "2"
select select "0.1"
select select "4"
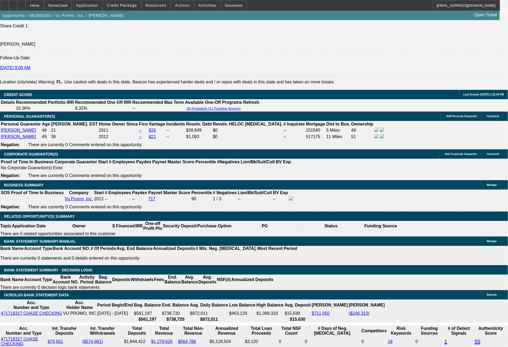
scroll to position [777, 0]
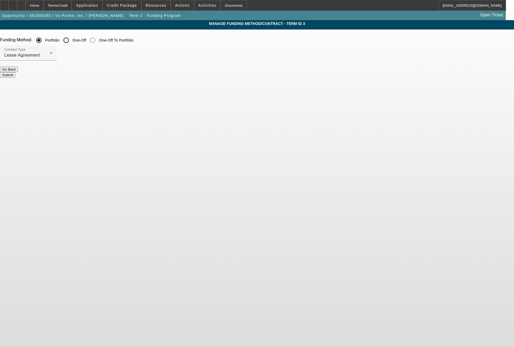
click at [72, 41] on input "One-Off" at bounding box center [66, 40] width 11 height 11
radio input "true"
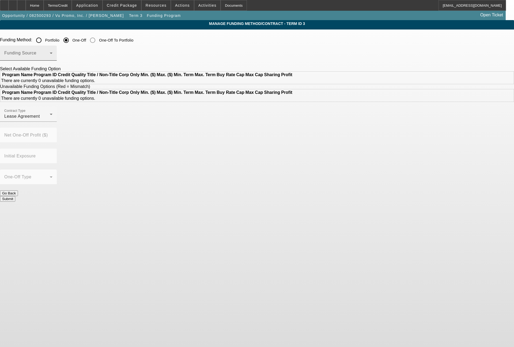
click at [50, 55] on span at bounding box center [27, 55] width 46 height 6
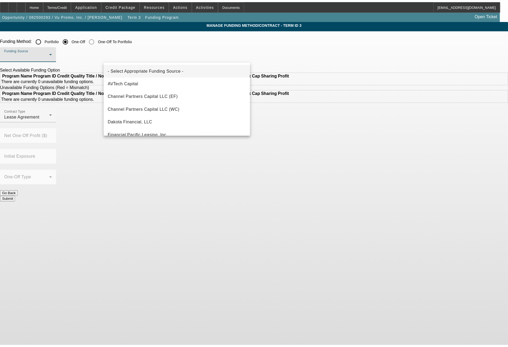
scroll to position [152, 0]
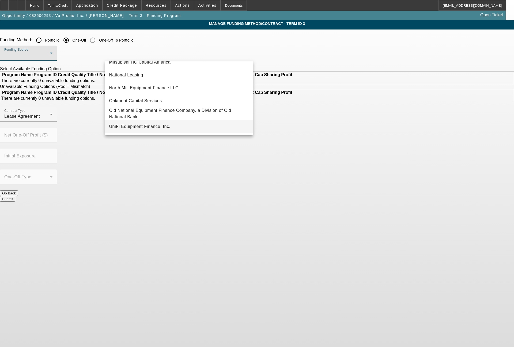
click at [151, 124] on span "UniFi Equipment Finance, Inc." at bounding box center [139, 126] width 61 height 6
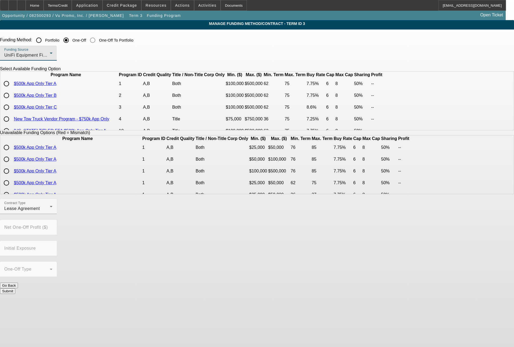
click at [12, 101] on input "radio" at bounding box center [6, 95] width 11 height 11
radio input "true"
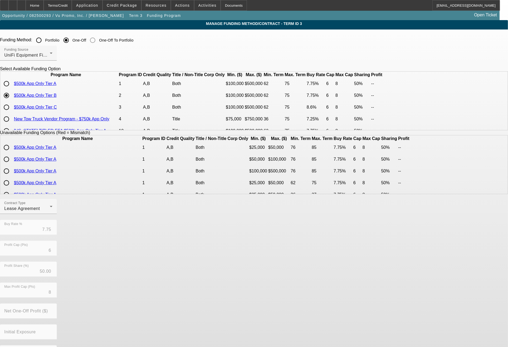
scroll to position [21, 0]
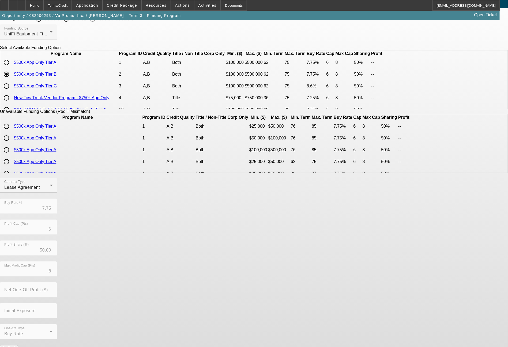
click at [15, 346] on button "Submit" at bounding box center [7, 353] width 15 height 6
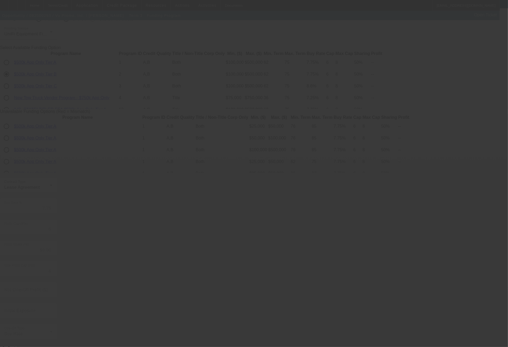
radio input "true"
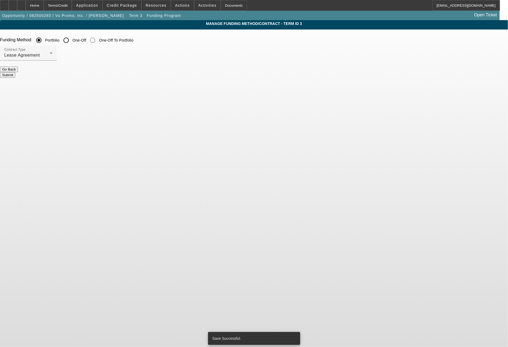
scroll to position [0, 0]
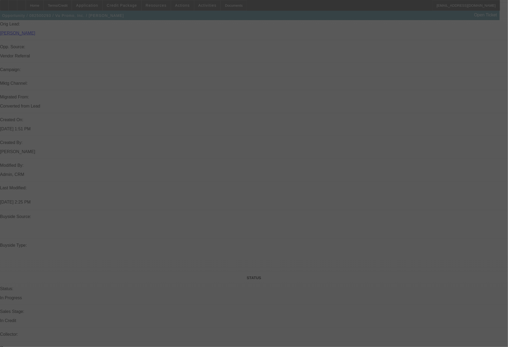
scroll to position [615, 0]
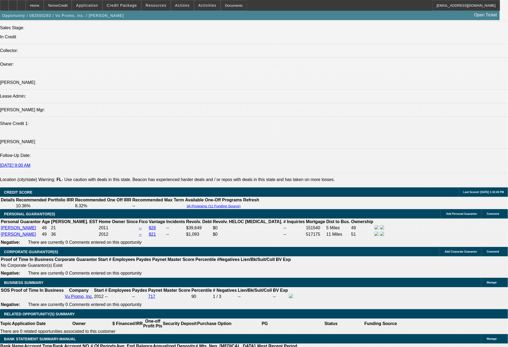
select select "0"
select select "2"
select select "0.1"
select select "4"
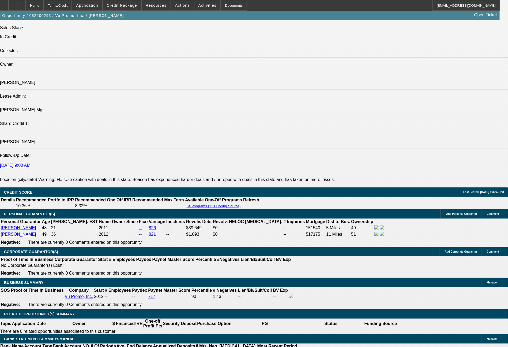
select select "0"
select select "2"
select select "0"
select select "6"
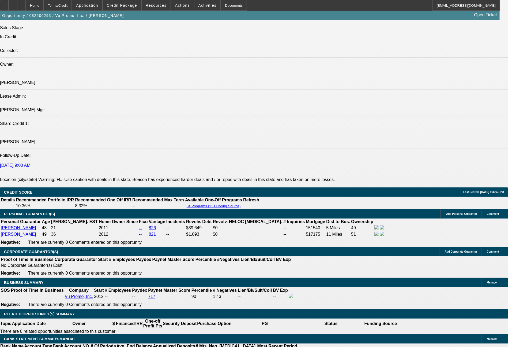
select select "0"
select select "2"
select select "0.1"
select select "4"
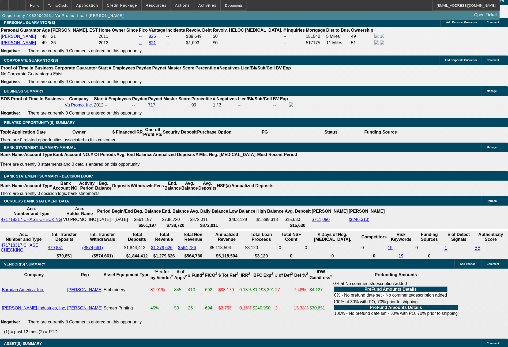
scroll to position [813, 0]
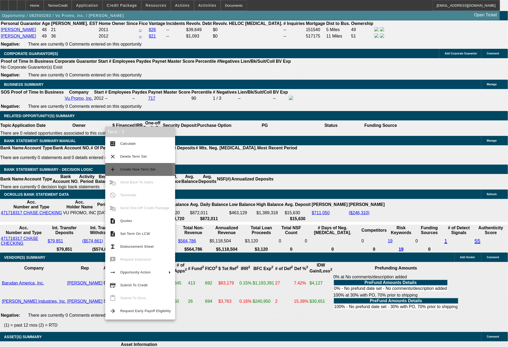
click at [132, 171] on span "Create New Term Set" at bounding box center [137, 169] width 35 height 4
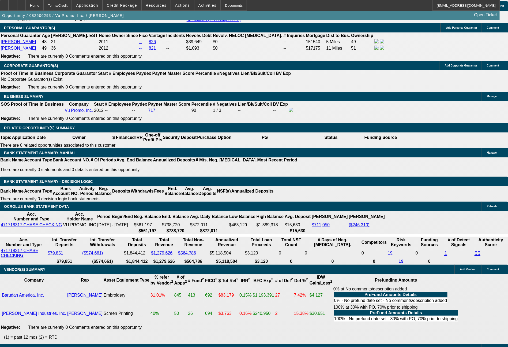
select select "0"
select select "2"
select select "0.1"
select select "4"
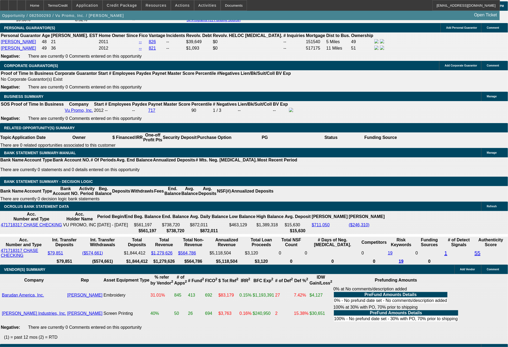
select select "0"
select select "2"
select select "0.1"
select select "4"
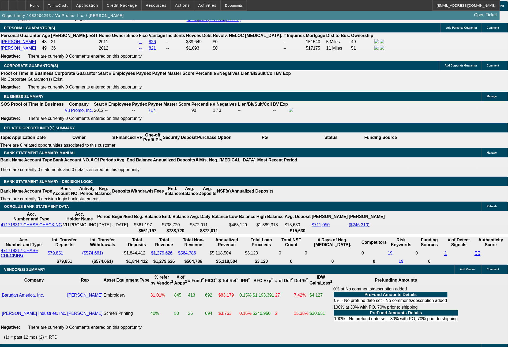
select select "0"
select select "2"
select select "0"
select select "6"
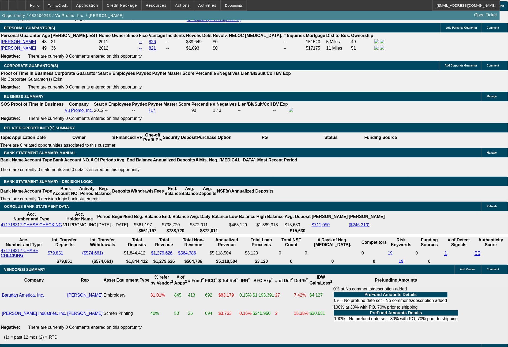
select select "0"
select select "2"
select select "0.1"
select select "4"
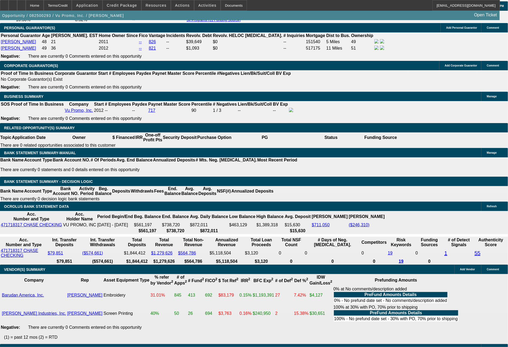
scroll to position [833, 0]
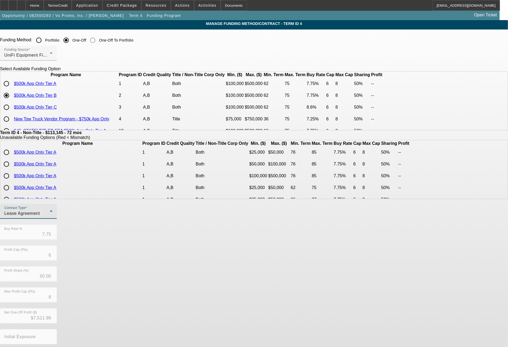
click at [50, 217] on div "Lease Agreement" at bounding box center [27, 213] width 46 height 6
click at [132, 245] on span "Equipment Finance Agreement" at bounding box center [137, 245] width 62 height 13
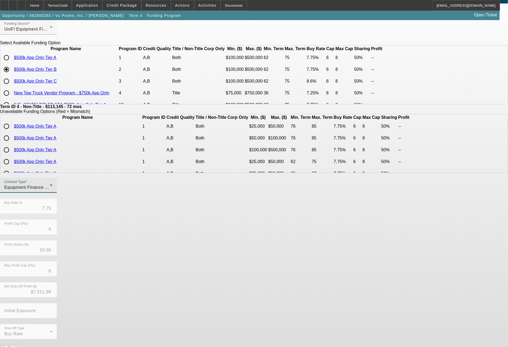
click at [15, 346] on button "Submit" at bounding box center [7, 353] width 15 height 6
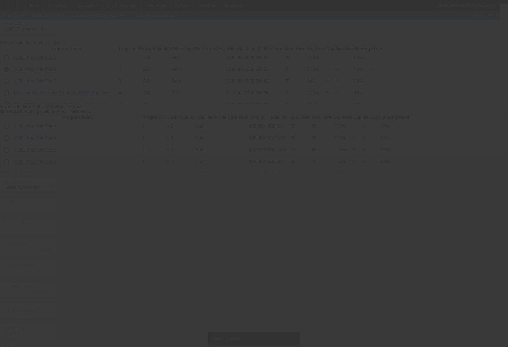
scroll to position [0, 0]
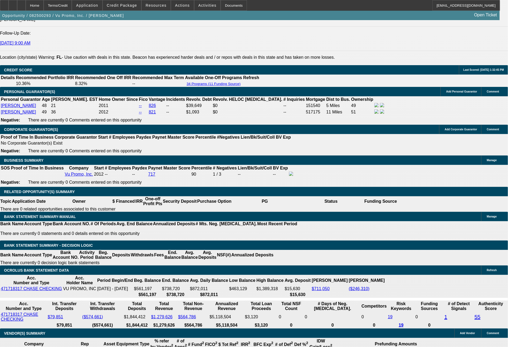
select select "0"
select select "2"
select select "0"
select select "6"
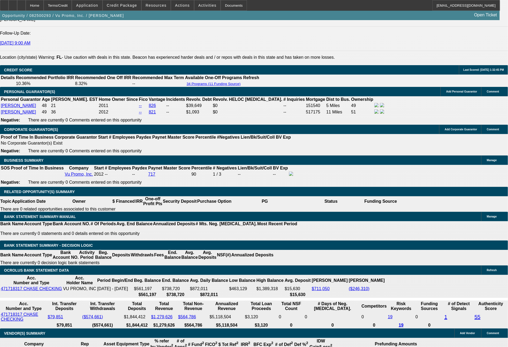
select select "0"
select select "2"
select select "0.1"
select select "4"
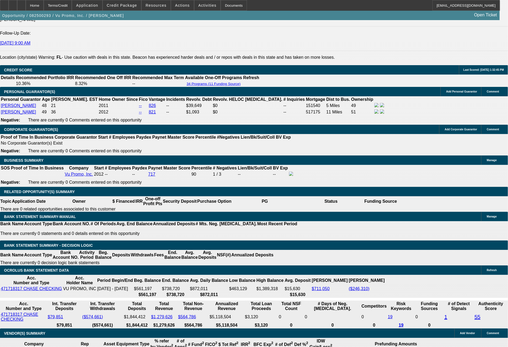
select select "0"
select select "2"
select select "0"
select select "6"
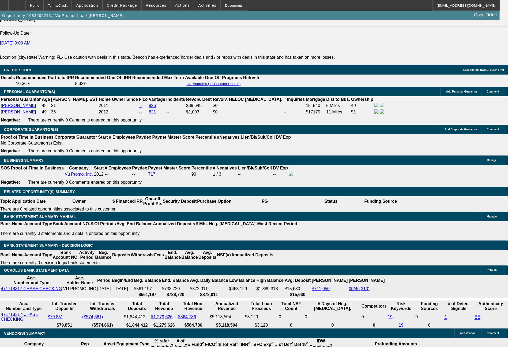
select select "0"
select select "2"
select select "0.1"
select select "4"
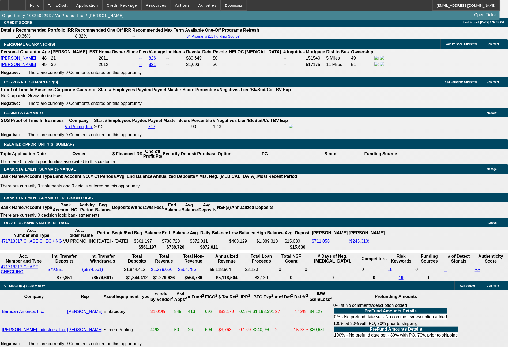
scroll to position [785, 0]
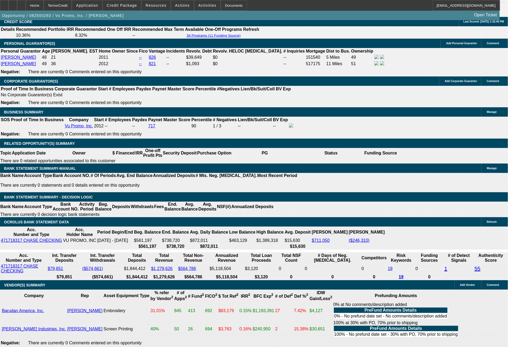
drag, startPoint x: 77, startPoint y: 219, endPoint x: 110, endPoint y: 219, distance: 32.2
type input "2"
type input "$4.00"
type input "UNKNOWN"
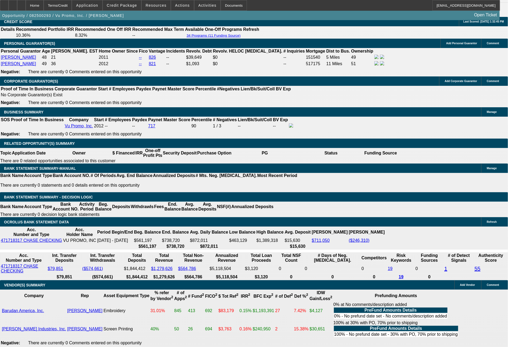
type input "201"
type input "8.6"
type input "$402.00"
type input "20"
type input "$40.00"
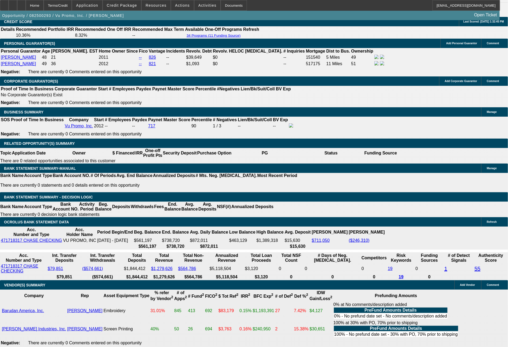
type input "2091"
type input "$4,182.00"
type input "$2,091.00"
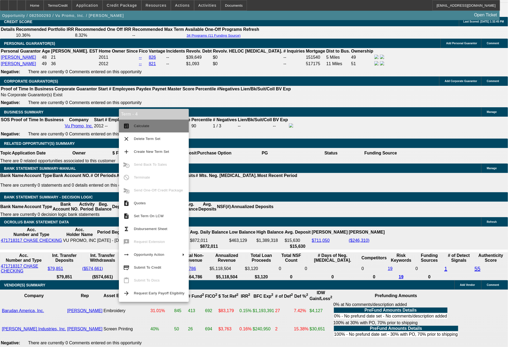
click at [140, 126] on span "Calculate" at bounding box center [142, 126] width 16 height 4
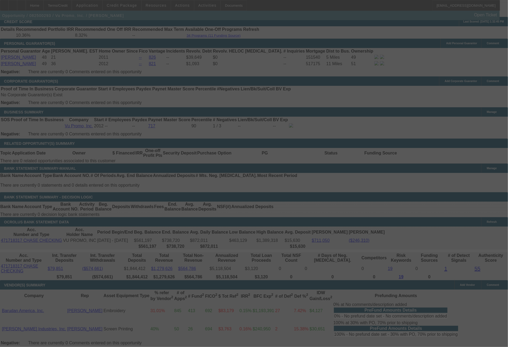
select select "0"
select select "2"
select select "0"
select select "6"
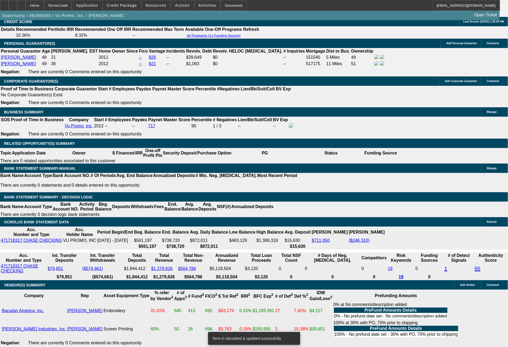
drag, startPoint x: 79, startPoint y: 218, endPoint x: 123, endPoint y: 224, distance: 44.3
type input "20"
type input "$40.00"
type input "UNKNOWN"
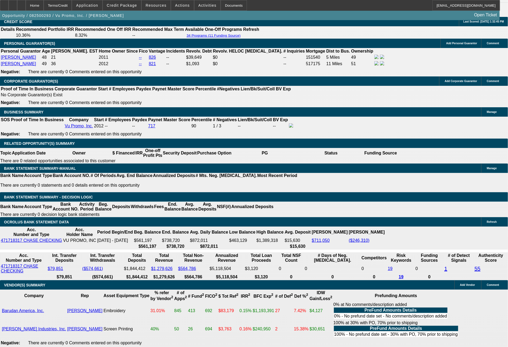
type input "2089"
type input "9.9"
type input "$4,178.00"
type input "208"
type input "$416.00"
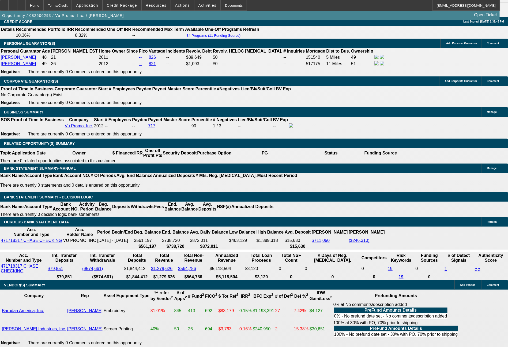
type input "2088"
type input "9.9"
type input "$4,176.00"
type input "$2,088.00"
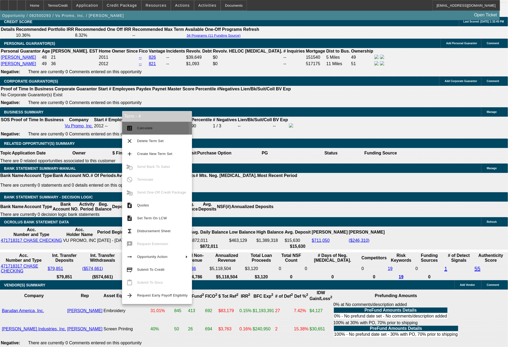
click at [150, 129] on span "Calculate" at bounding box center [145, 128] width 16 height 4
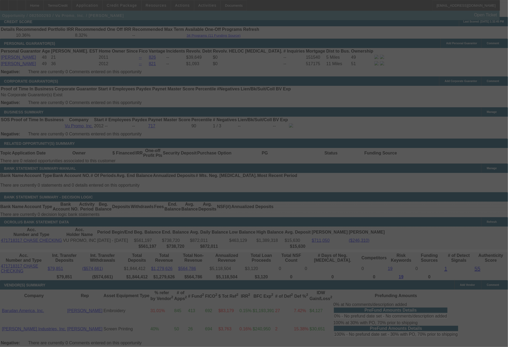
select select "0"
select select "2"
select select "0"
select select "6"
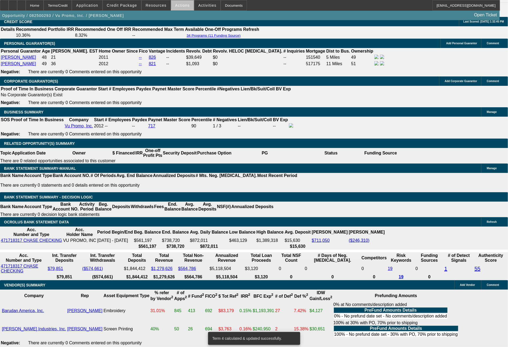
click at [185, 6] on span "Actions" at bounding box center [182, 5] width 15 height 4
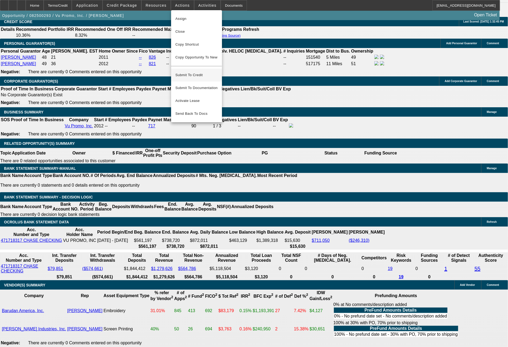
click at [196, 72] on span "Submit To Credit" at bounding box center [197, 75] width 42 height 6
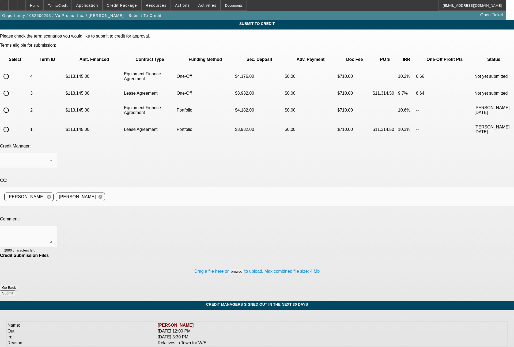
click at [12, 88] on input "radio" at bounding box center [6, 93] width 11 height 11
radio input "true"
click at [53, 226] on div at bounding box center [28, 236] width 48 height 21
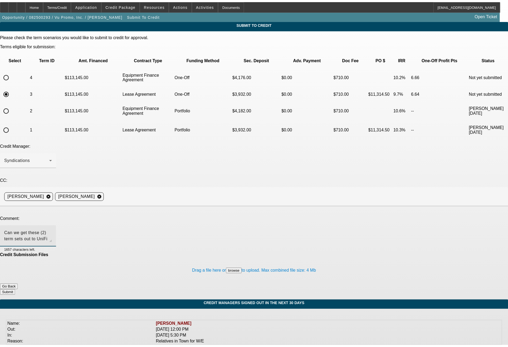
scroll to position [5, 0]
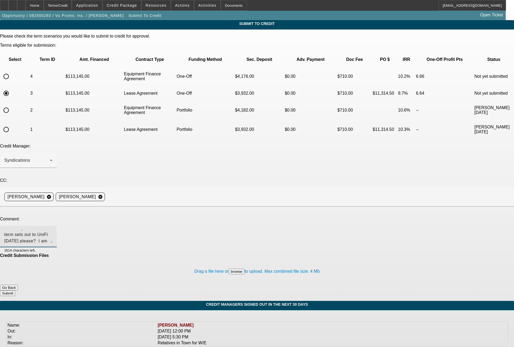
type textarea "Can we get these (2) term sets out to UniFi today please? I am trying to get th…"
click at [15, 290] on button "Submit" at bounding box center [7, 293] width 15 height 6
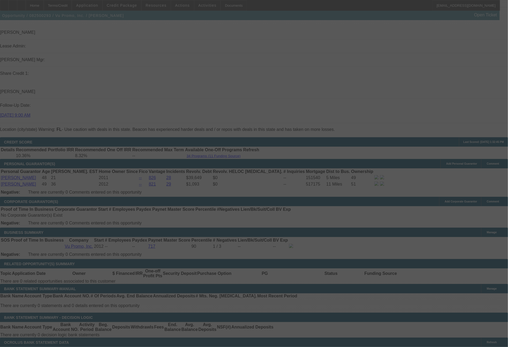
select select "0"
select select "2"
select select "0"
select select "6"
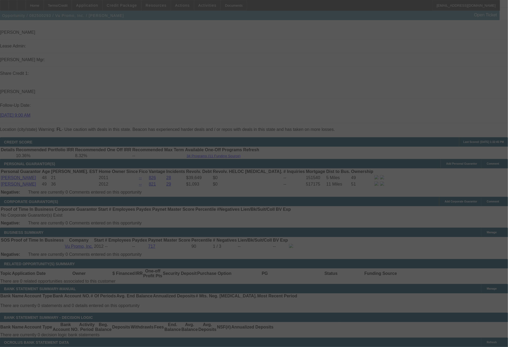
select select "0"
select select "2"
select select "0.1"
select select "4"
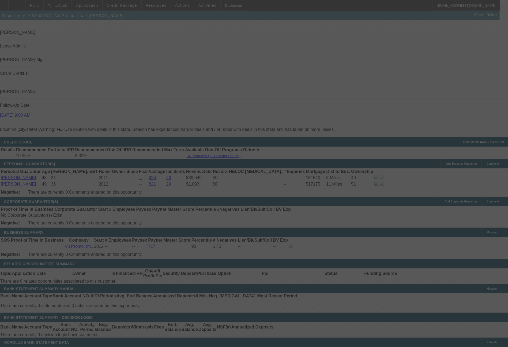
select select "0"
select select "2"
select select "0"
select select "6"
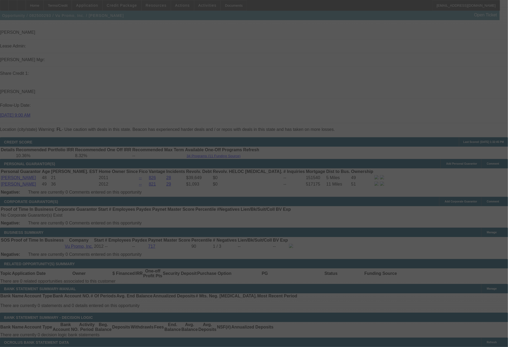
select select "0"
select select "2"
select select "0.1"
select select "4"
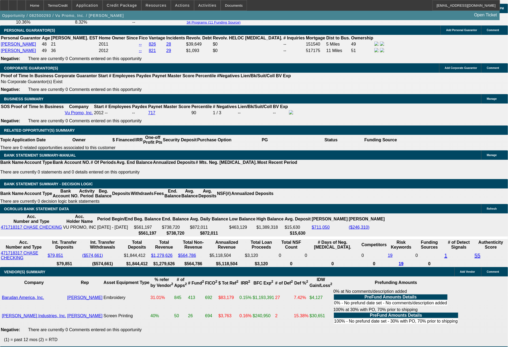
scroll to position [799, 0]
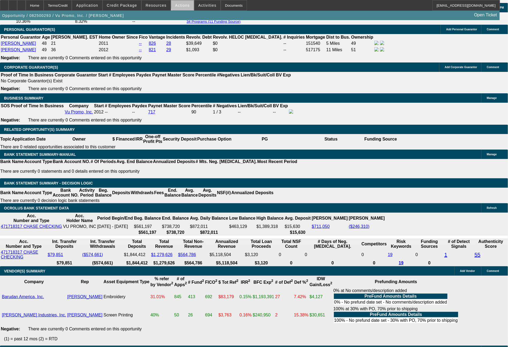
click at [186, 3] on span "Actions" at bounding box center [182, 5] width 15 height 4
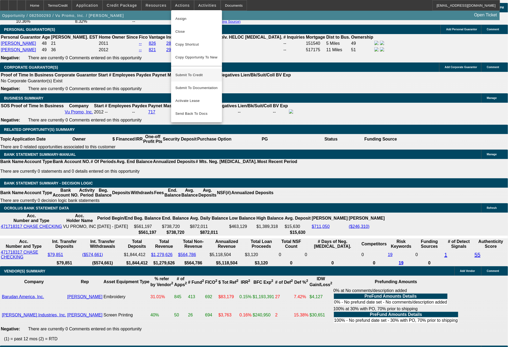
click at [203, 72] on span "Submit To Credit" at bounding box center [197, 75] width 42 height 6
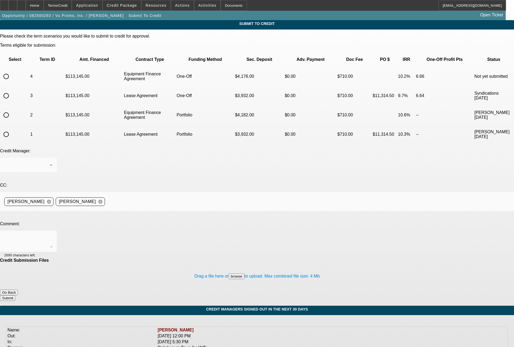
click at [12, 71] on input "radio" at bounding box center [6, 76] width 11 height 11
radio input "true"
click at [53, 235] on textarea at bounding box center [28, 241] width 48 height 13
type textarea "72 month EFA term set for UniFi."
click at [15, 295] on button "Submit" at bounding box center [7, 298] width 15 height 6
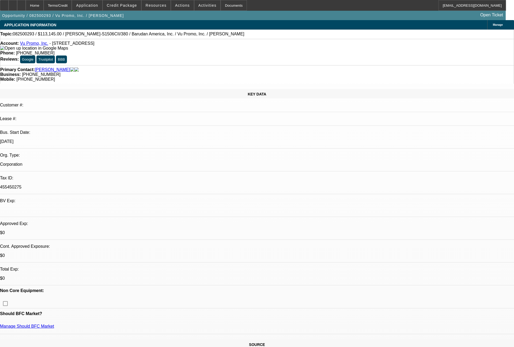
select select "0"
select select "2"
select select "0"
select select "6"
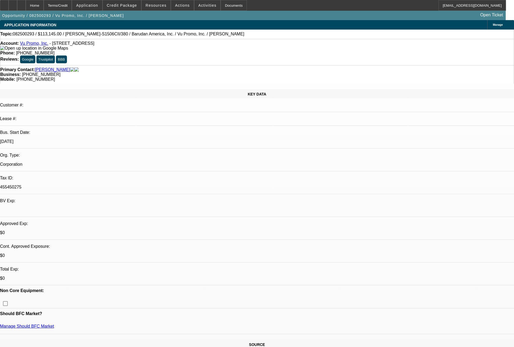
select select "0"
select select "2"
select select "0.1"
select select "4"
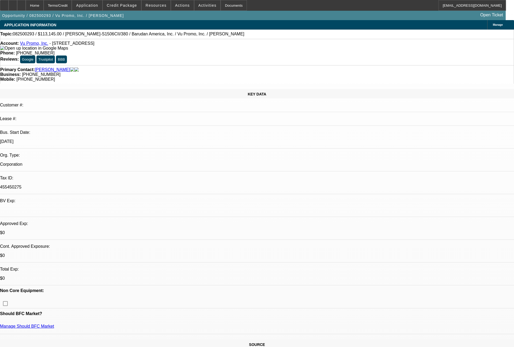
select select "0"
select select "2"
select select "0"
select select "6"
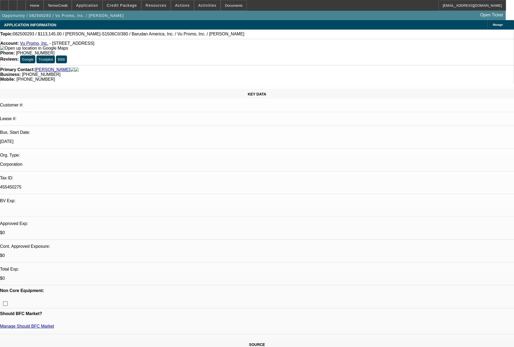
select select "0"
select select "2"
select select "0.1"
select select "4"
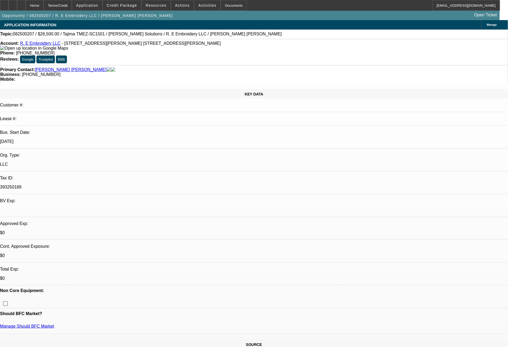
select select "0"
select select "2"
select select "0.1"
select select "4"
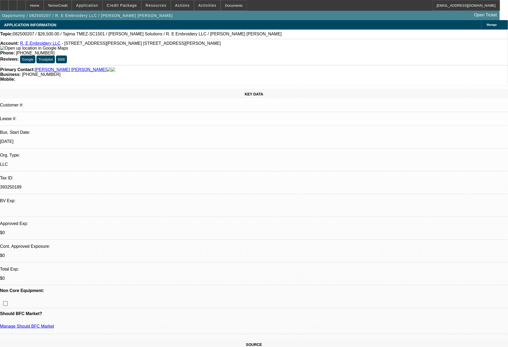
select select "0"
select select "2"
select select "0"
select select "6"
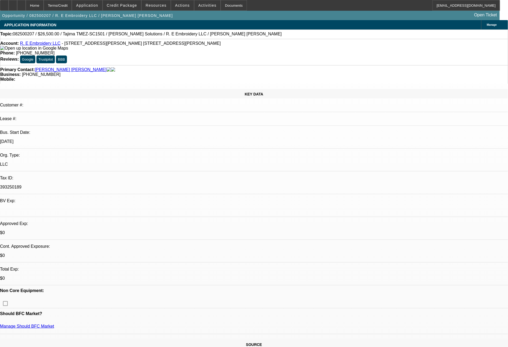
select select "0"
select select "2"
select select "0.1"
select select "4"
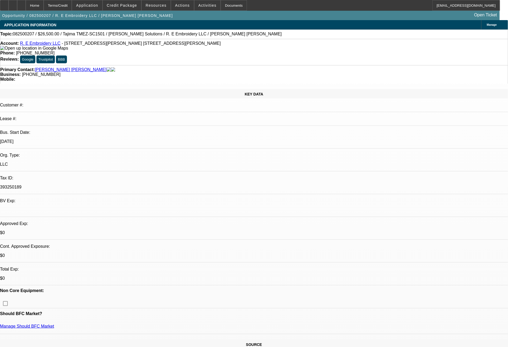
select select "0"
select select "2"
select select "0"
select select "6"
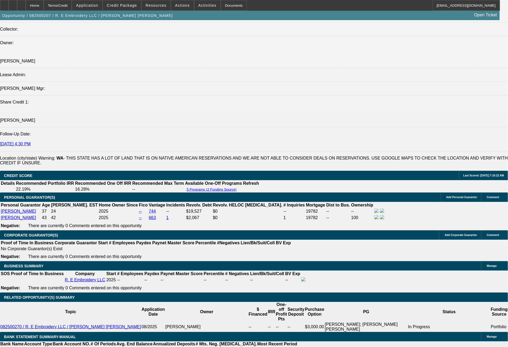
scroll to position [691, 0]
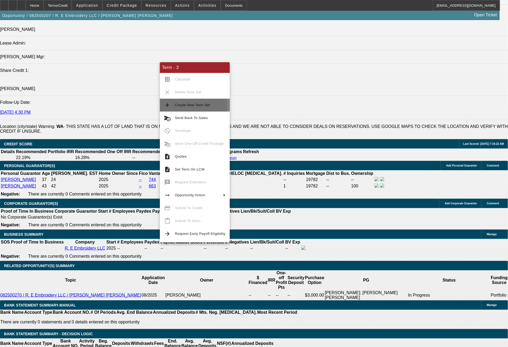
click at [178, 108] on span "Create New Term Set" at bounding box center [200, 105] width 51 height 6
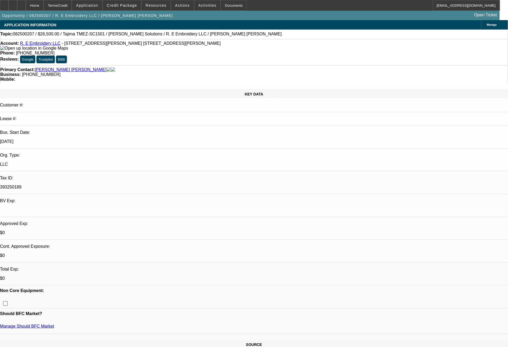
select select "0"
select select "2"
select select "0"
select select "6"
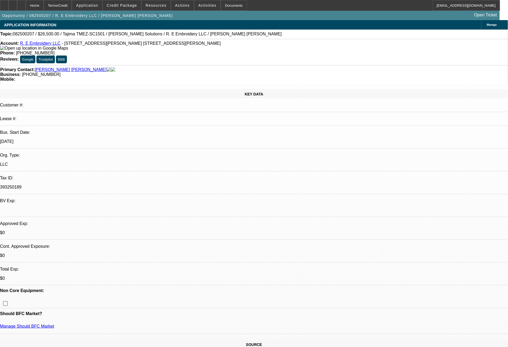
select select "0"
select select "2"
select select "0.1"
select select "4"
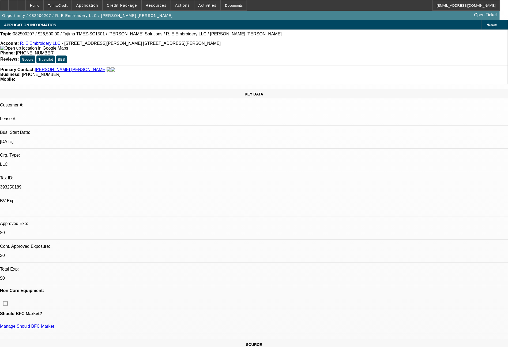
select select "0"
select select "2"
select select "0"
select select "6"
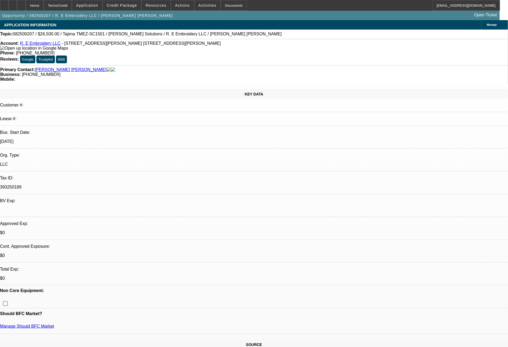
select select "0"
select select "2"
select select "0.1"
select select "4"
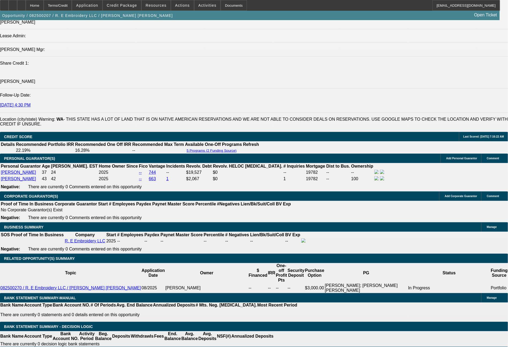
scroll to position [725, 0]
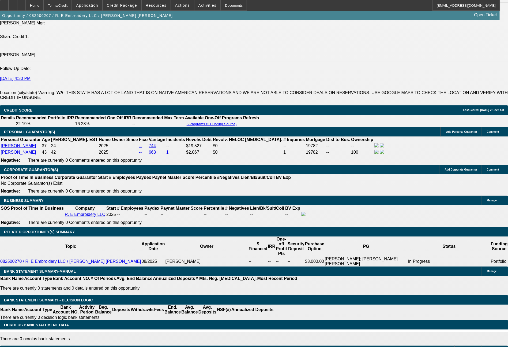
drag, startPoint x: 96, startPoint y: 224, endPoint x: 135, endPoint y: 231, distance: 39.7
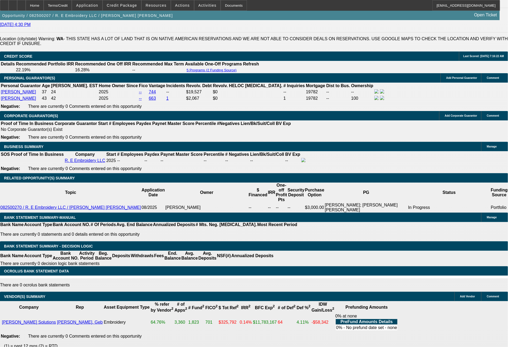
scroll to position [816, 0]
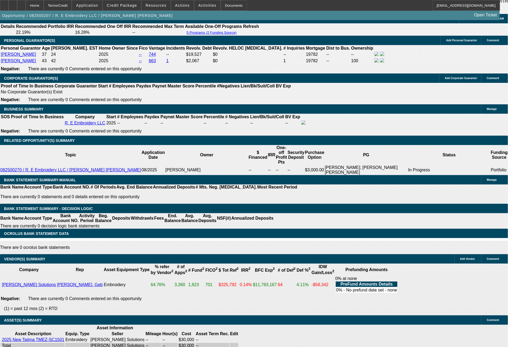
type input "$9,000.00"
type input "UNKNOWN"
type input "$526.19"
type input "$1,052.38"
drag, startPoint x: 105, startPoint y: 174, endPoint x: 118, endPoint y: 175, distance: 12.4
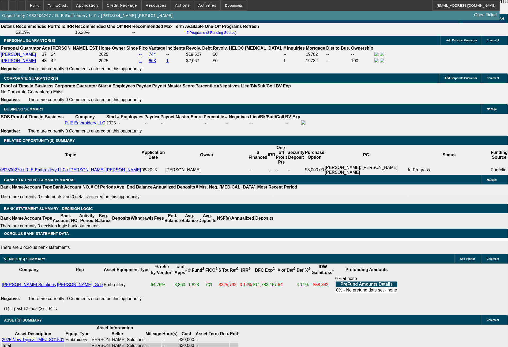
type input "4"
type input "$5,441.45"
type input "$10,882.90"
type input "48"
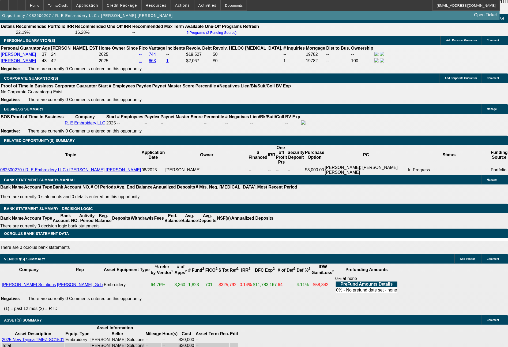
type input "$610.08"
type input "$1,220.16"
type input "48"
drag, startPoint x: 83, startPoint y: 172, endPoint x: 112, endPoint y: 174, distance: 29.3
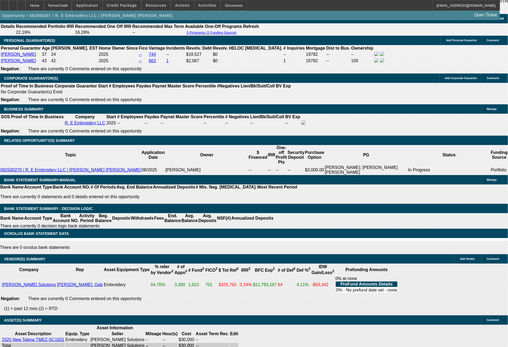
type input "59"
type input "$118.00"
type input "597"
type input "16.2"
type input "$1,194.00"
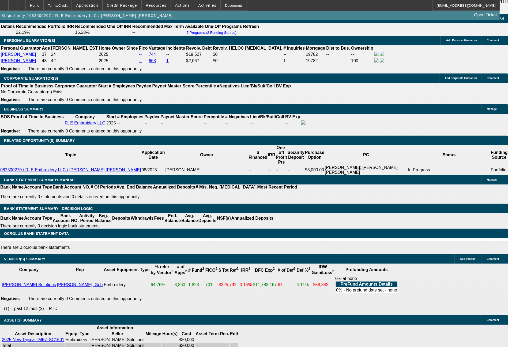
type input "$597.00"
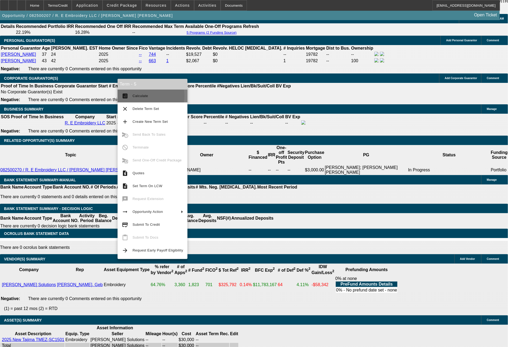
click at [145, 96] on span "Calculate" at bounding box center [141, 96] width 16 height 4
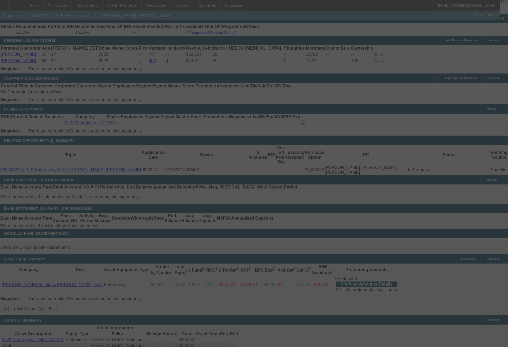
select select "0"
select select "2"
select select "0"
select select "6"
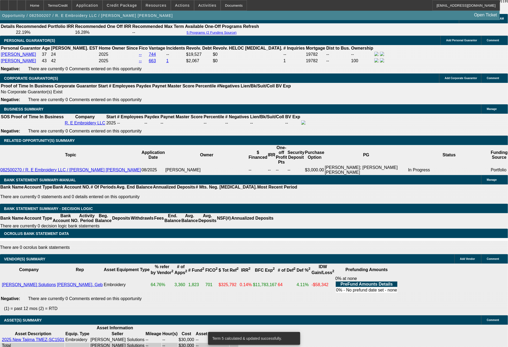
drag, startPoint x: 97, startPoint y: 132, endPoint x: 126, endPoint y: 135, distance: 29.9
type input "$8,500.00"
type input "UNKNOWN"
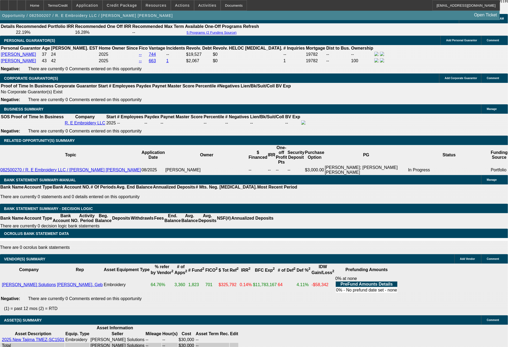
type input "$611.21"
type input "$1,222.42"
drag, startPoint x: 80, startPoint y: 173, endPoint x: 117, endPoint y: 172, distance: 37.0
type input "613"
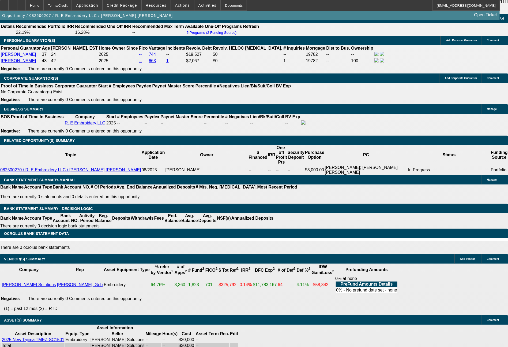
type input "$1,226.00"
type input "16.3"
type input "$613.00"
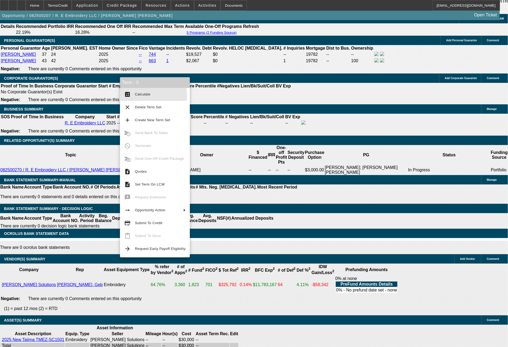
drag, startPoint x: 141, startPoint y: 96, endPoint x: 229, endPoint y: 169, distance: 114.0
click at [144, 98] on button "calculate Calculate" at bounding box center [155, 94] width 70 height 13
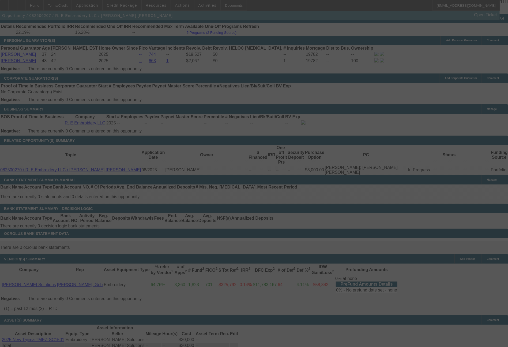
select select "0"
select select "2"
select select "0"
select select "6"
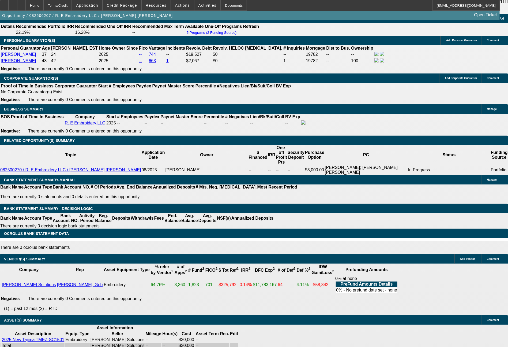
drag, startPoint x: 97, startPoint y: 131, endPoint x: 125, endPoint y: 136, distance: 28.3
type input "$7,750.00"
type input "UNKNOWN"
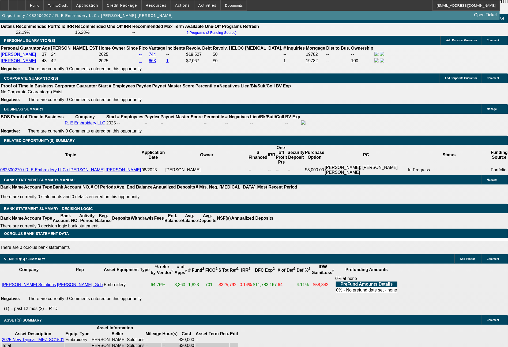
type input "$1,268.76"
drag, startPoint x: 84, startPoint y: 173, endPoint x: 108, endPoint y: 171, distance: 24.2
type input "6"
type input "$126.00"
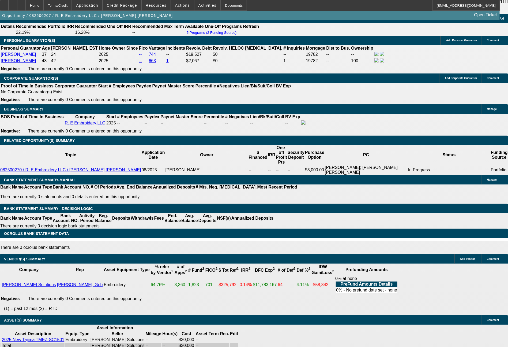
type input "63"
type input "633"
type input "$1,266.00"
type input "16.2"
type input "$633.00"
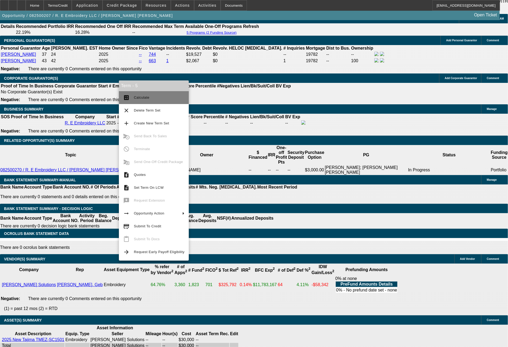
click at [153, 100] on span "Calculate" at bounding box center [159, 97] width 51 height 6
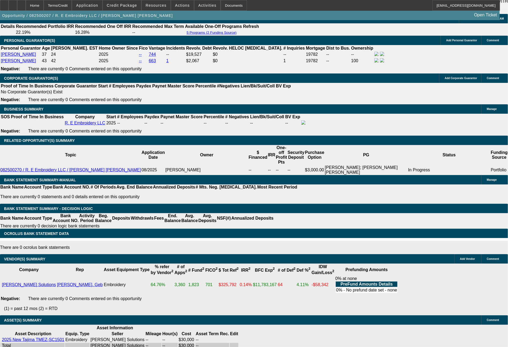
click at [413, 273] on div "APPLICATION INFORMATION Manage Topic: 082500207 / $26,500.00 / Tajima TMEZ-SC15…" at bounding box center [254, 256] width 508 height 2105
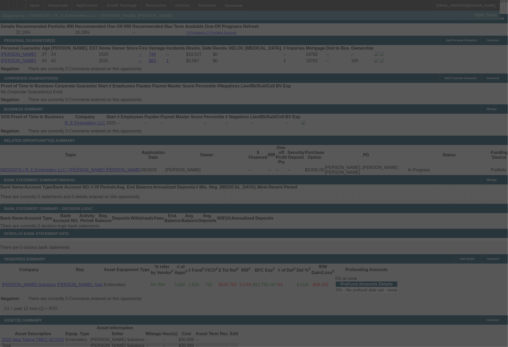
select select "0"
select select "2"
select select "0"
select select "6"
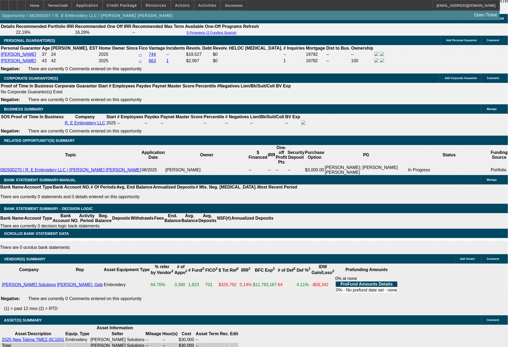
drag, startPoint x: 85, startPoint y: 171, endPoint x: 124, endPoint y: 171, distance: 39.4
type input "647"
type input "$1,294.00"
type input "UNKNOWN"
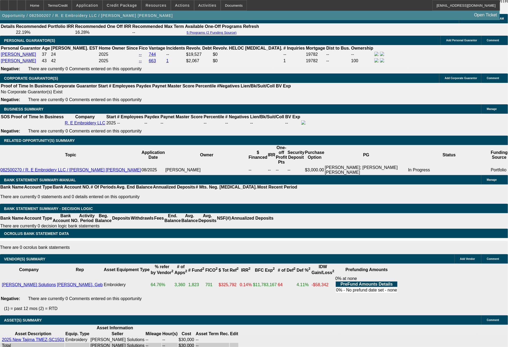
type input "17.4"
type input "649"
type input "17.6"
type input "$1,298.00"
type input "$649.00"
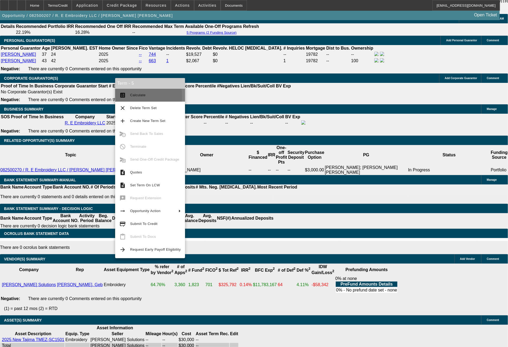
click at [135, 96] on span "Calculate" at bounding box center [138, 95] width 16 height 4
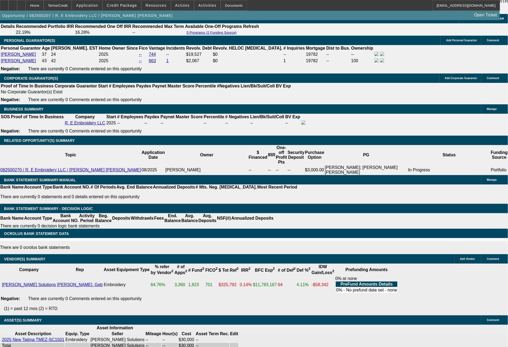
select select "0"
select select "2"
select select "0"
select select "6"
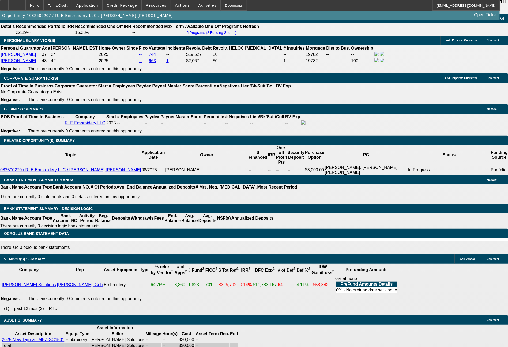
drag, startPoint x: 97, startPoint y: 132, endPoint x: 146, endPoint y: 137, distance: 49.2
type input "$7,700.00"
type input "UNKNOWN"
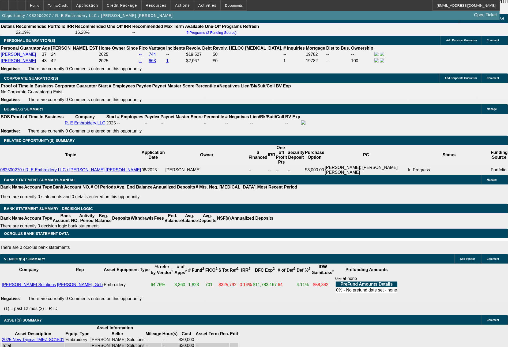
type input "$1,300.92"
drag, startPoint x: 81, startPoint y: 174, endPoint x: 110, endPoint y: 173, distance: 29.0
type input "6"
type input "$12.00"
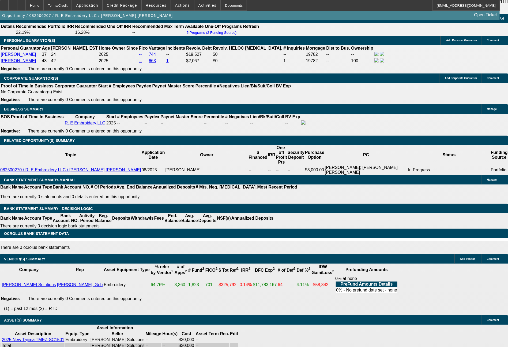
type input "649"
type input "$1,298.00"
type input "17.5"
type input "$649.00"
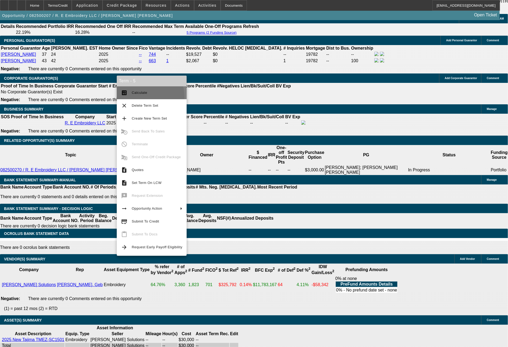
click at [141, 97] on button "calculate Calculate" at bounding box center [152, 92] width 70 height 13
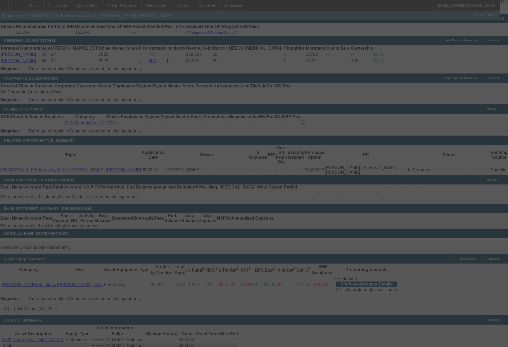
select select "0"
select select "2"
select select "0"
select select "6"
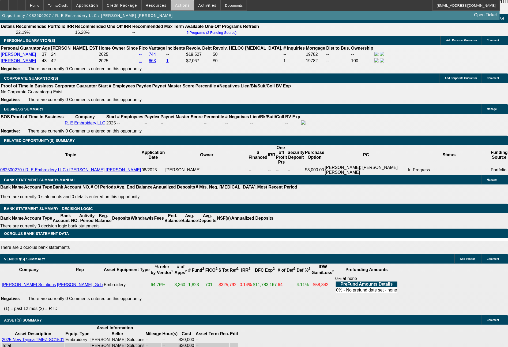
click at [185, 9] on span at bounding box center [182, 5] width 23 height 13
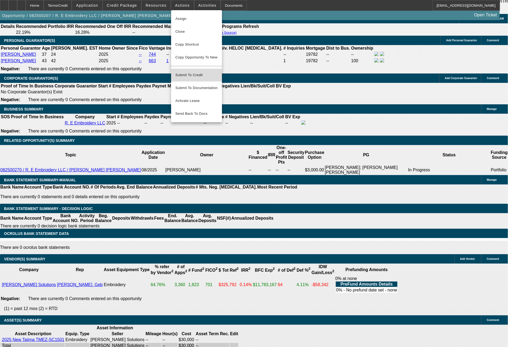
click at [193, 74] on span "Submit To Credit" at bounding box center [197, 75] width 42 height 6
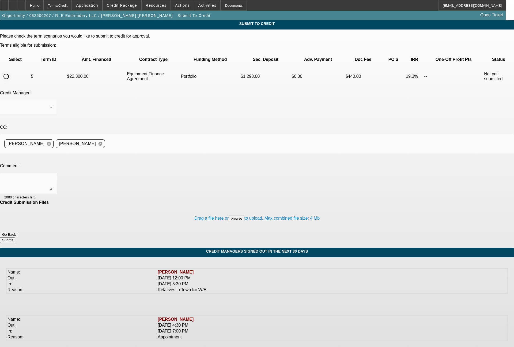
click at [12, 71] on input "radio" at bounding box center [6, 76] width 11 height 11
radio input "true"
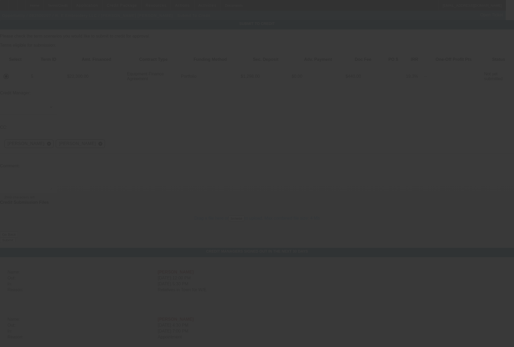
click at [96, 87] on div at bounding box center [257, 173] width 514 height 347
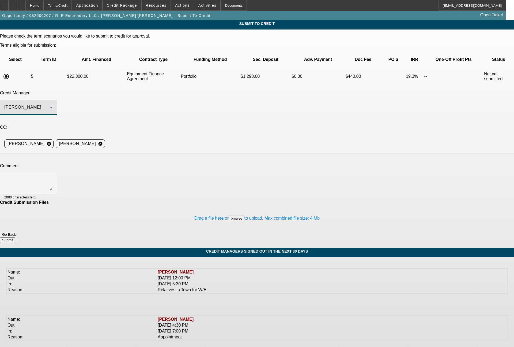
click at [50, 104] on div "Arida, George" at bounding box center [27, 107] width 46 height 6
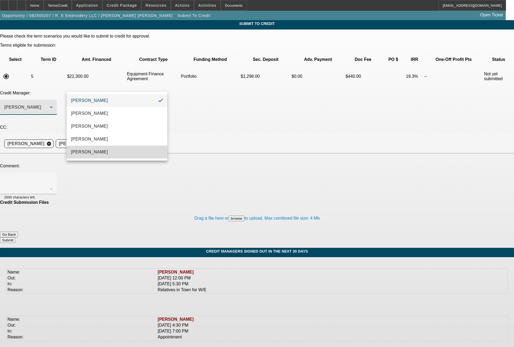
click at [92, 149] on span "[PERSON_NAME]" at bounding box center [89, 152] width 37 height 6
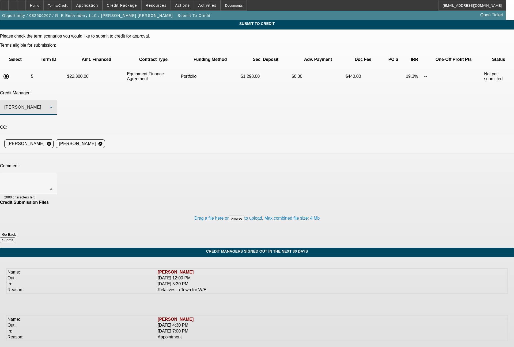
click at [53, 177] on textarea at bounding box center [28, 183] width 48 height 13
type textarea "Sam - would $9k (30%) all in on a 48 month term allow for an approval here?"
click at [15, 237] on button "Submit" at bounding box center [7, 240] width 15 height 6
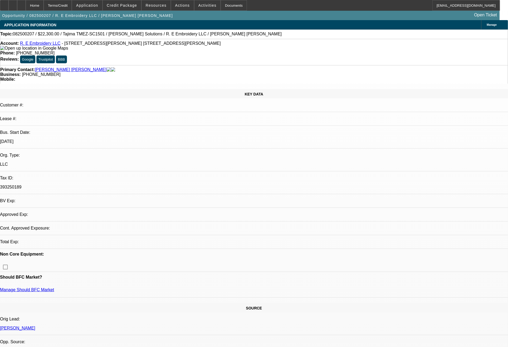
select select "0"
select select "2"
select select "0"
select select "6"
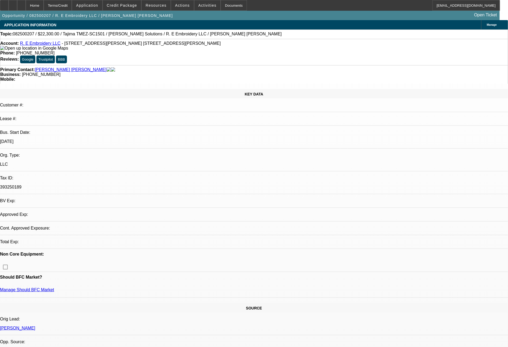
select select "0"
select select "2"
select select "0.1"
select select "4"
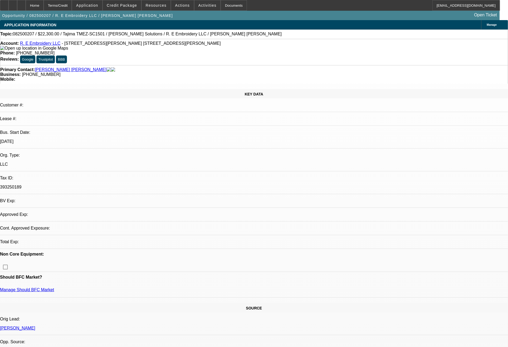
select select "0"
select select "2"
select select "0"
select select "6"
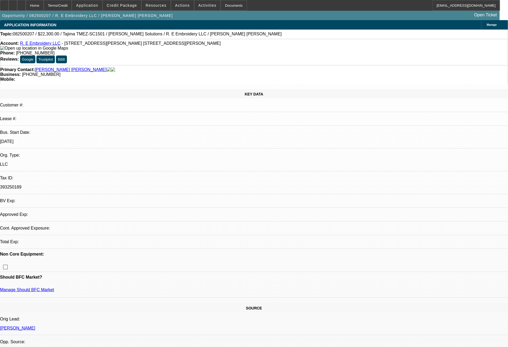
select select "0"
select select "2"
select select "0.1"
select select "4"
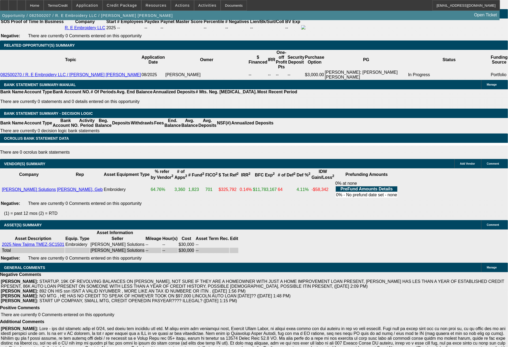
scroll to position [903, 0]
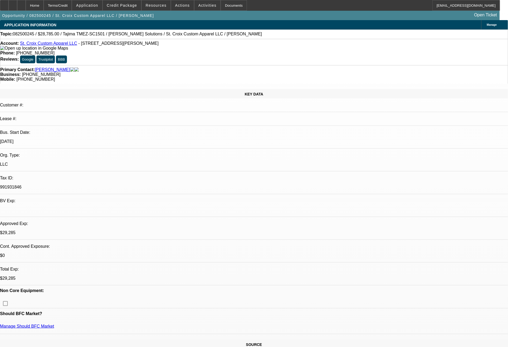
select select "0"
select select "2"
select select "0"
select select "6"
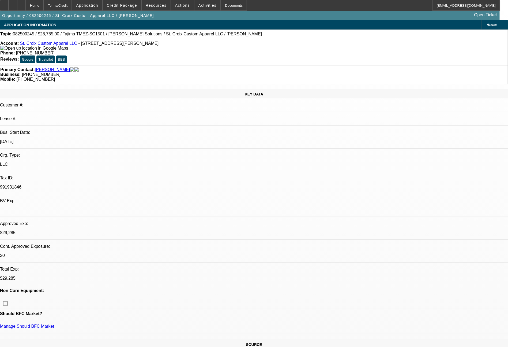
select select "0"
select select "2"
select select "0"
select select "6"
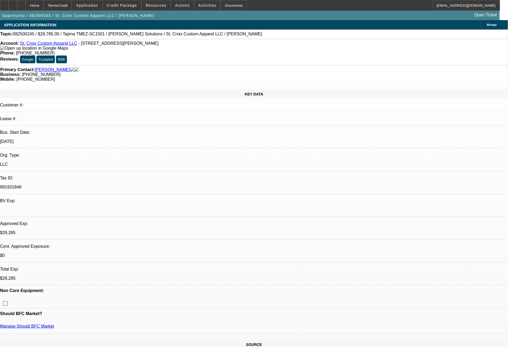
select select "0"
select select "2"
select select "0"
select select "6"
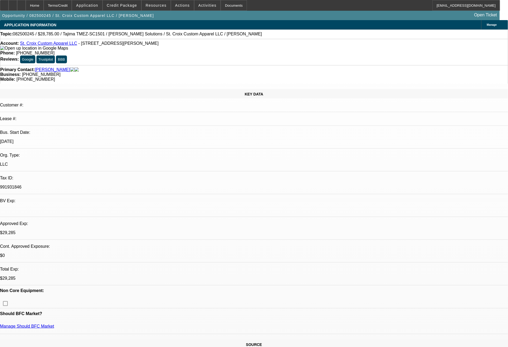
select select "0"
select select "2"
select select "0"
select select "6"
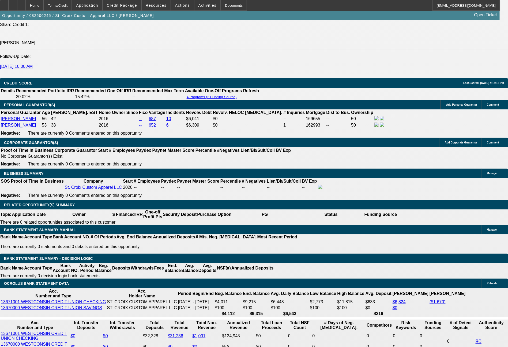
scroll to position [792, 0]
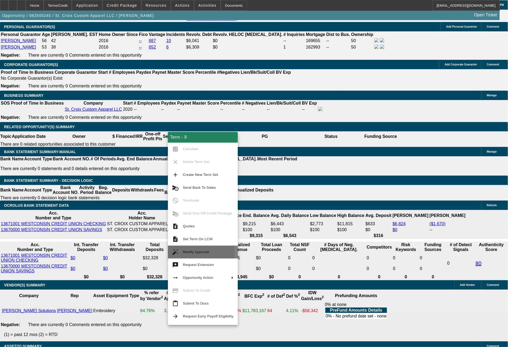
click at [199, 252] on span "Modify Approval" at bounding box center [196, 252] width 27 height 4
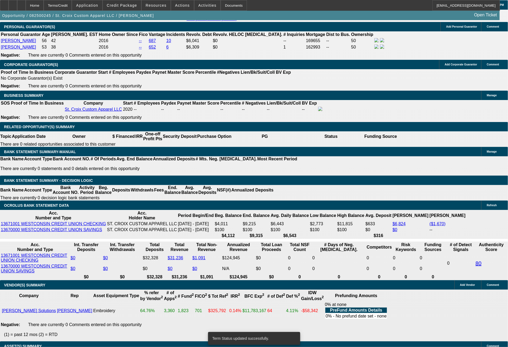
select select "0"
select select "2"
select select "0"
select select "6"
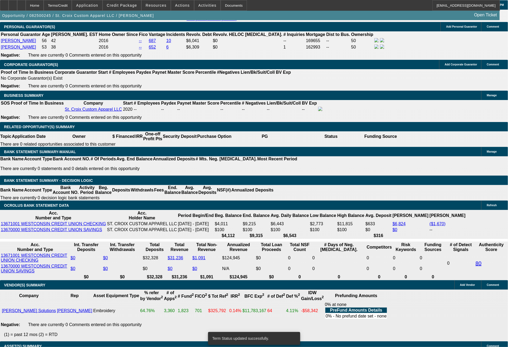
select select "0"
select select "2"
select select "0"
select select "6"
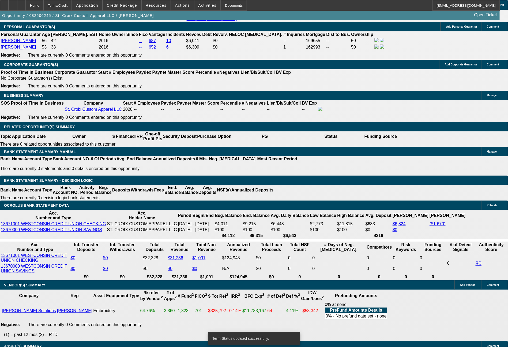
select select "0"
select select "2"
select select "0"
select select "6"
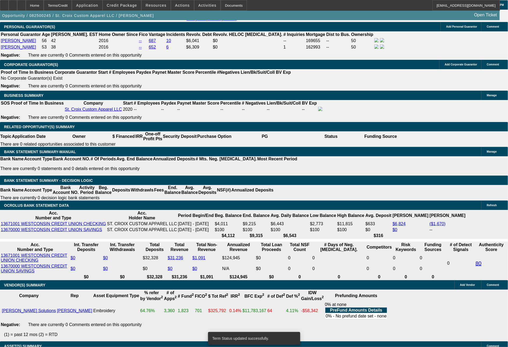
select select "0"
select select "2"
select select "0"
select select "6"
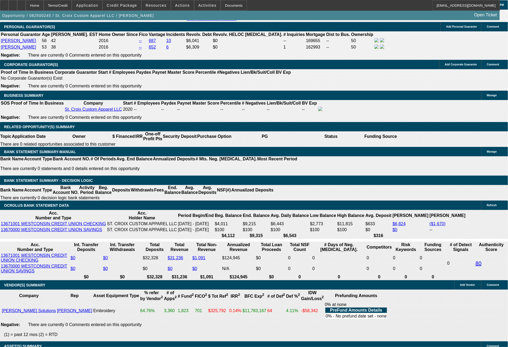
drag, startPoint x: 78, startPoint y: 208, endPoint x: 105, endPoint y: 208, distance: 26.8
type input "80"
type input "$160.00"
type input "UNKNOWN"
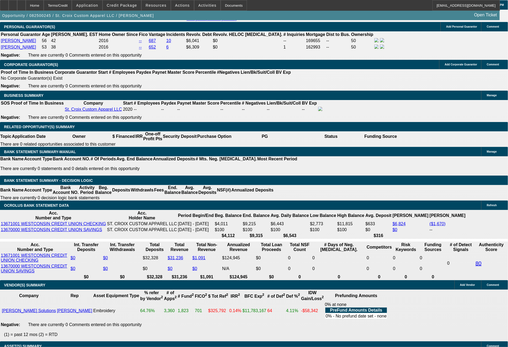
type input "808"
type input "$1,616.00"
type input "18.8"
type input "808.9"
type input "$1,617.80"
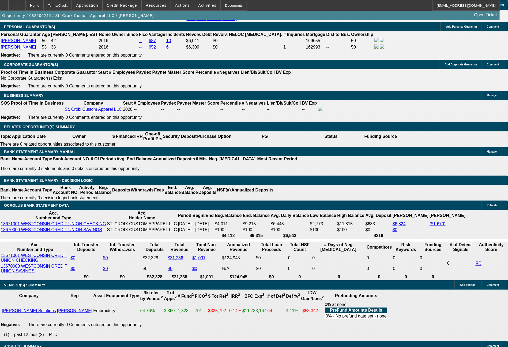
type input "18.9"
type input "808.94"
type input "$1,617.88"
type input "$808.94"
drag, startPoint x: 120, startPoint y: 294, endPoint x: 116, endPoint y: 285, distance: 9.3
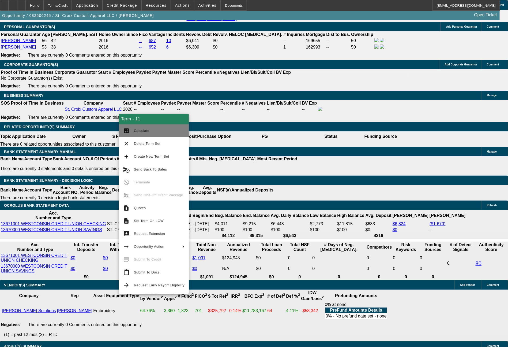
click at [133, 132] on button "calculate Calculate" at bounding box center [154, 130] width 70 height 13
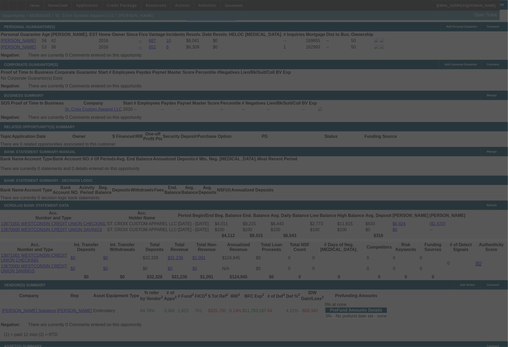
select select "0"
select select "2"
select select "0"
select select "6"
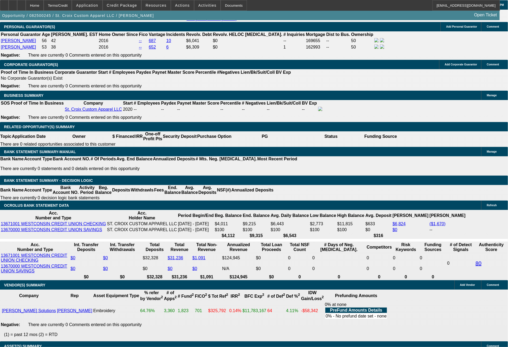
drag, startPoint x: 84, startPoint y: 207, endPoint x: 110, endPoint y: 204, distance: 25.8
type input "80"
type input "$16.00"
type input "UNKNOWN"
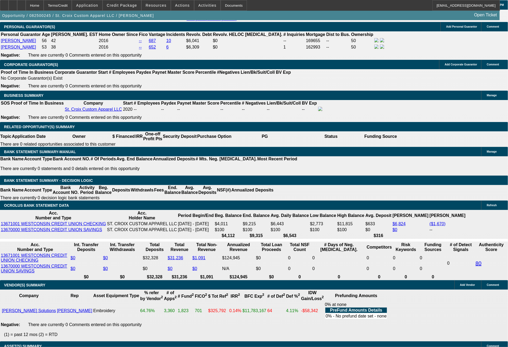
type input "809"
type input "$16,196.00"
type input "8098"
type input "331.8"
type input "80"
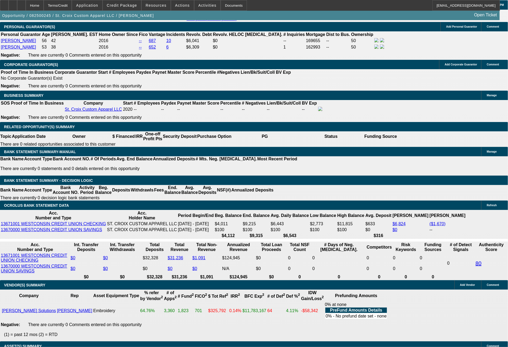
type input "$160.00"
type input "18.9"
type input "808"
type input "$1,616.00"
type input "18.8"
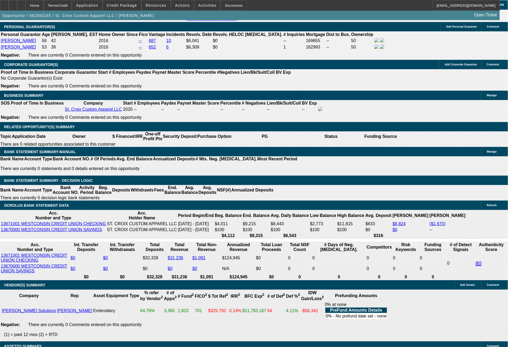
type input "808.61"
type input "$1,617.22"
type input "18.9"
type input "$808.61"
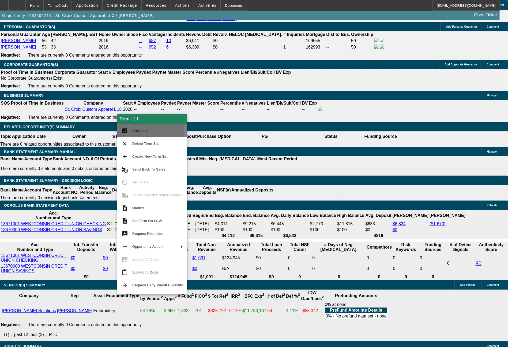
click at [141, 132] on span "Calculate" at bounding box center [140, 131] width 16 height 4
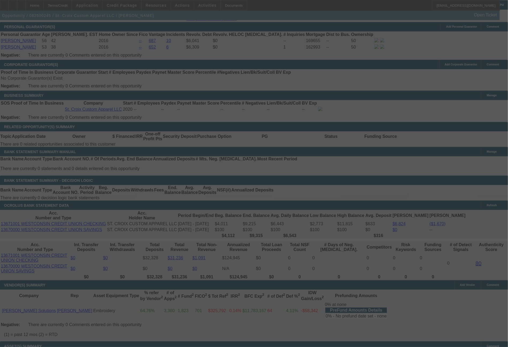
select select "0"
select select "2"
select select "0"
select select "6"
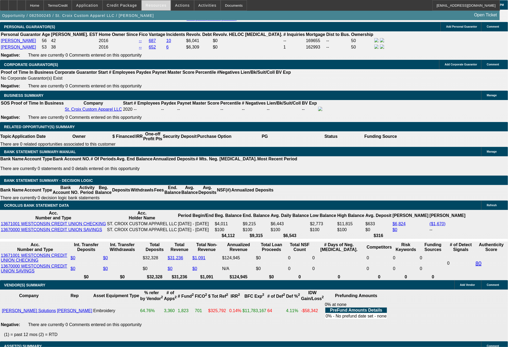
click at [166, 4] on span "Resources" at bounding box center [156, 5] width 21 height 4
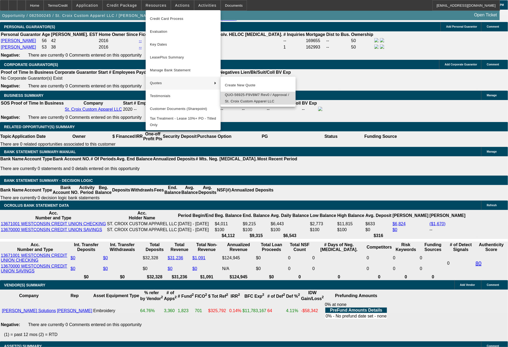
click at [252, 97] on span "QUO-56925-F9V8M7 Rev0 / Approval / St. Croix Custom Apparel LLC" at bounding box center [258, 98] width 66 height 13
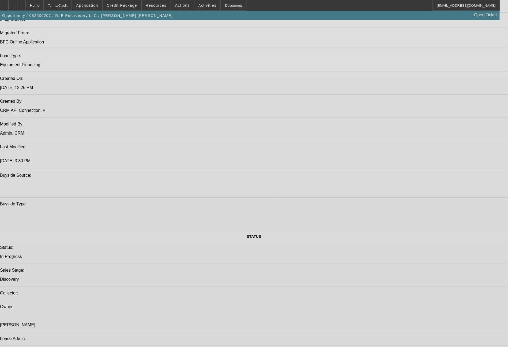
select select "0"
select select "2"
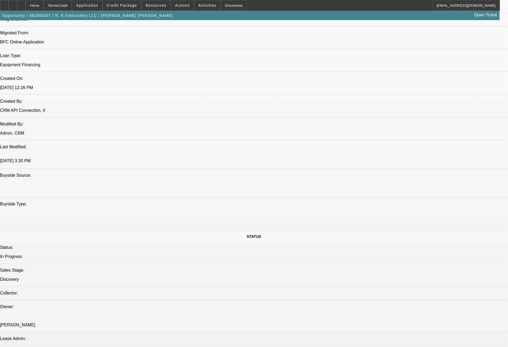
select select "2"
select select "0"
select select "6"
select select "0"
select select "2"
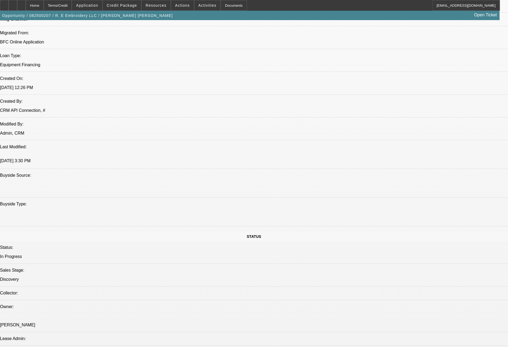
select select "2"
select select "0"
select select "6"
select select "0"
select select "2"
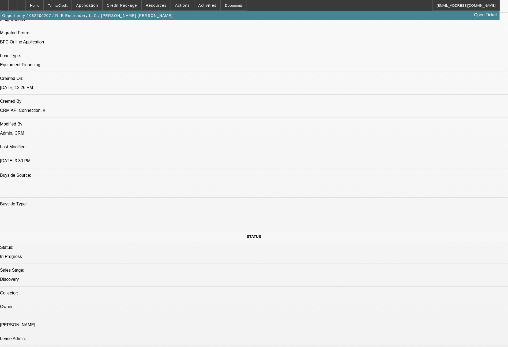
select select "2"
select select "0.1"
select select "4"
select select "0"
select select "2"
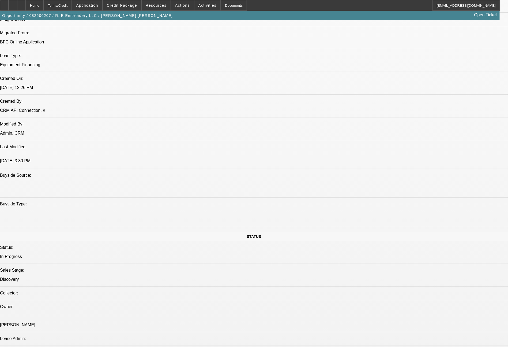
select select "2"
select select "0"
select select "6"
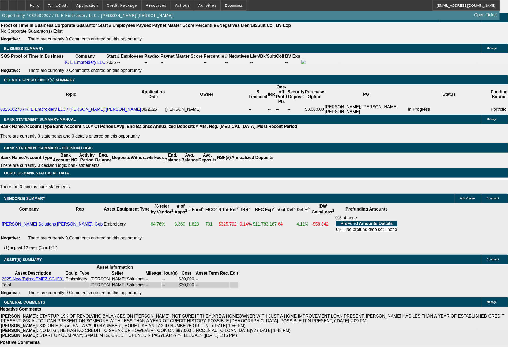
scroll to position [567, 0]
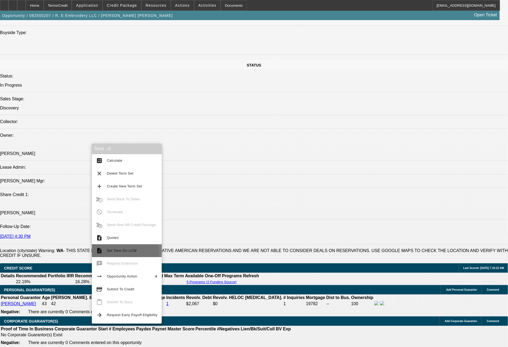
click at [119, 254] on button "description Set Term On LCW" at bounding box center [127, 250] width 70 height 13
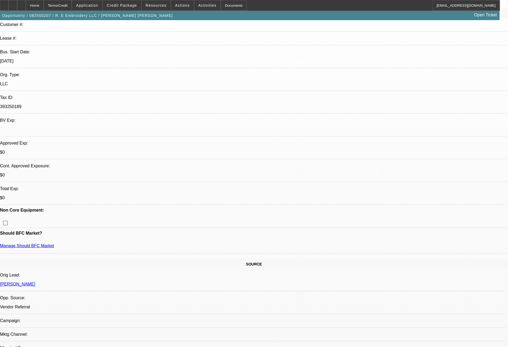
select select "0"
select select "2"
select select "0"
select select "6"
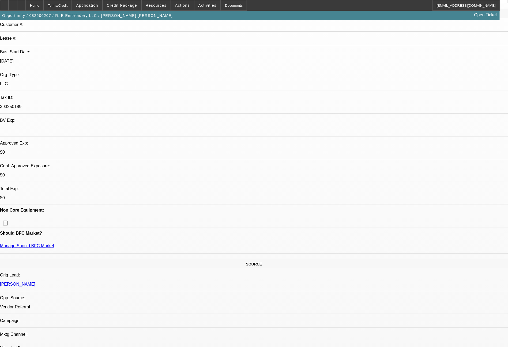
select select "0"
select select "2"
select select "0"
select select "6"
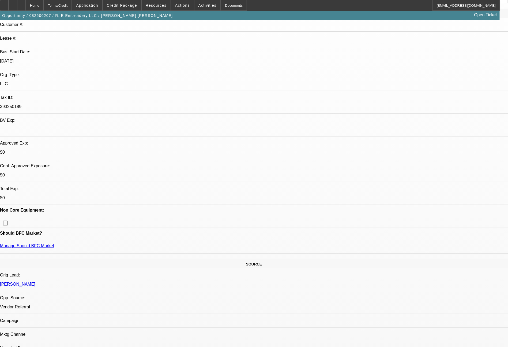
select select "0"
select select "2"
select select "0.1"
select select "4"
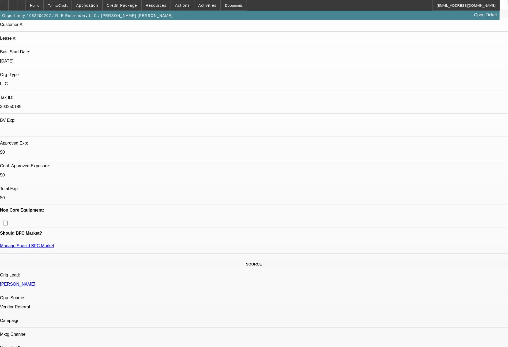
select select "0"
select select "2"
select select "0"
select select "6"
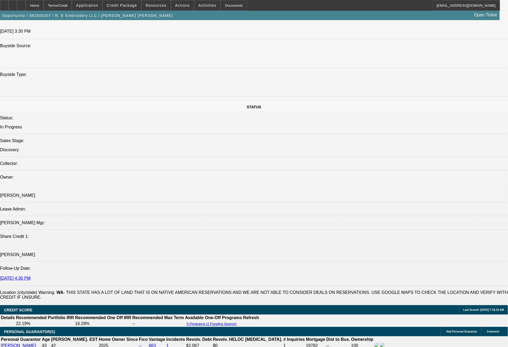
scroll to position [595, 0]
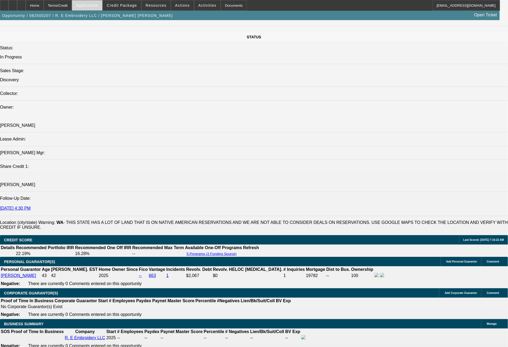
click at [97, 5] on span "Application" at bounding box center [87, 5] width 22 height 4
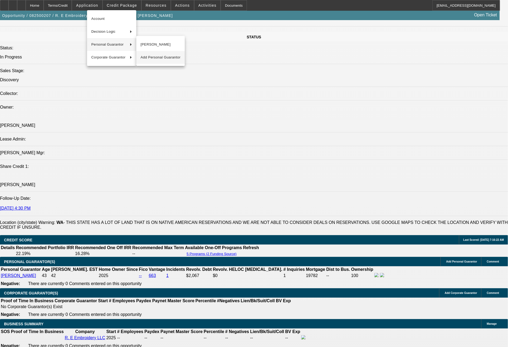
click at [153, 56] on span "Add Personal Guarantor" at bounding box center [161, 57] width 40 height 6
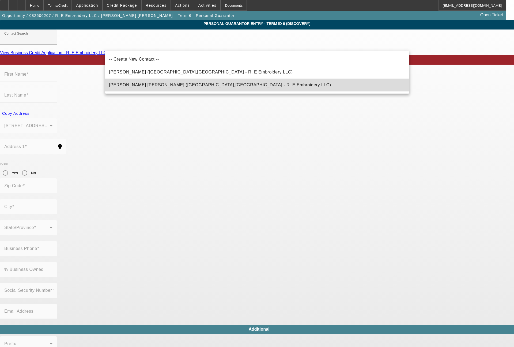
click at [137, 84] on span "Ozuna Garcia, Esperanza (Royal City,WA - R. E Embroidery LLC)" at bounding box center [220, 85] width 222 height 5
type input "Ozuna Garcia, Esperanza (Royal City,WA - R. E Embroidery LLC)"
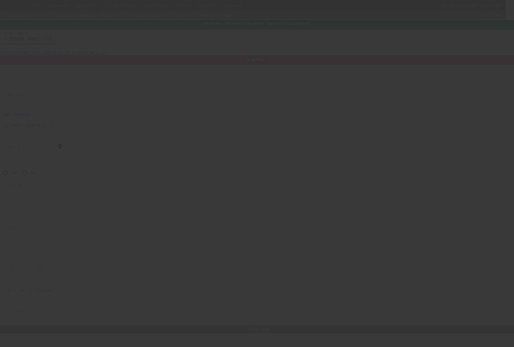
type input "Esperanza"
type input "Ozuna Garcia"
type input "337 Widmer Drive Northeast"
radio input "true"
type input "99357"
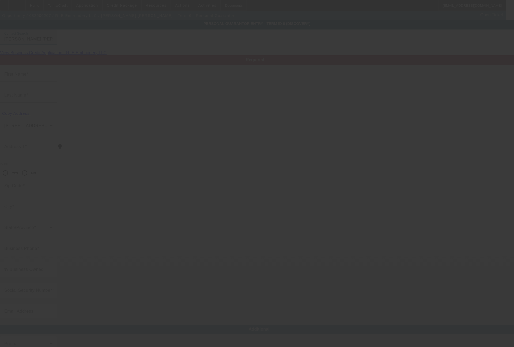
type input "Royal City"
type input "(509) 430-4226"
type input "0"
type input "532-69-7889"
type input "cecilioramosmoran@yahoo.com"
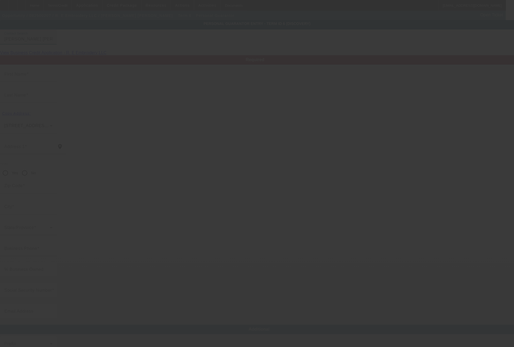
type input "(509) 845-9464"
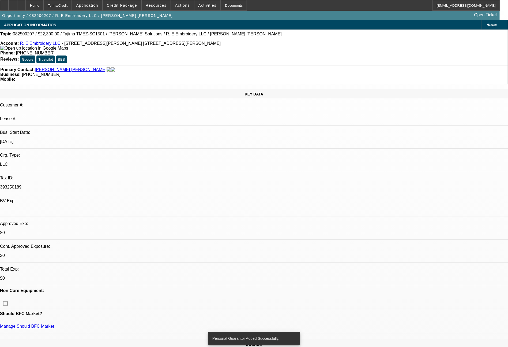
select select "0"
select select "2"
select select "0"
select select "6"
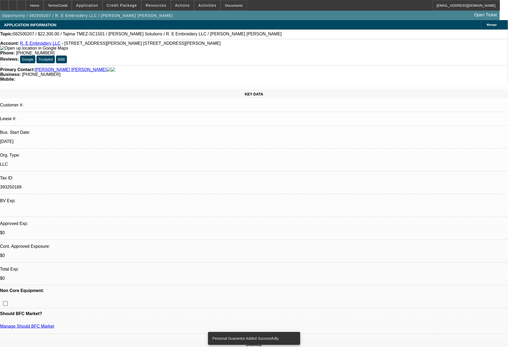
select select "0"
select select "2"
select select "0"
select select "6"
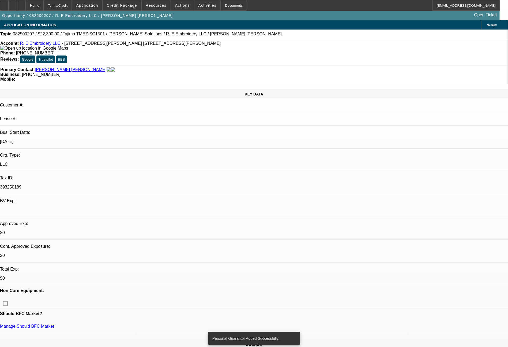
select select "0"
select select "2"
select select "0.1"
select select "4"
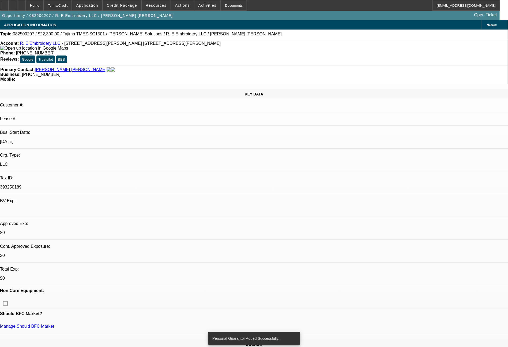
select select "0"
select select "2"
select select "0"
select select "6"
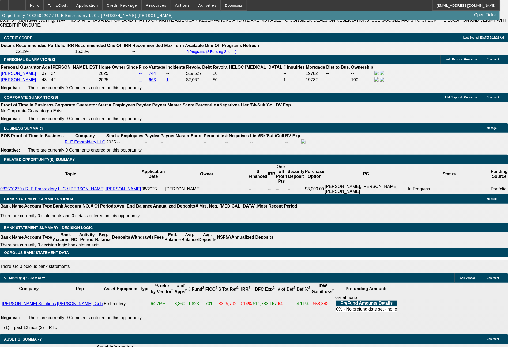
scroll to position [800, 0]
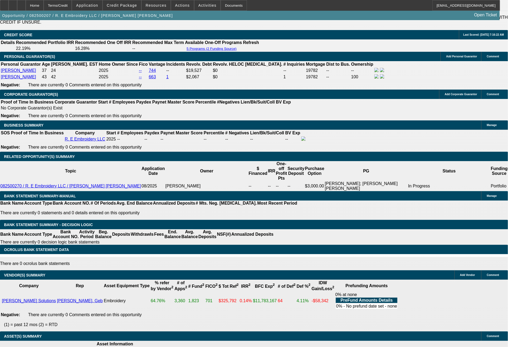
drag, startPoint x: 446, startPoint y: 229, endPoint x: 416, endPoint y: 230, distance: 30.0
copy tr "Sam - would $9k (30%) all in on a 48 month term allow for an approval here?"
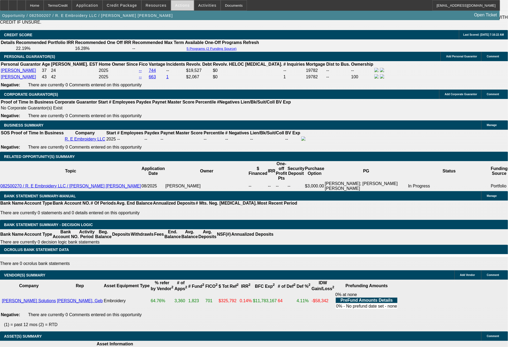
click at [178, 8] on span at bounding box center [182, 5] width 23 height 13
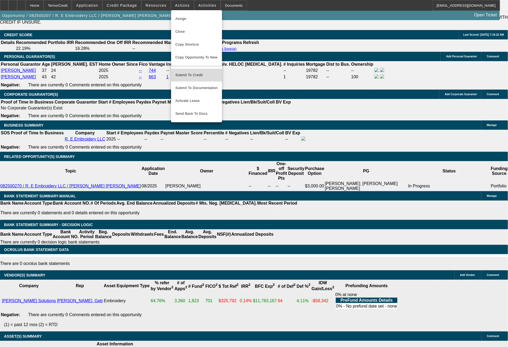
click at [198, 72] on span "Submit To Credit" at bounding box center [197, 75] width 42 height 6
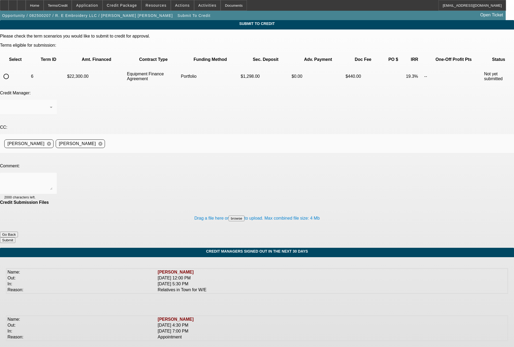
click at [12, 71] on input "radio" at bounding box center [6, 76] width 11 height 11
radio input "true"
click at [50, 104] on div "[PERSON_NAME]" at bounding box center [27, 107] width 46 height 6
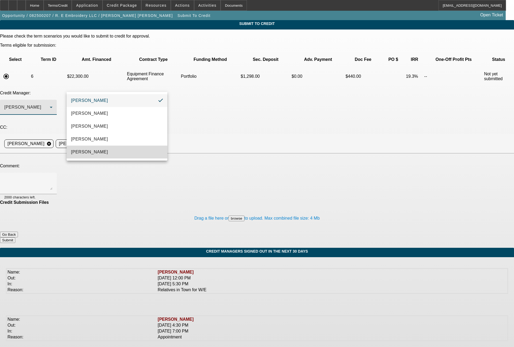
click at [93, 150] on span "Oliva, Samuel" at bounding box center [89, 152] width 37 height 6
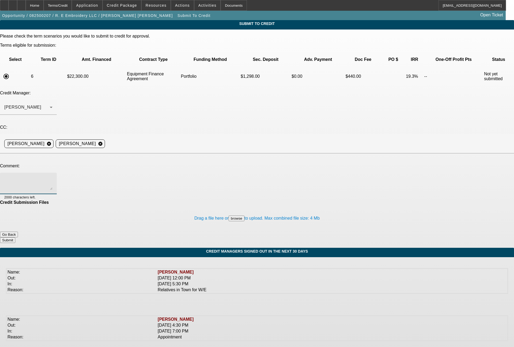
click at [53, 177] on textarea at bounding box center [28, 183] width 48 height 13
paste textarea "Sam - would $9k (30%) all in on a 48 month term allow for an approval here?"
click at [53, 177] on textarea "Sam - would $9k (30%) all in on a 48 month term allow for an approval here?" at bounding box center [28, 183] width 48 height 13
type textarea "Sam - here is that term set again with the wife added back on as a PG. would $9…"
click at [15, 237] on button "Submit" at bounding box center [7, 240] width 15 height 6
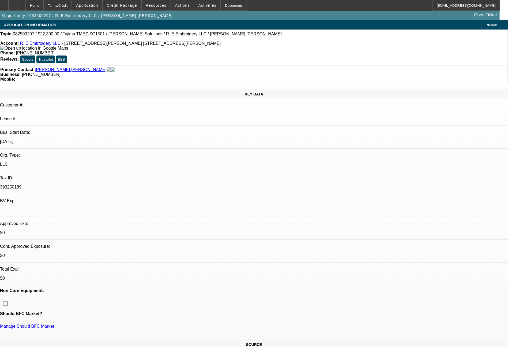
select select "0"
select select "2"
select select "0"
select select "6"
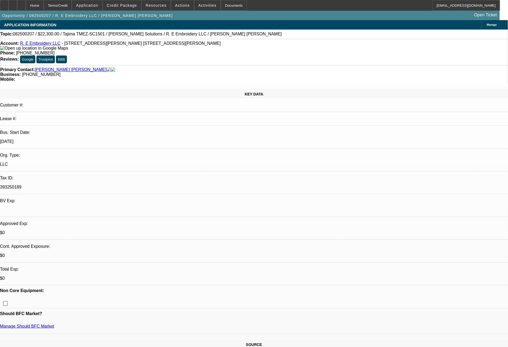
select select "0"
select select "2"
select select "0"
select select "6"
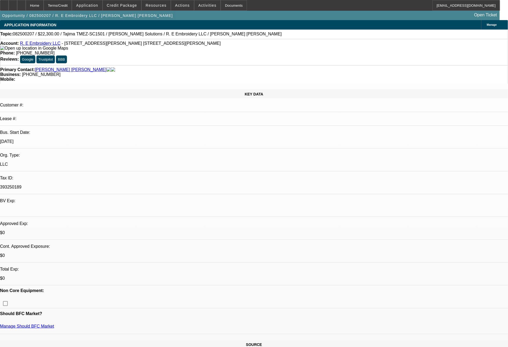
select select "0"
select select "2"
select select "0.1"
select select "4"
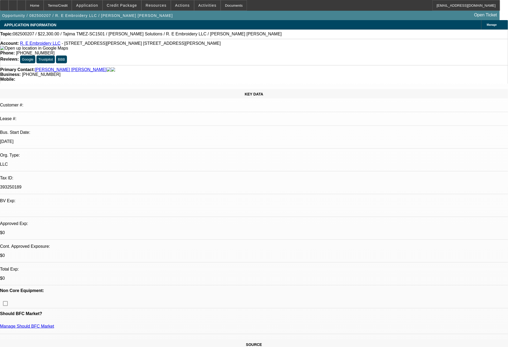
select select "0"
select select "2"
select select "0"
select select "6"
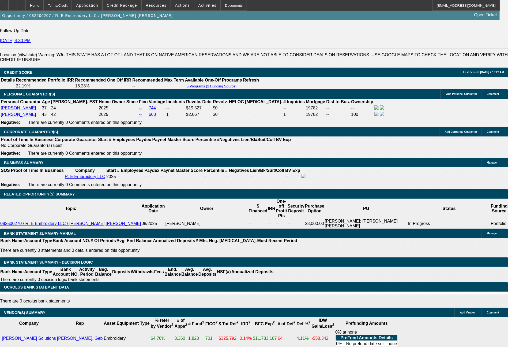
scroll to position [789, 0]
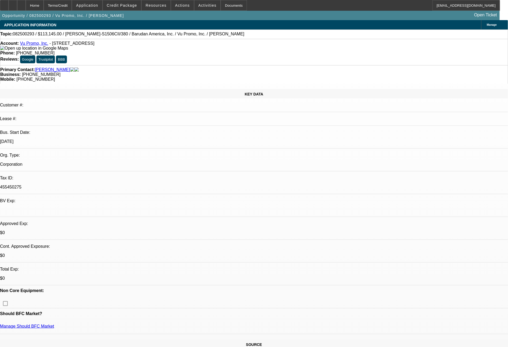
select select "0"
select select "2"
select select "0"
select select "6"
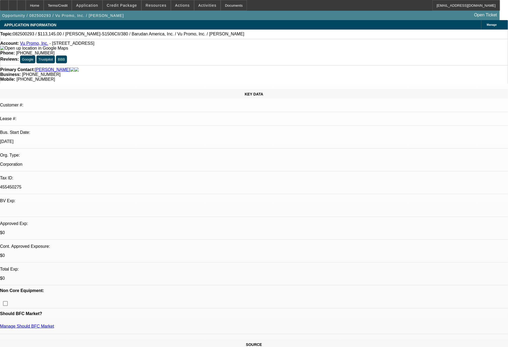
select select "0"
select select "2"
select select "0.1"
select select "4"
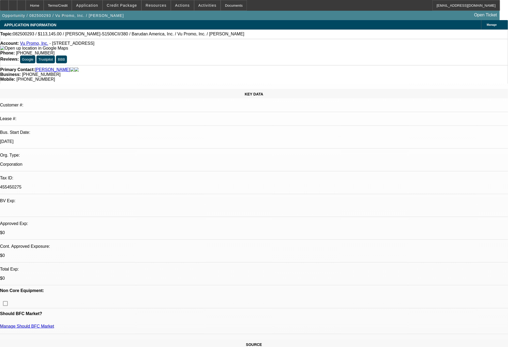
select select "0"
select select "2"
select select "0"
select select "6"
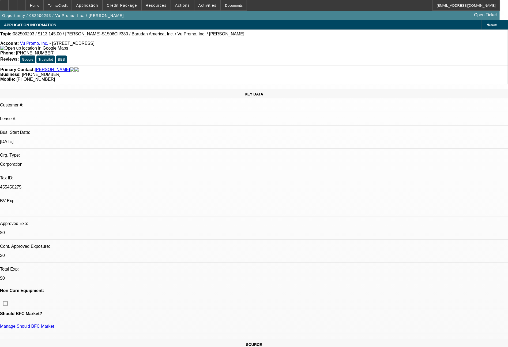
select select "0"
select select "2"
select select "0.1"
select select "4"
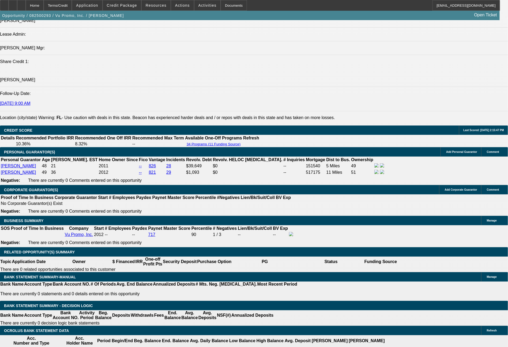
scroll to position [711, 0]
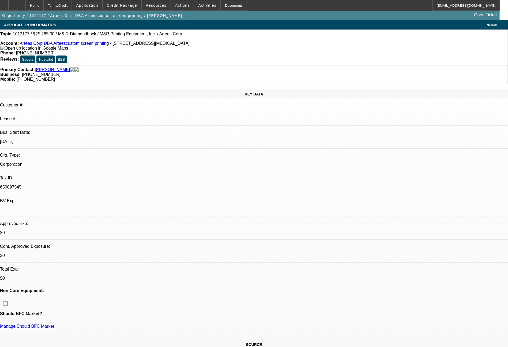
select select "0"
select select "2"
select select "0"
select select "4"
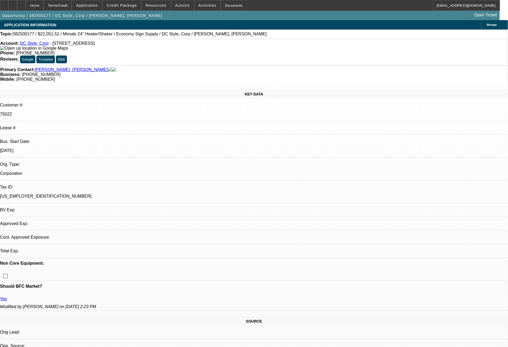
select select "0"
select select "6"
select select "0"
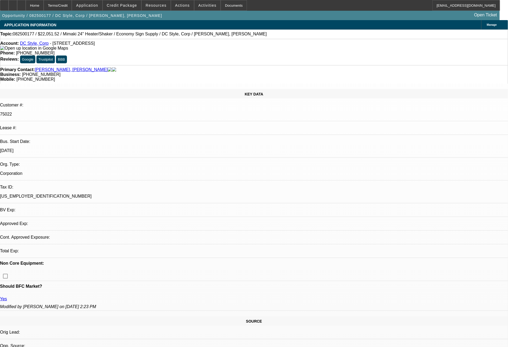
select select "0"
select select "6"
select select "0"
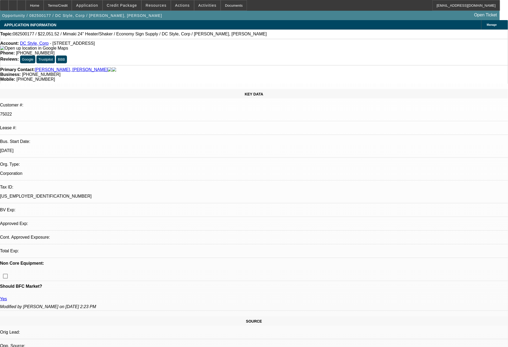
select select "0"
select select "6"
select select "0"
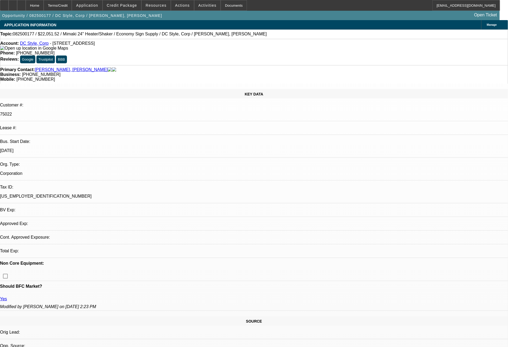
select select "6"
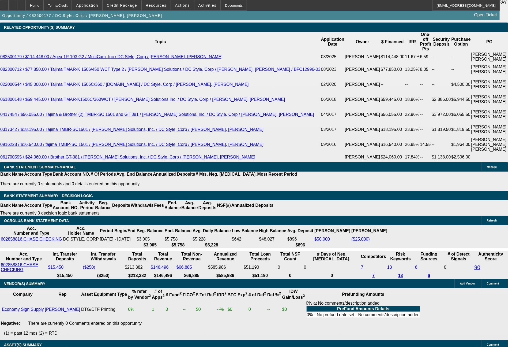
scroll to position [963, 0]
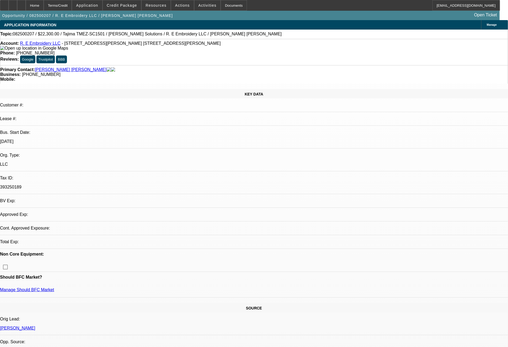
select select "0"
select select "2"
select select "0"
select select "6"
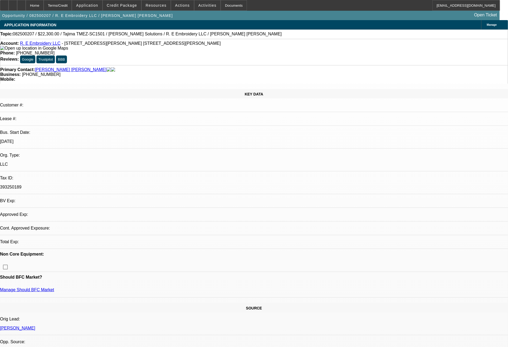
select select "0"
select select "2"
select select "0"
select select "6"
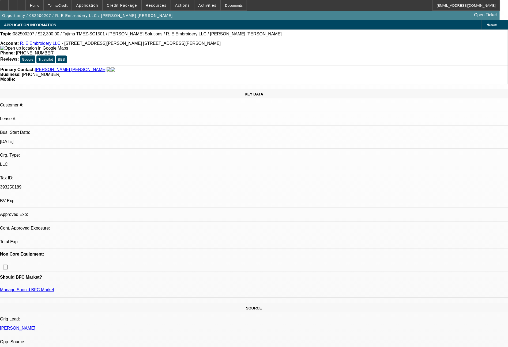
select select "0"
select select "2"
select select "0.1"
select select "4"
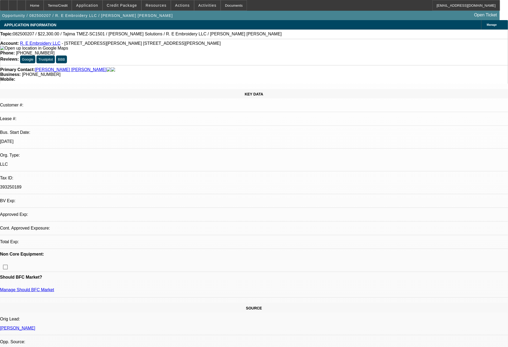
select select "0"
select select "2"
select select "0"
select select "6"
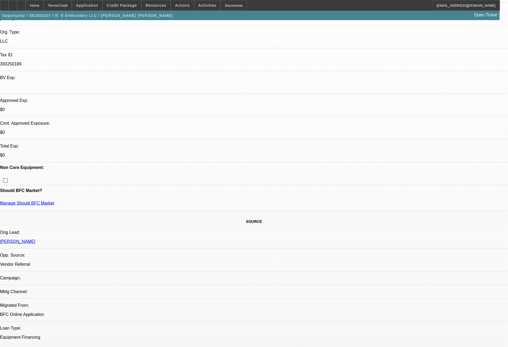
scroll to position [134, 0]
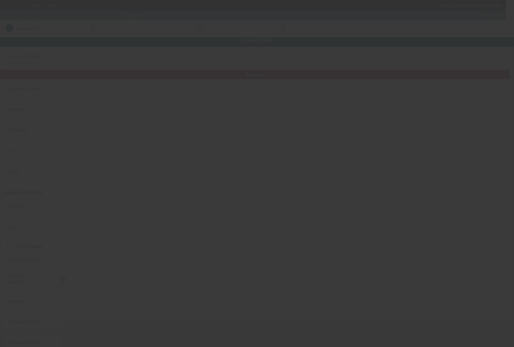
type input "The Ink Farm"
type input "1000 Morrison Road"
type input "43230"
type input "Columbus"
type input "(614) 915-8225"
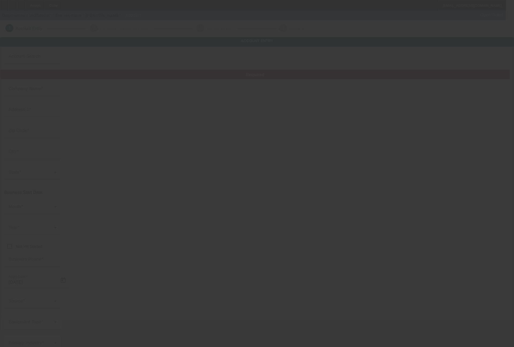
type input "Suite D"
type input "davidee@inkfarmers.com"
type input "99-3039489"
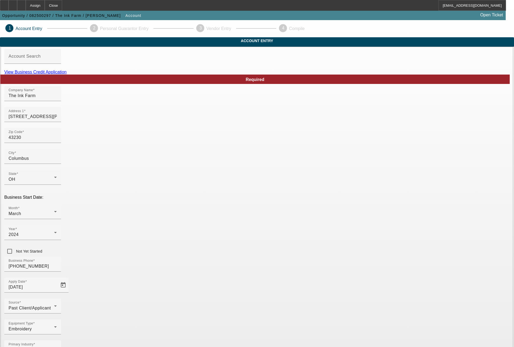
click at [67, 74] on link "View Business Credit Application" at bounding box center [35, 72] width 62 height 5
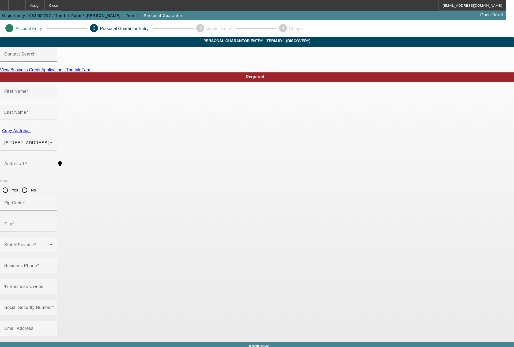
type input "Elvis"
type input "Doss"
type input "13235 Hunter Avenue"
radio input "true"
type input "43147"
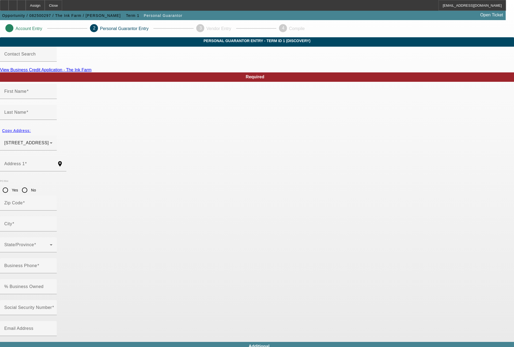
type input "Pickerington"
type input "(614) 915-8225"
type input "100"
type input "301-78-5785"
type input "davidee@inkfarmers.com"
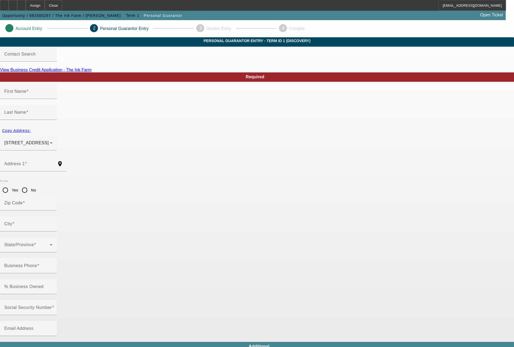
type input "(614) 915-8225"
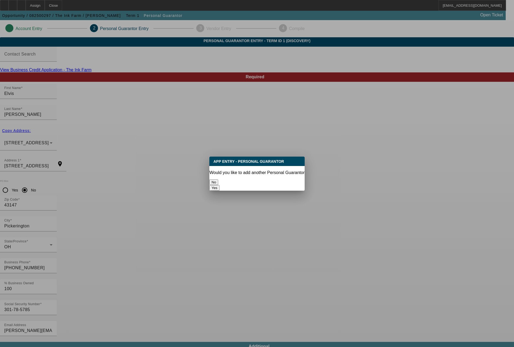
click at [218, 179] on button "No" at bounding box center [214, 182] width 9 height 6
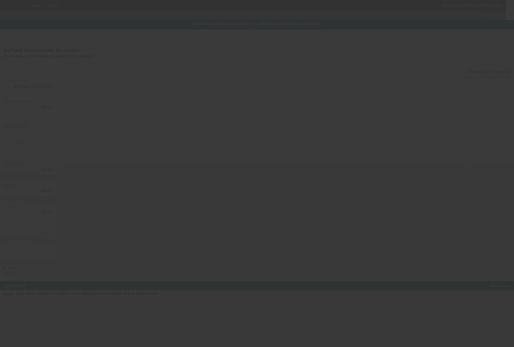
type input "$91,190.00"
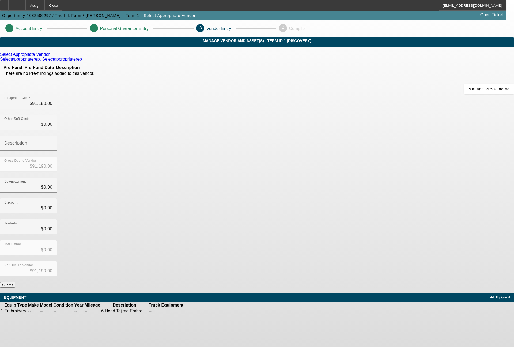
click at [201, 311] on icon at bounding box center [201, 311] width 0 height 0
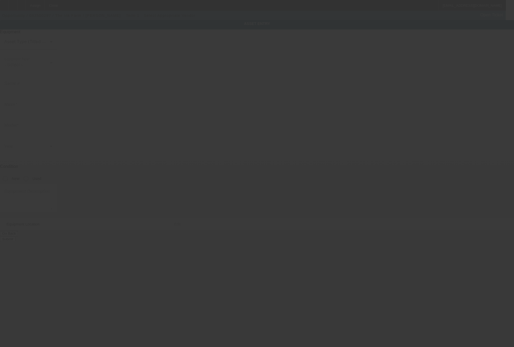
type textarea "6 Head Tajima Embroidery Machine; Make: Tajima Embroidery Machine; Model: TMEZ-…"
type input "1000 Morrison Road"
type input "Suite D"
type input "Columbus"
type input "43230"
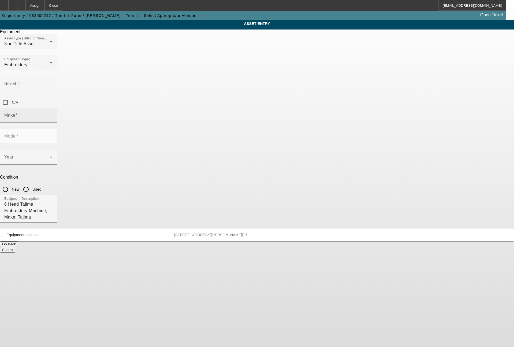
click at [53, 114] on input "Make" at bounding box center [28, 117] width 48 height 6
type input "Tajima"
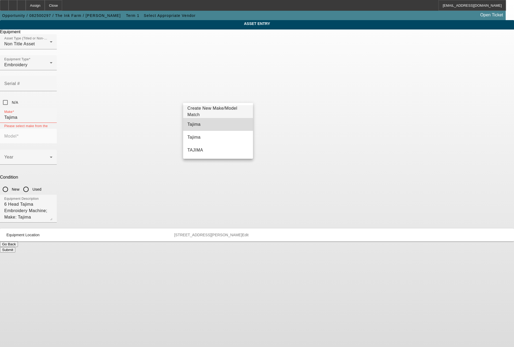
click at [201, 124] on mat-option "Tajima" at bounding box center [218, 124] width 70 height 13
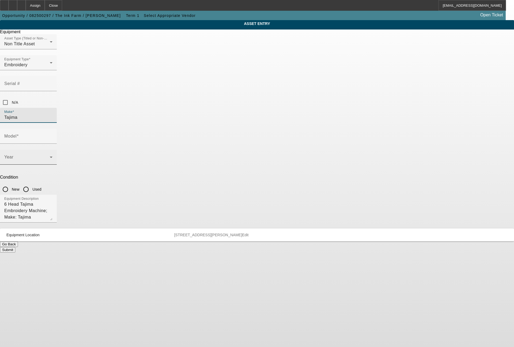
click at [53, 150] on div "Year" at bounding box center [28, 157] width 48 height 15
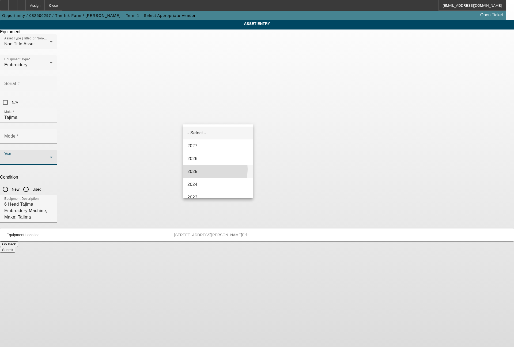
click at [199, 169] on mat-option "2025" at bounding box center [218, 171] width 70 height 13
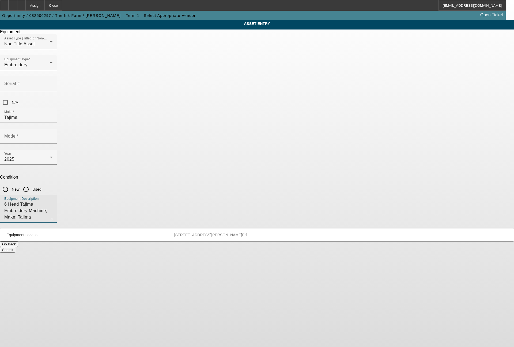
drag, startPoint x: 256, startPoint y: 145, endPoint x: 176, endPoint y: 139, distance: 80.1
click at [176, 139] on div "ASSET ENTRY Delete asset Equipment Asset Type (Titled or Non-Titled) Non Title …" at bounding box center [257, 136] width 514 height 232
type textarea "6 head machine"
click at [11, 184] on input "New" at bounding box center [5, 189] width 11 height 11
radio input "true"
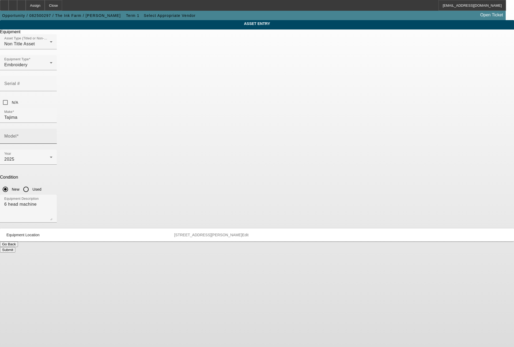
click at [53, 129] on div "Model" at bounding box center [28, 136] width 48 height 15
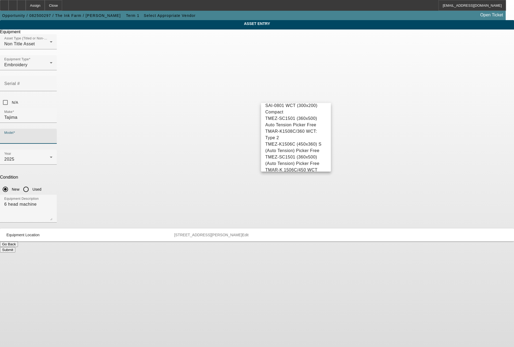
scroll to position [60, 0]
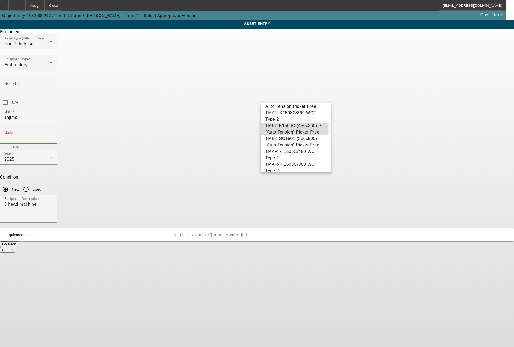
click at [294, 135] on span "TMEZ-K1506C (450x360) S (Auto Tension) Picker Free" at bounding box center [296, 128] width 61 height 13
type input "TMEZ-K1506C (450x360) S (Auto Tension) Picker Free"
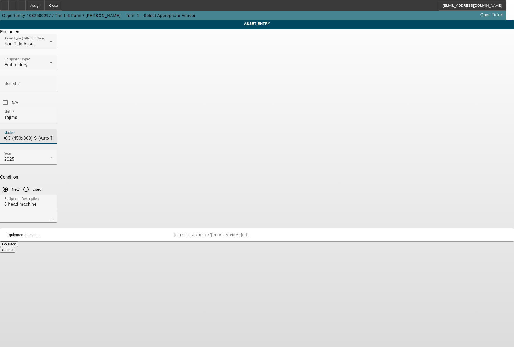
click at [15, 247] on button "Submit" at bounding box center [7, 250] width 15 height 6
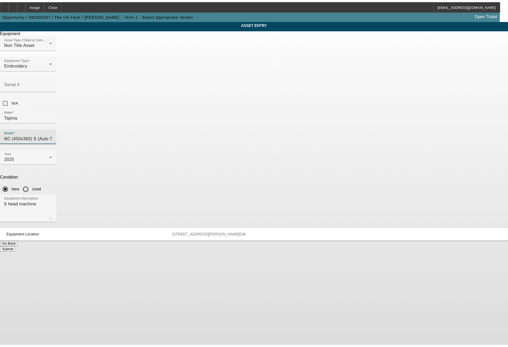
scroll to position [0, 0]
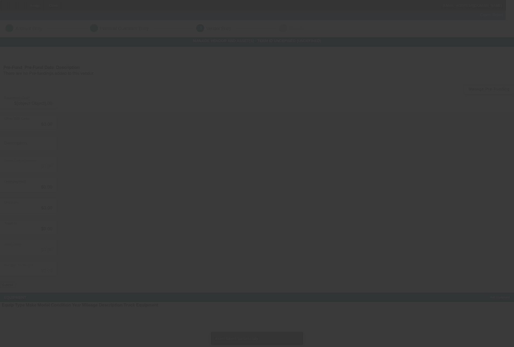
type input "$91,190.00"
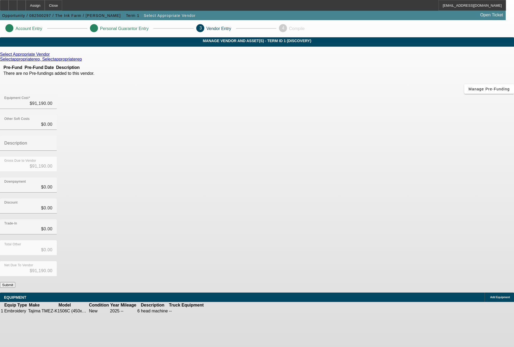
click at [51, 57] on icon at bounding box center [51, 54] width 0 height 5
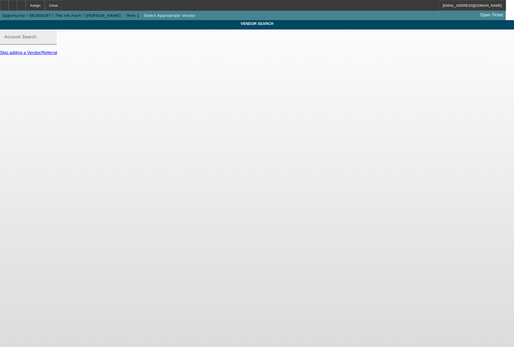
click at [53, 40] on div "Account Search" at bounding box center [28, 36] width 48 height 15
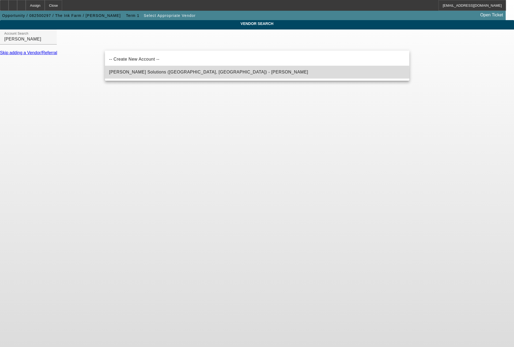
click at [168, 76] on mat-option "Hirsch Solutions (Huntersville, NC) - Janowski, Kristof" at bounding box center [257, 72] width 305 height 13
type input "Hirsch Solutions (Huntersville, NC) - Janowski, Kristof"
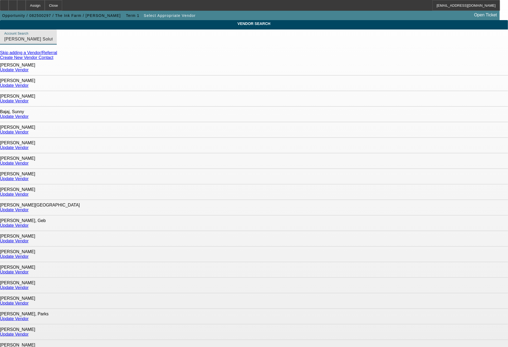
scroll to position [237, 0]
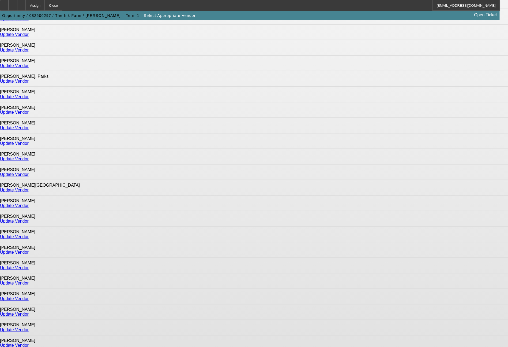
click at [29, 281] on link "Update Vendor" at bounding box center [14, 283] width 29 height 5
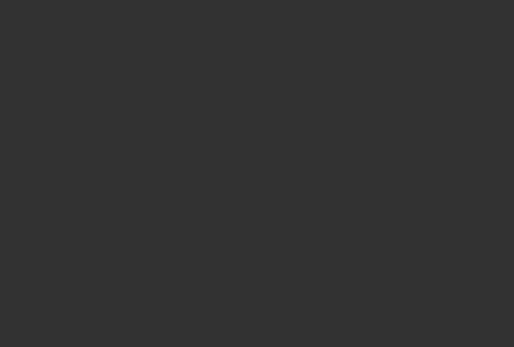
type input "$91,190.00"
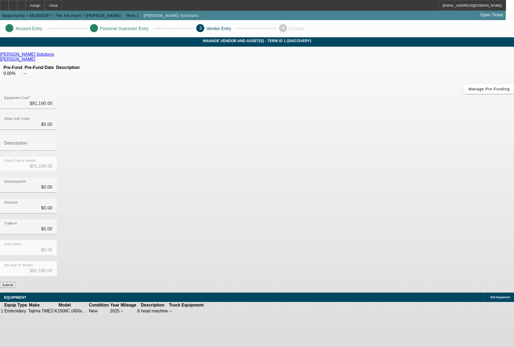
click at [15, 282] on button "Submit" at bounding box center [7, 285] width 15 height 6
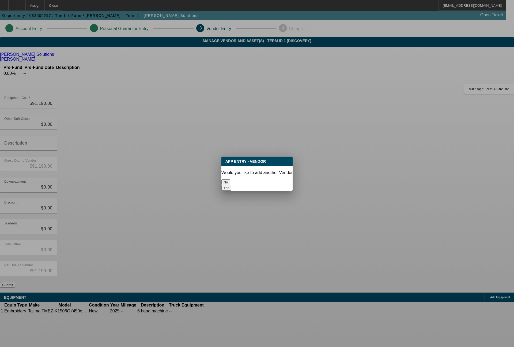
click at [230, 179] on button "No" at bounding box center [226, 182] width 9 height 6
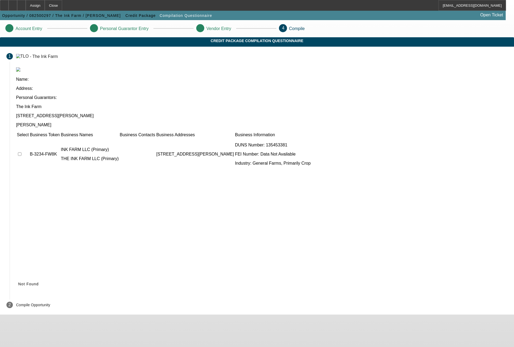
click at [21, 152] on input "checkbox" at bounding box center [19, 153] width 3 height 3
checkbox input "true"
click at [32, 282] on span "Submit" at bounding box center [25, 284] width 14 height 4
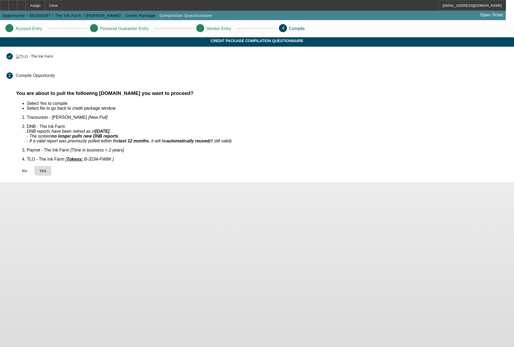
click at [47, 169] on span "Yes" at bounding box center [42, 171] width 7 height 4
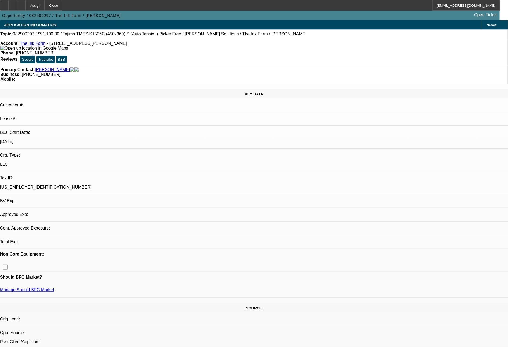
select select "0"
select select "2"
select select "0.1"
select select "4"
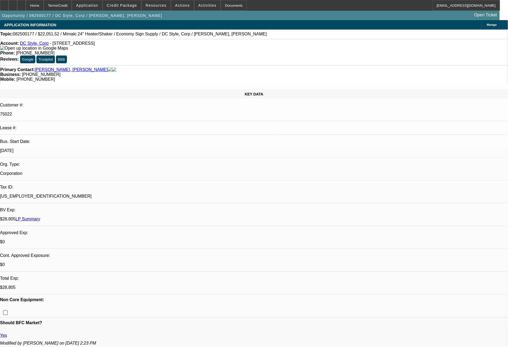
select select "0"
select select "6"
select select "0"
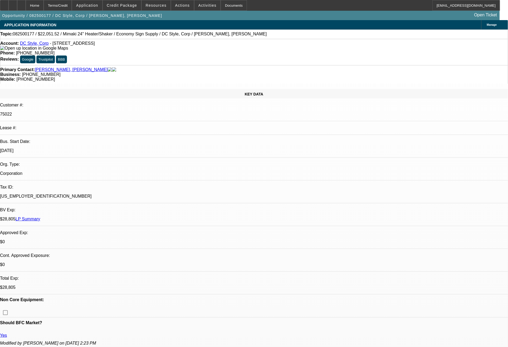
select select "0"
select select "6"
select select "0"
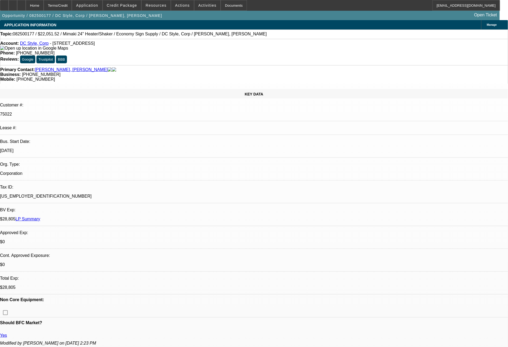
select select "0"
select select "6"
select select "0"
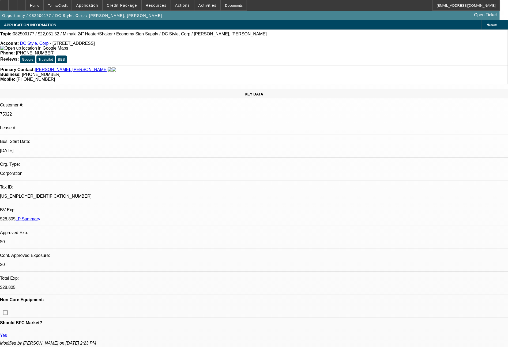
select select "6"
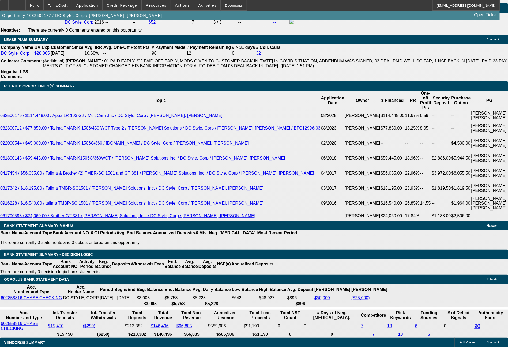
scroll to position [975, 0]
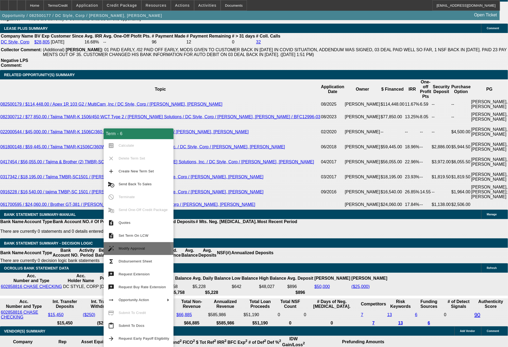
click at [133, 251] on span "Modify Approval" at bounding box center [144, 248] width 51 height 6
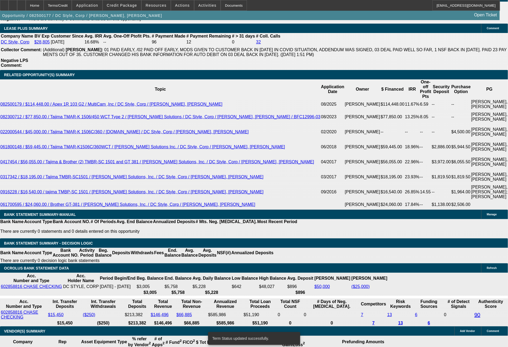
select select "0"
select select "6"
select select "0"
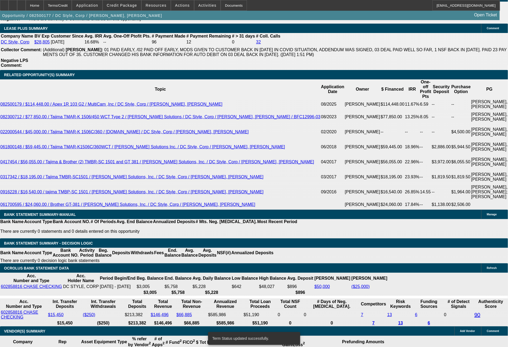
select select "0"
select select "6"
select select "0"
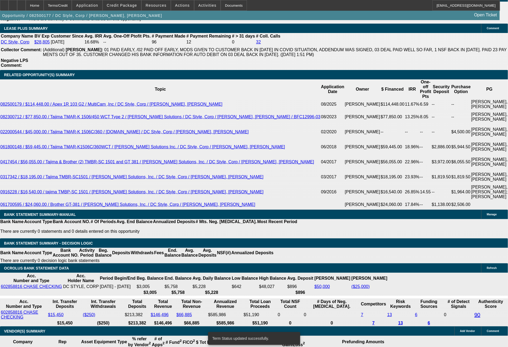
select select "0"
select select "6"
select select "0"
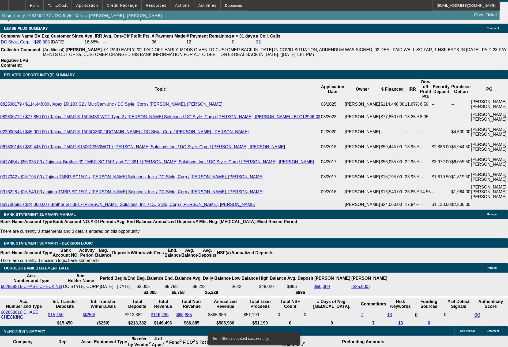
select select "6"
drag, startPoint x: 81, startPoint y: 203, endPoint x: 165, endPoint y: 27, distance: 194.4
type input "79"
type input "UNKNOWN"
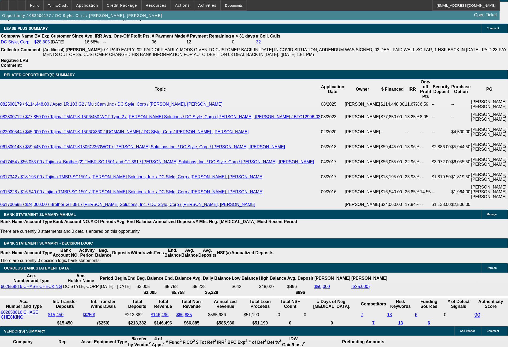
type input "796"
type input "17.9"
type input "$796.13"
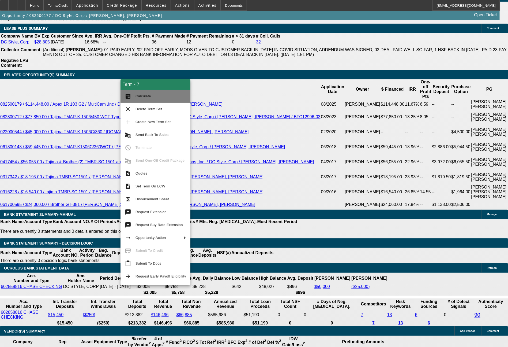
click at [150, 97] on span "Calculate" at bounding box center [144, 96] width 16 height 4
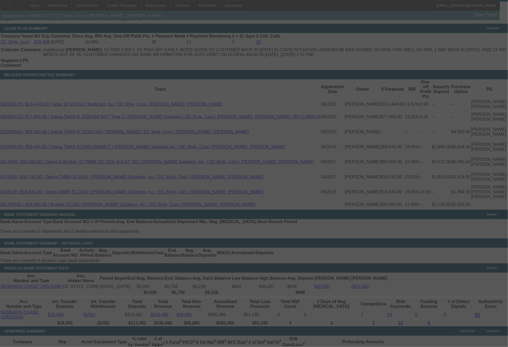
select select "0"
select select "6"
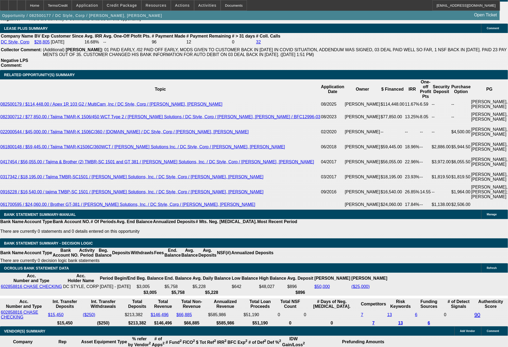
drag, startPoint x: 83, startPoint y: 200, endPoint x: 100, endPoint y: 202, distance: 16.8
type input "79"
type input "UNKNOWN"
type input "796"
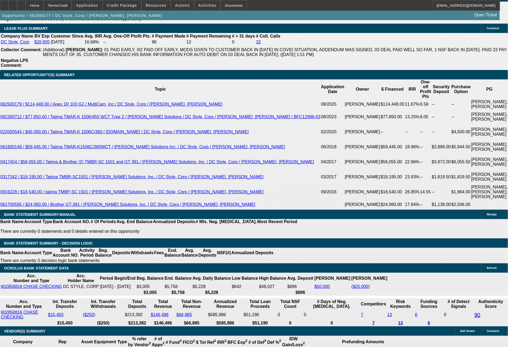
type input "17.9"
type input "$796.33"
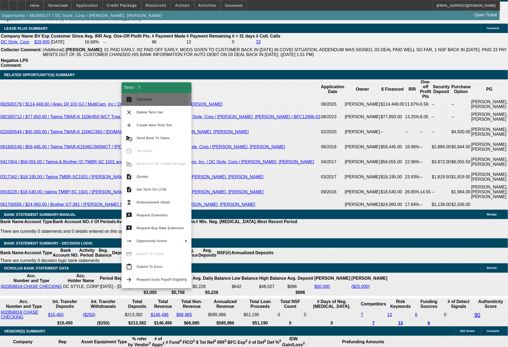
click at [142, 96] on span "Calculate" at bounding box center [162, 99] width 51 height 6
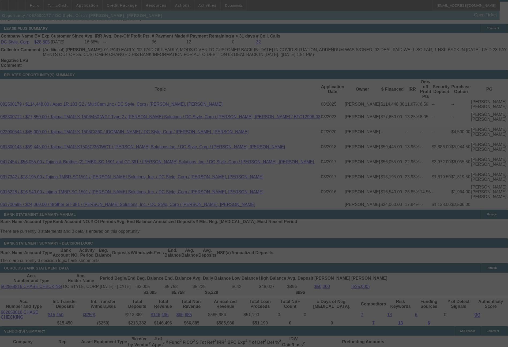
select select "0"
select select "6"
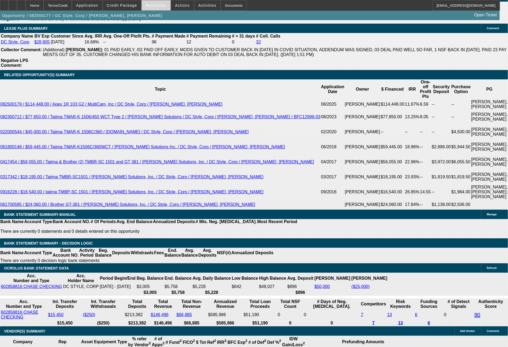
click at [156, 8] on span at bounding box center [156, 5] width 29 height 13
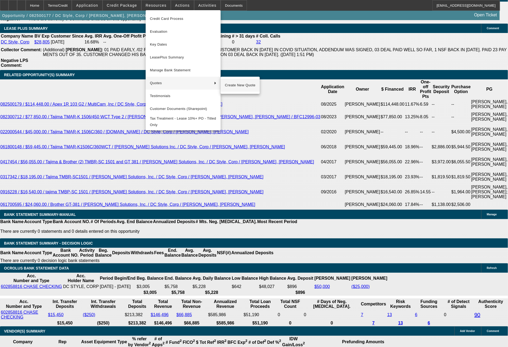
click at [233, 87] on span "Create New Quote" at bounding box center [240, 85] width 31 height 6
